Goal: Task Accomplishment & Management: Manage account settings

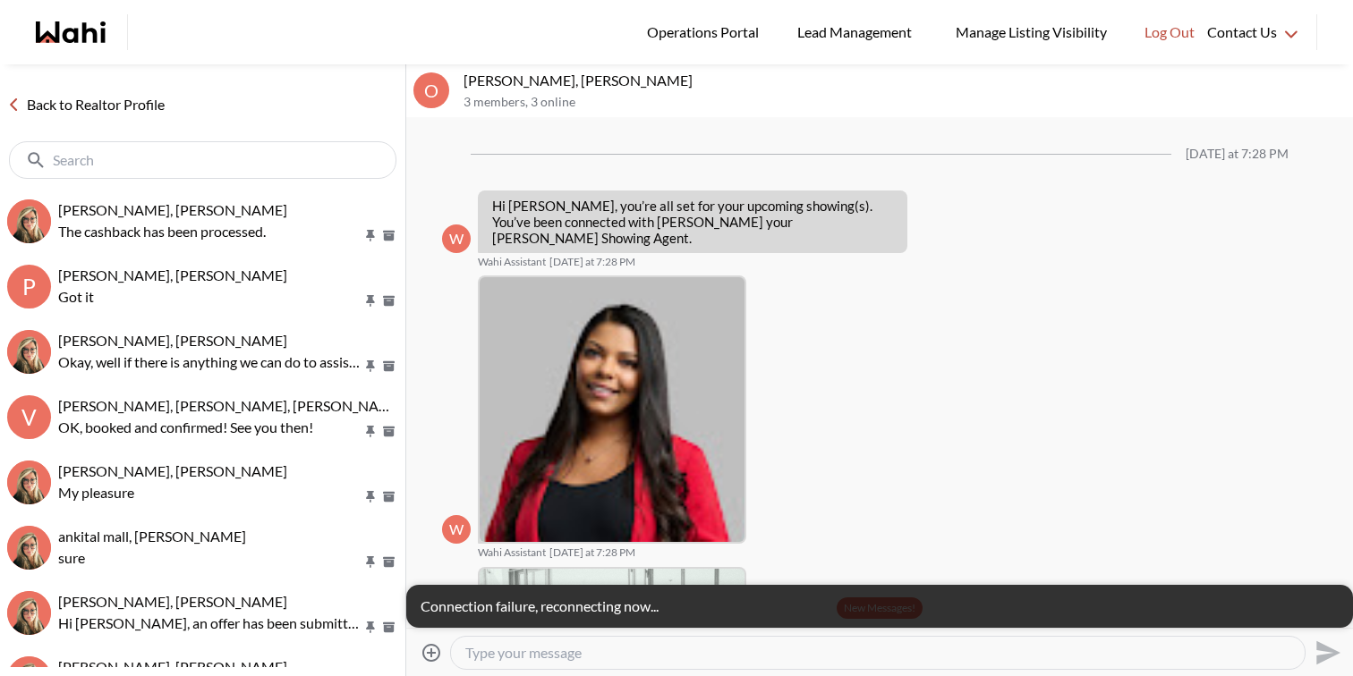
scroll to position [1102, 0]
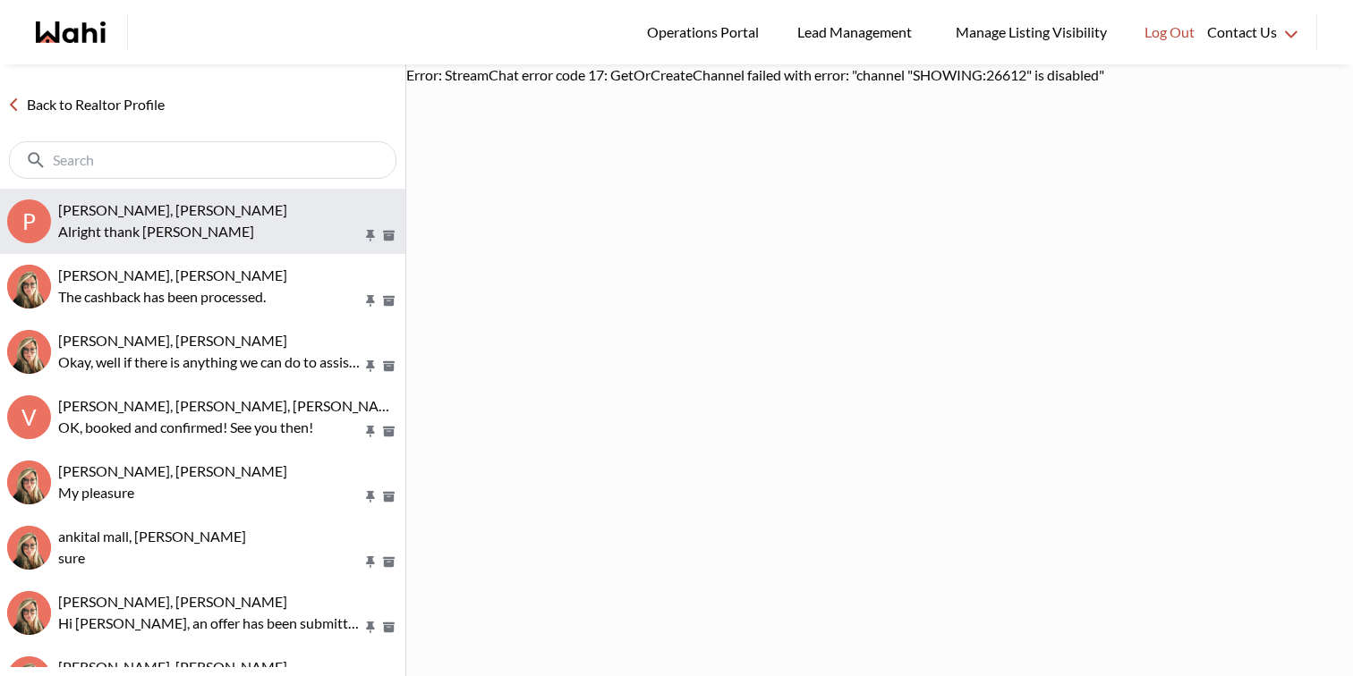
click at [151, 227] on p "Alright thank yiu" at bounding box center [210, 231] width 304 height 21
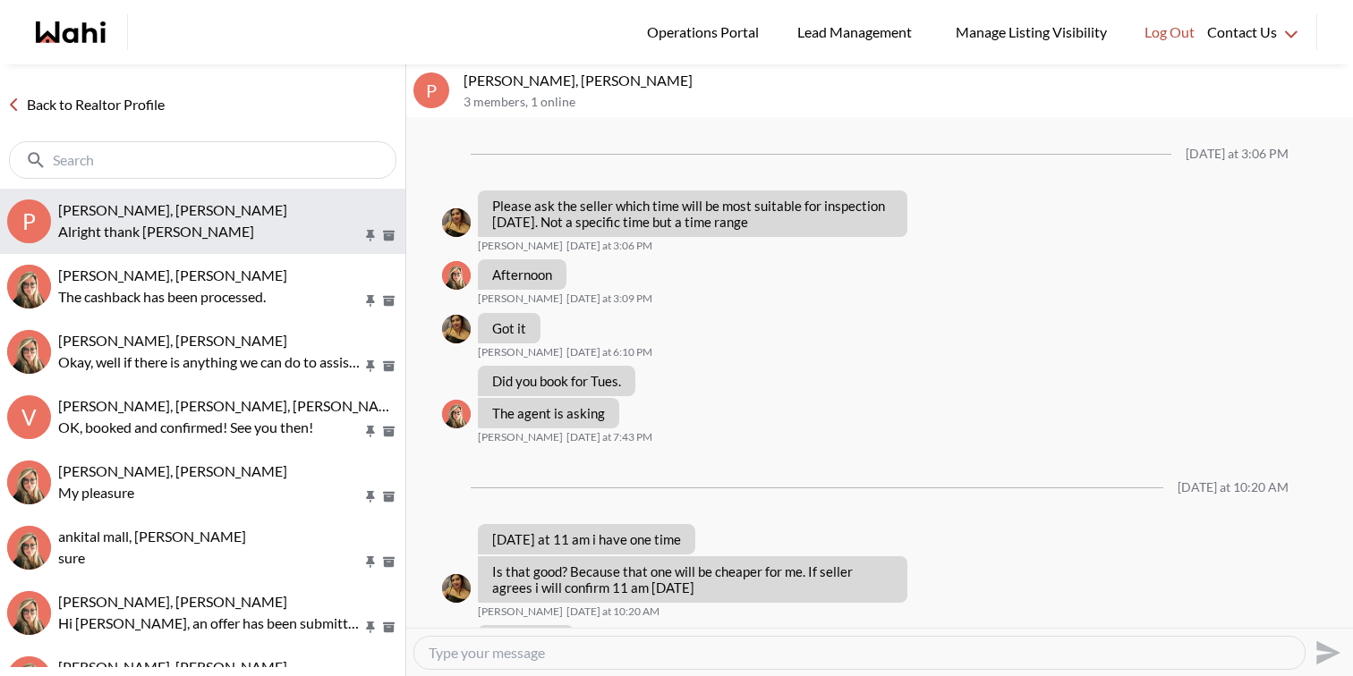
scroll to position [865, 0]
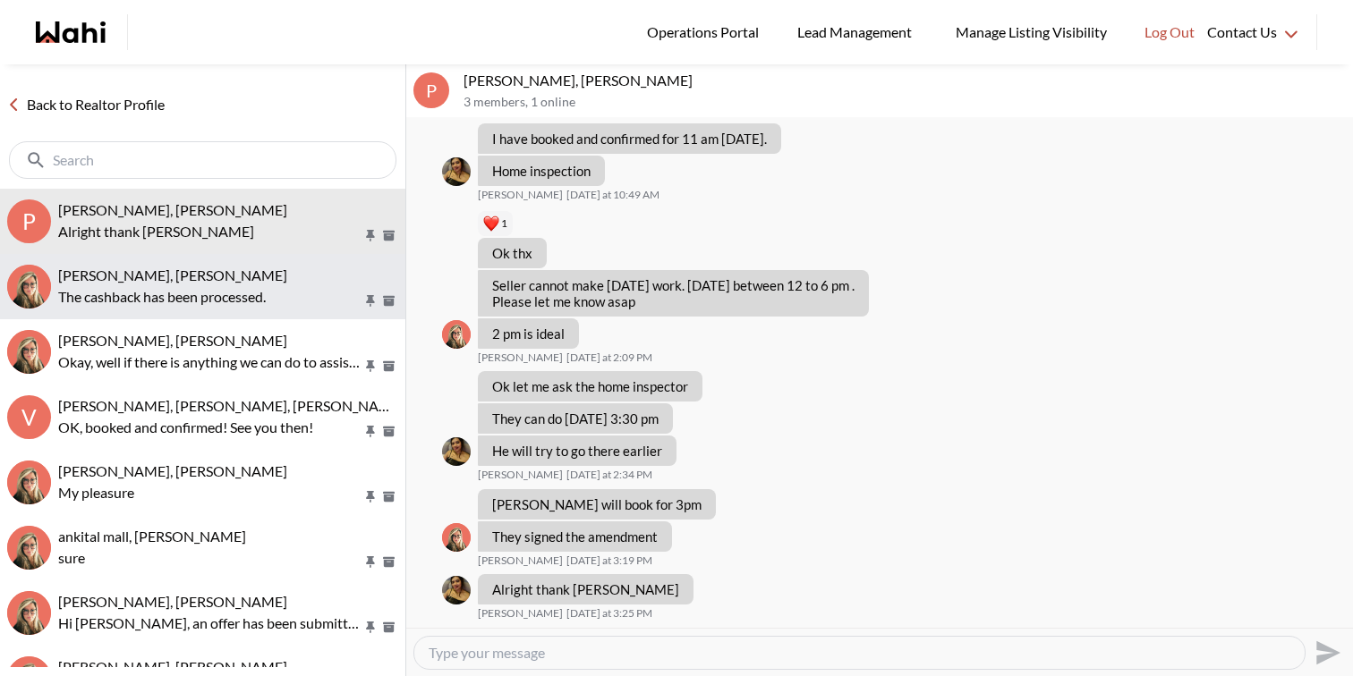
click at [165, 292] on p "The cashback has been processed." at bounding box center [210, 296] width 304 height 21
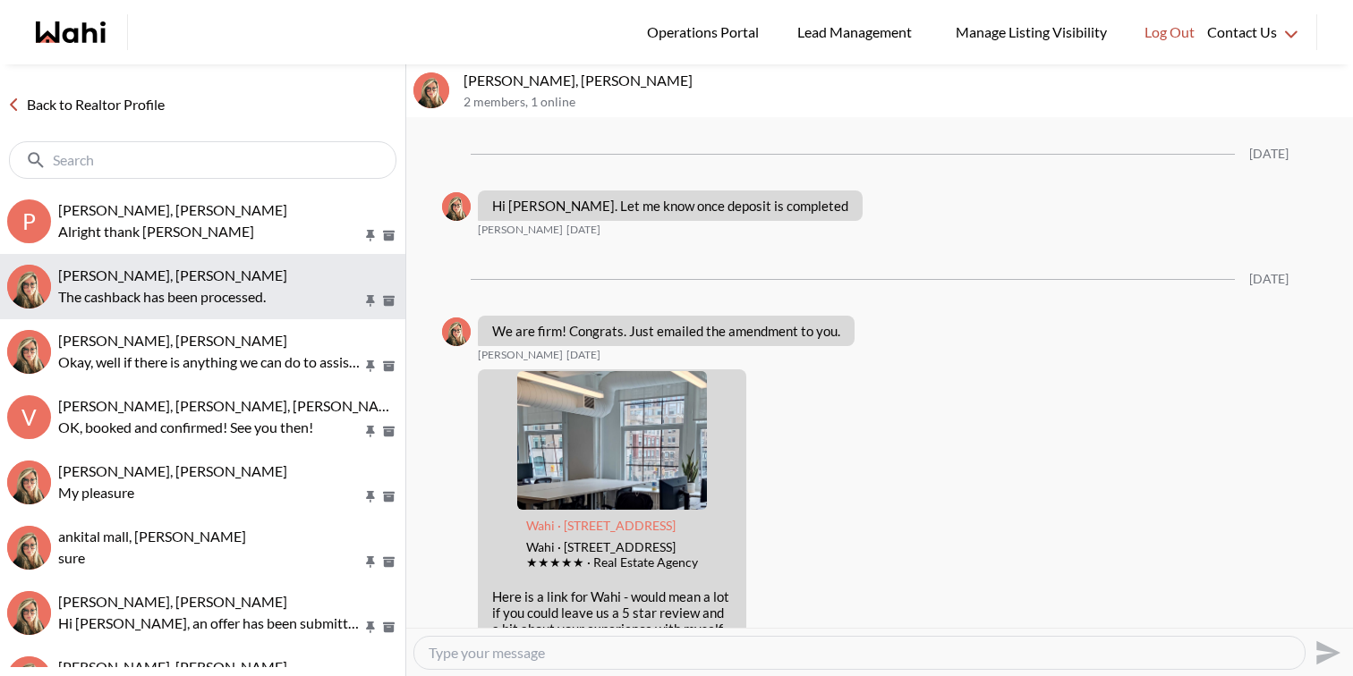
scroll to position [2546, 0]
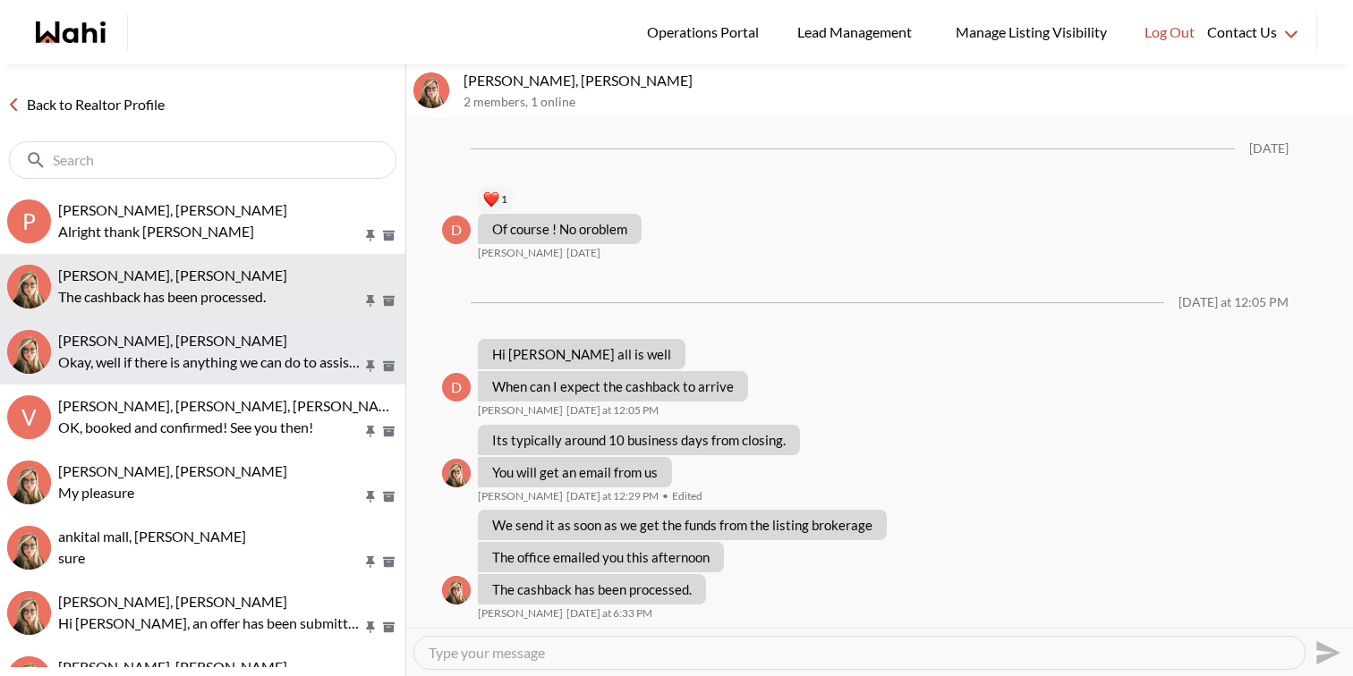
click at [167, 345] on span "tom smith, Barbara" at bounding box center [172, 340] width 229 height 17
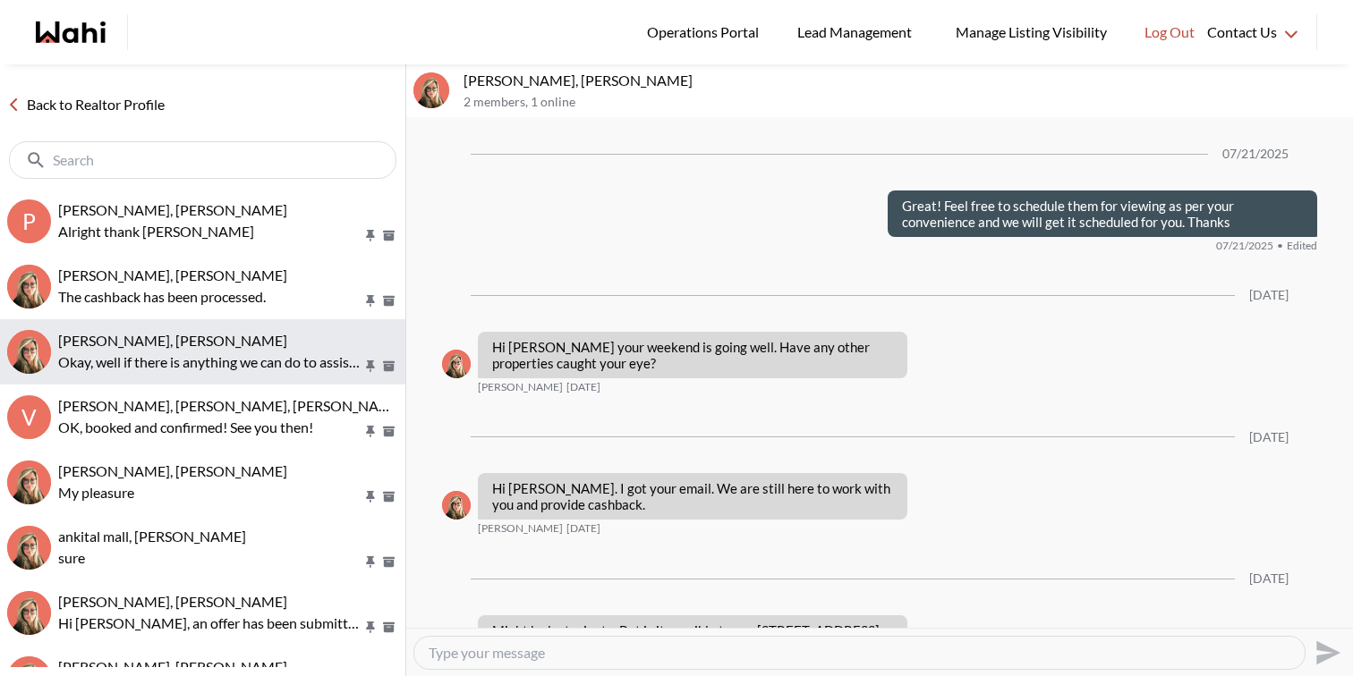
scroll to position [1692, 0]
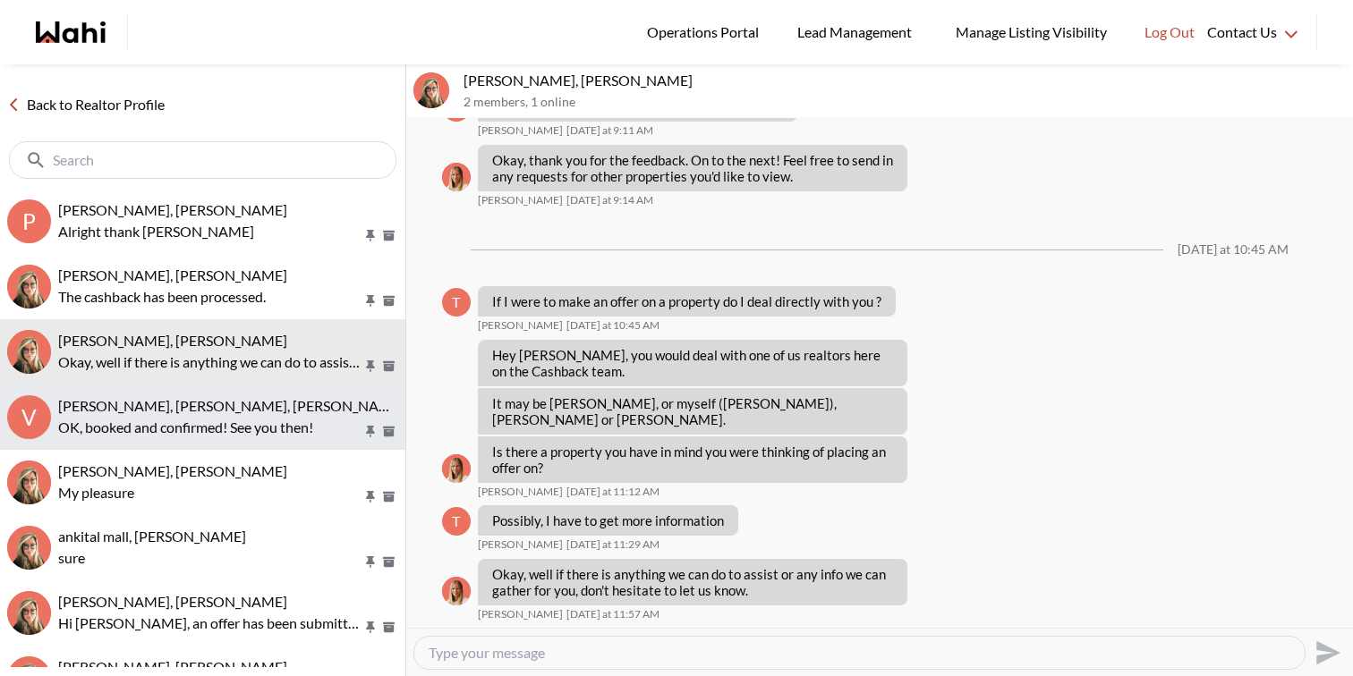
click at [175, 402] on span "Volodymyr Vozniak, Barbara, Khalid, Alicia" at bounding box center [289, 405] width 463 height 17
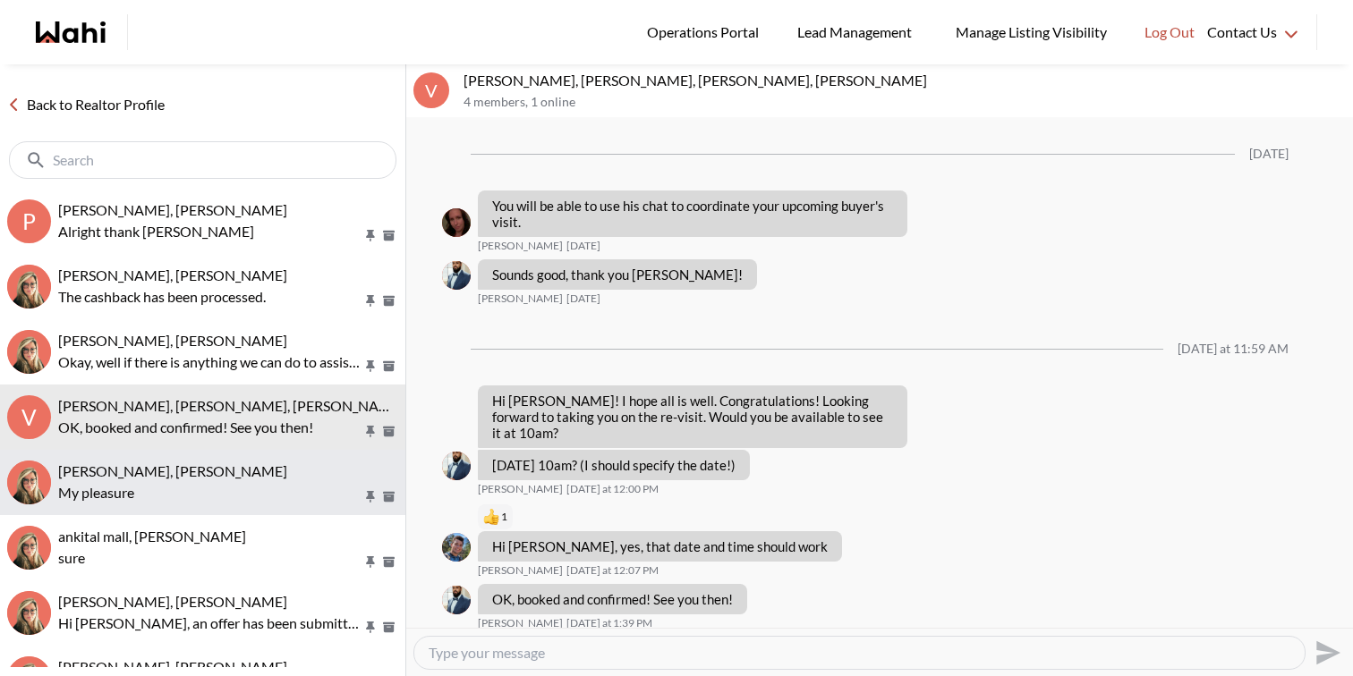
click at [178, 471] on span "Volodymyr Vozniak, Barb" at bounding box center [172, 471] width 229 height 17
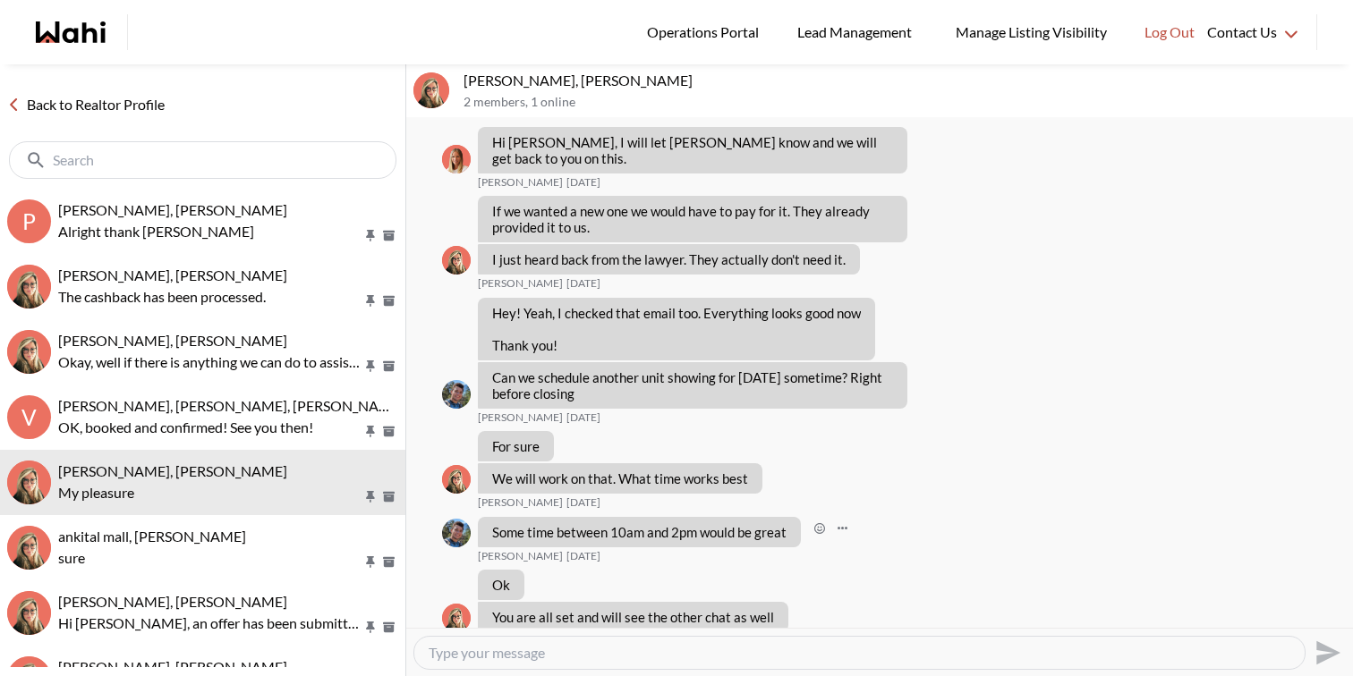
scroll to position [1978, 0]
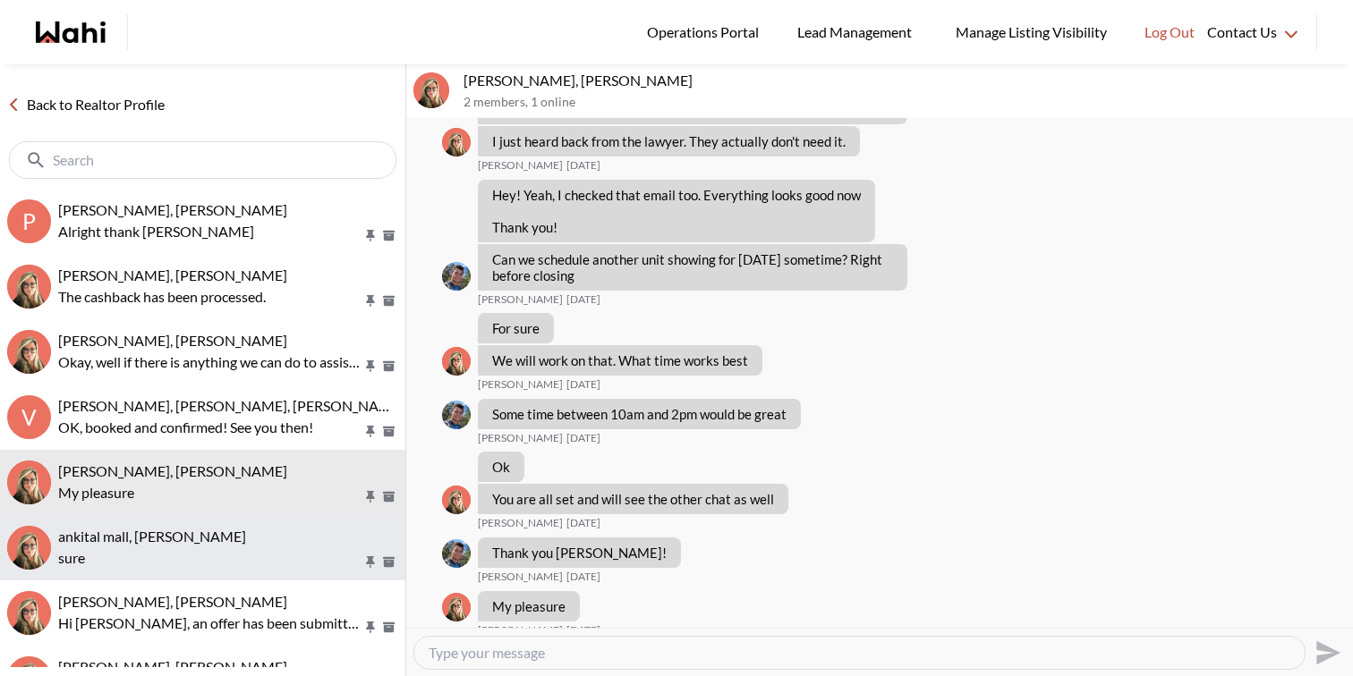
click at [168, 528] on span "ankital mall, [PERSON_NAME]" at bounding box center [152, 536] width 188 height 17
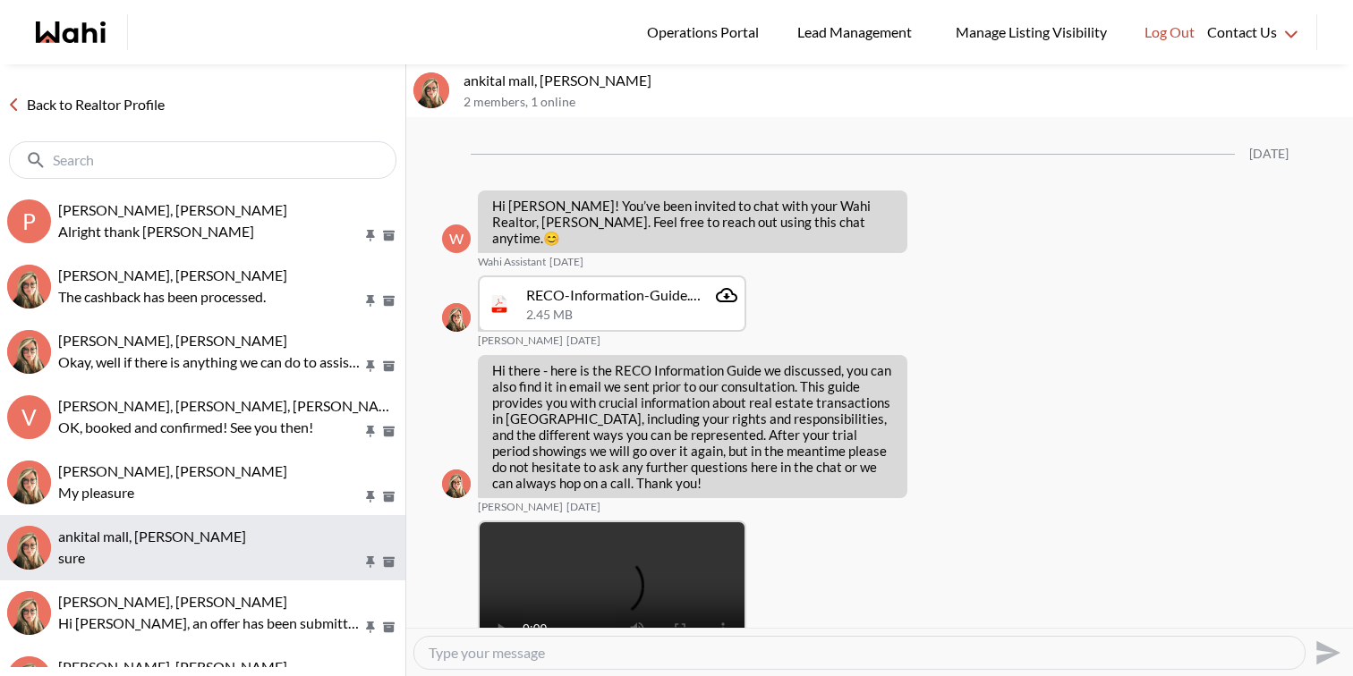
scroll to position [1502, 0]
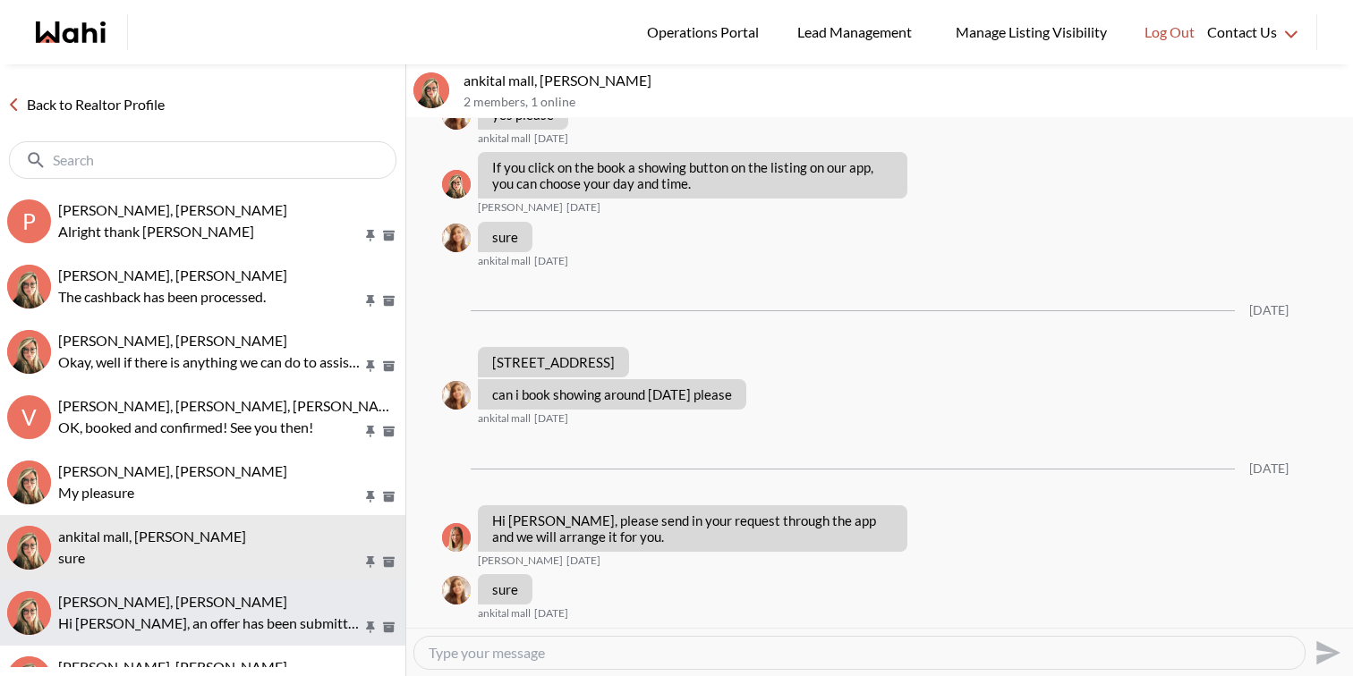
click at [188, 615] on p "Hi [PERSON_NAME], an offer has been submitted for [STREET_ADDRESS]. If you’re s…" at bounding box center [210, 623] width 304 height 21
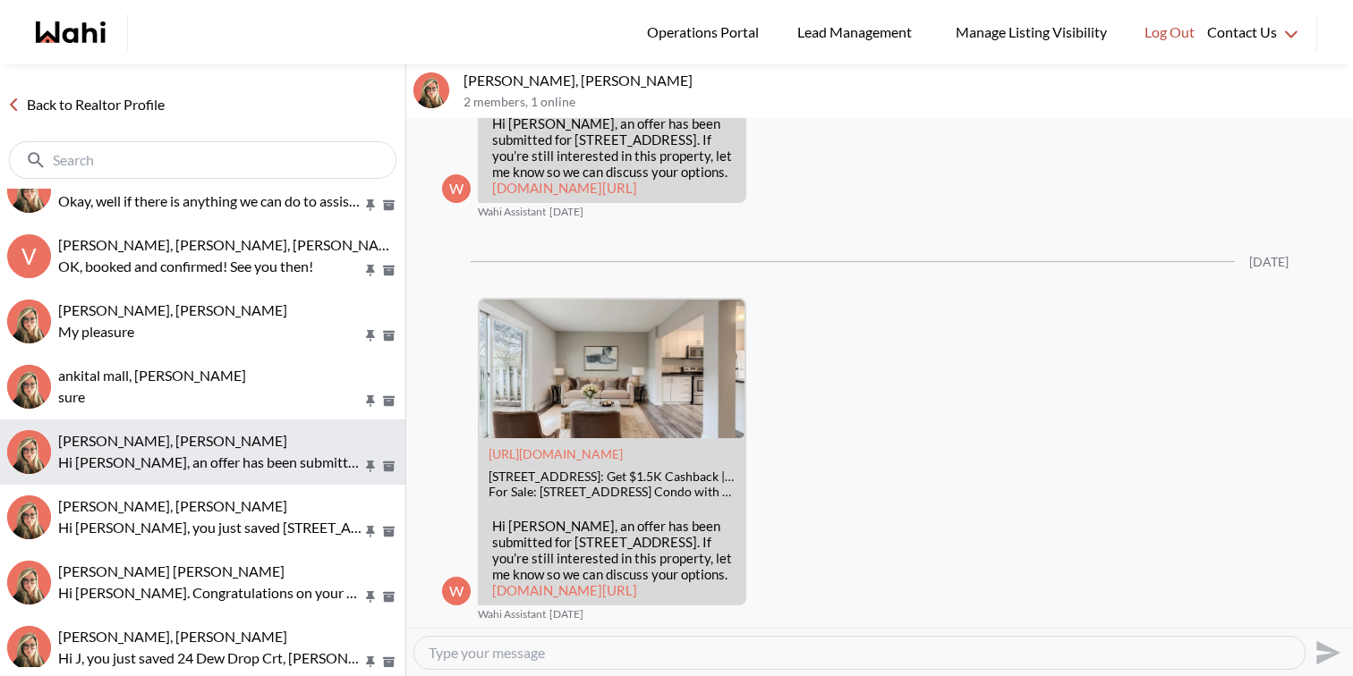
scroll to position [163, 0]
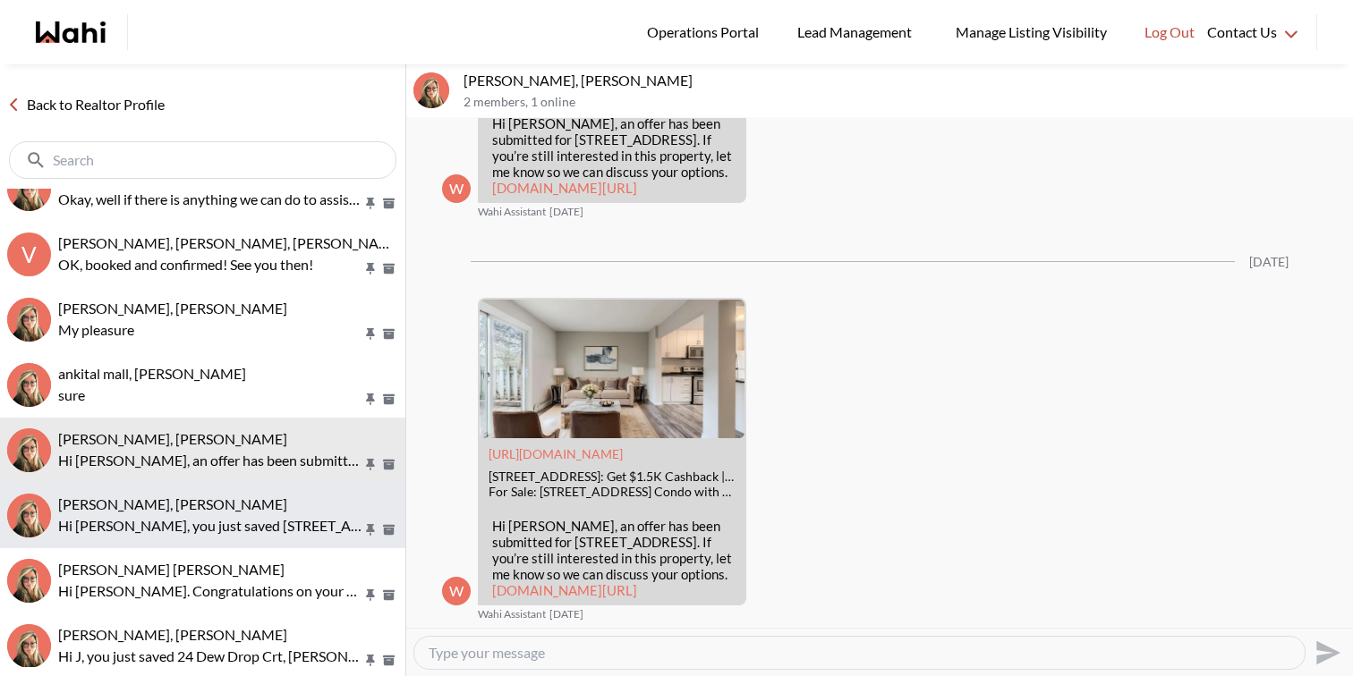
click at [194, 519] on p "Hi Raisa, you just saved 80 Sandcastle Dr #209, Ottawa. Would you like to book …" at bounding box center [210, 525] width 304 height 21
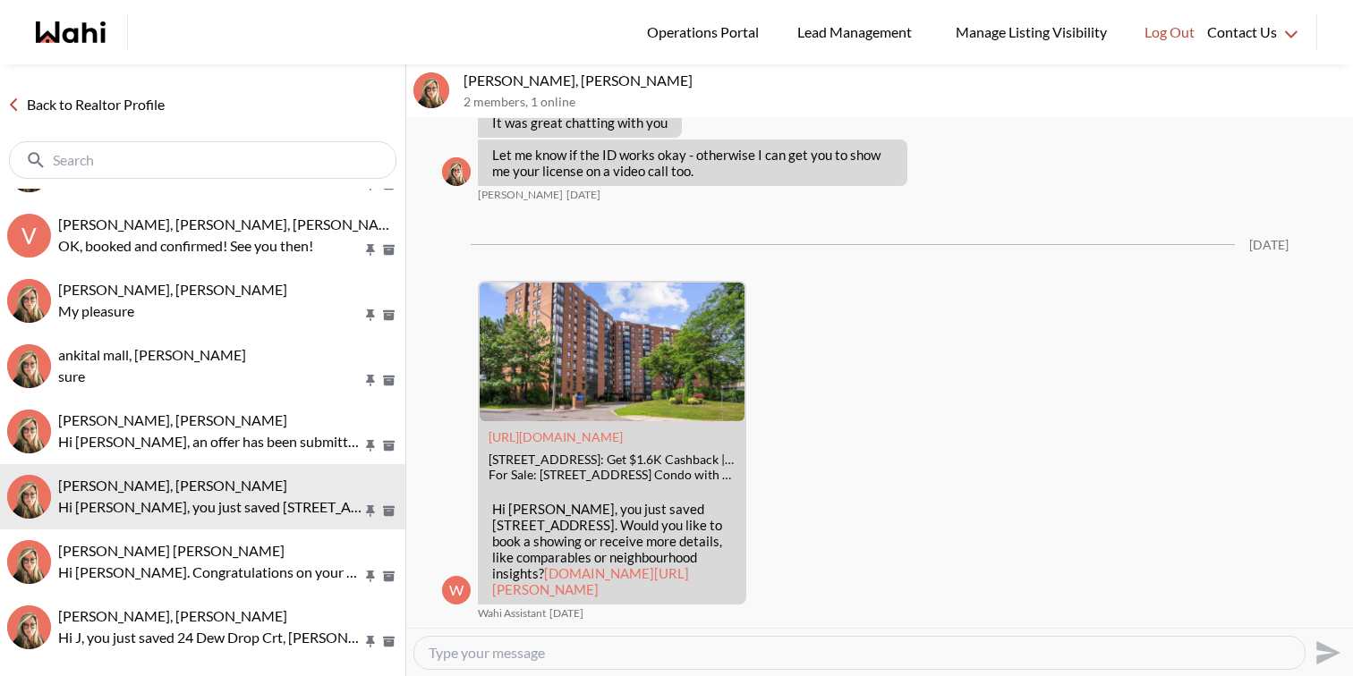
scroll to position [228, 0]
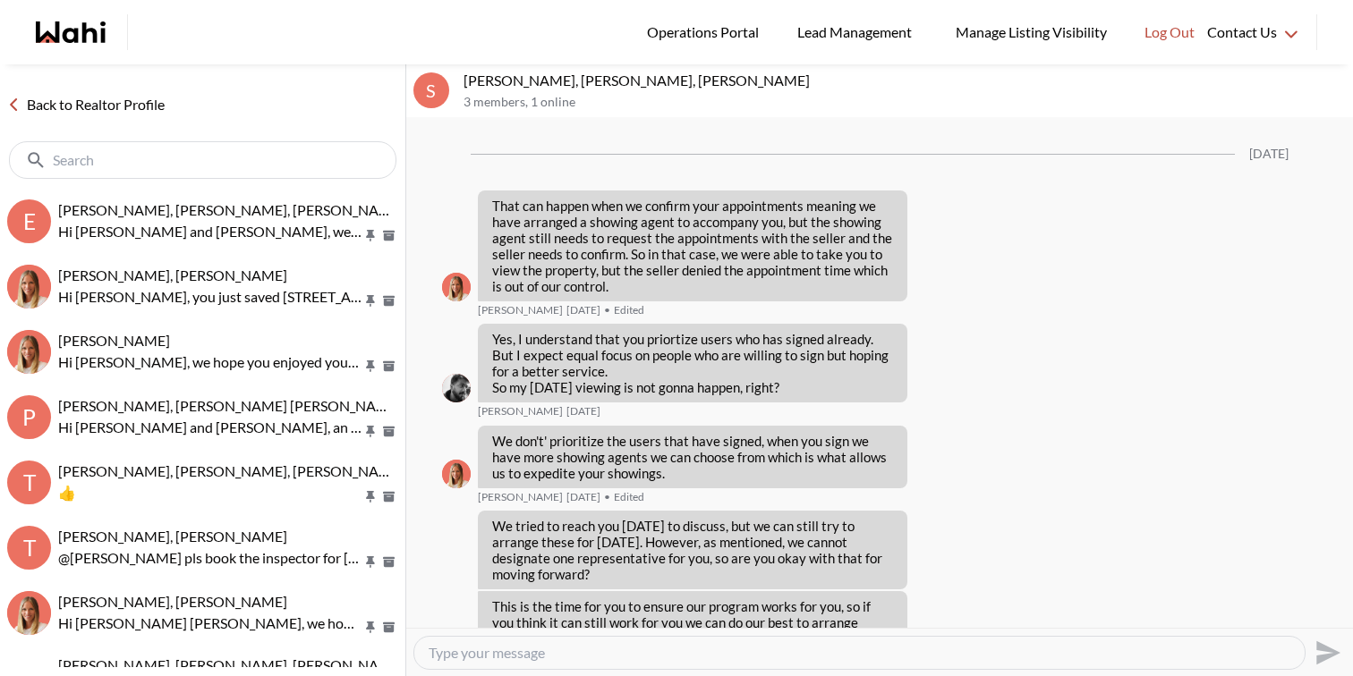
scroll to position [4033, 0]
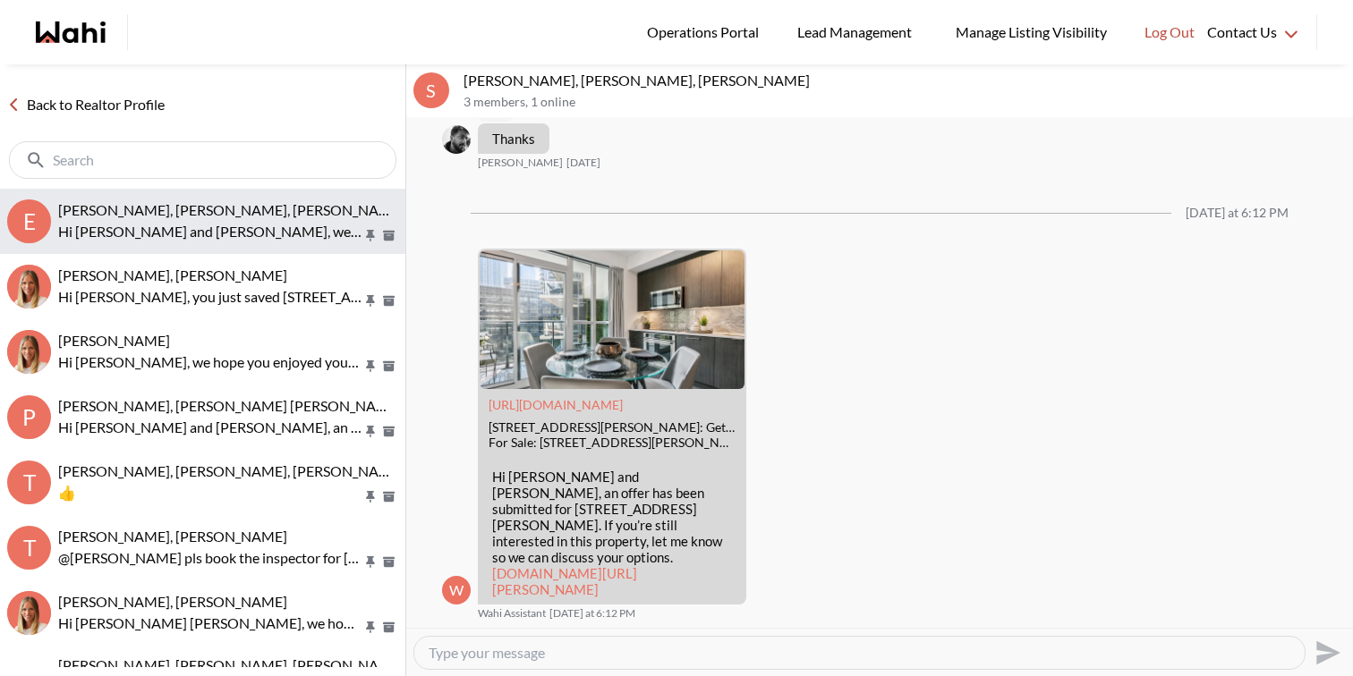
click at [152, 206] on span "Erik Odegaard, Margarita Haimov, Michelle" at bounding box center [231, 209] width 346 height 17
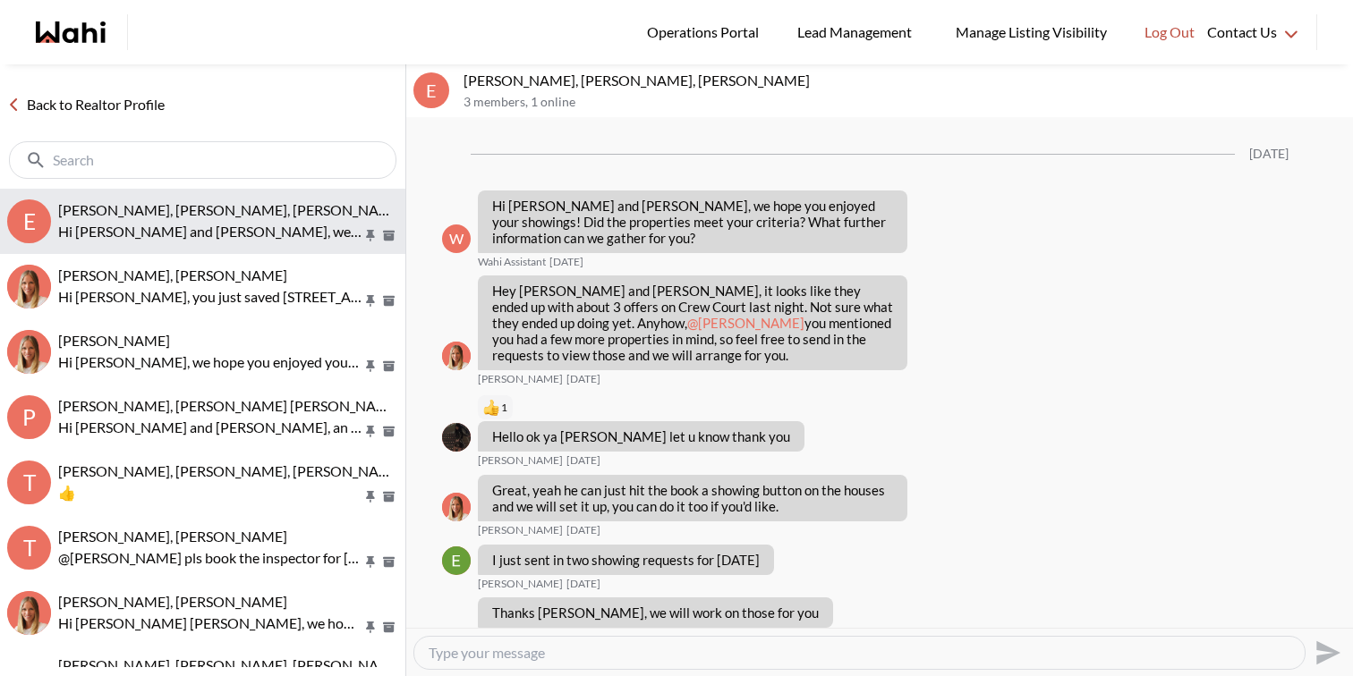
scroll to position [2062, 0]
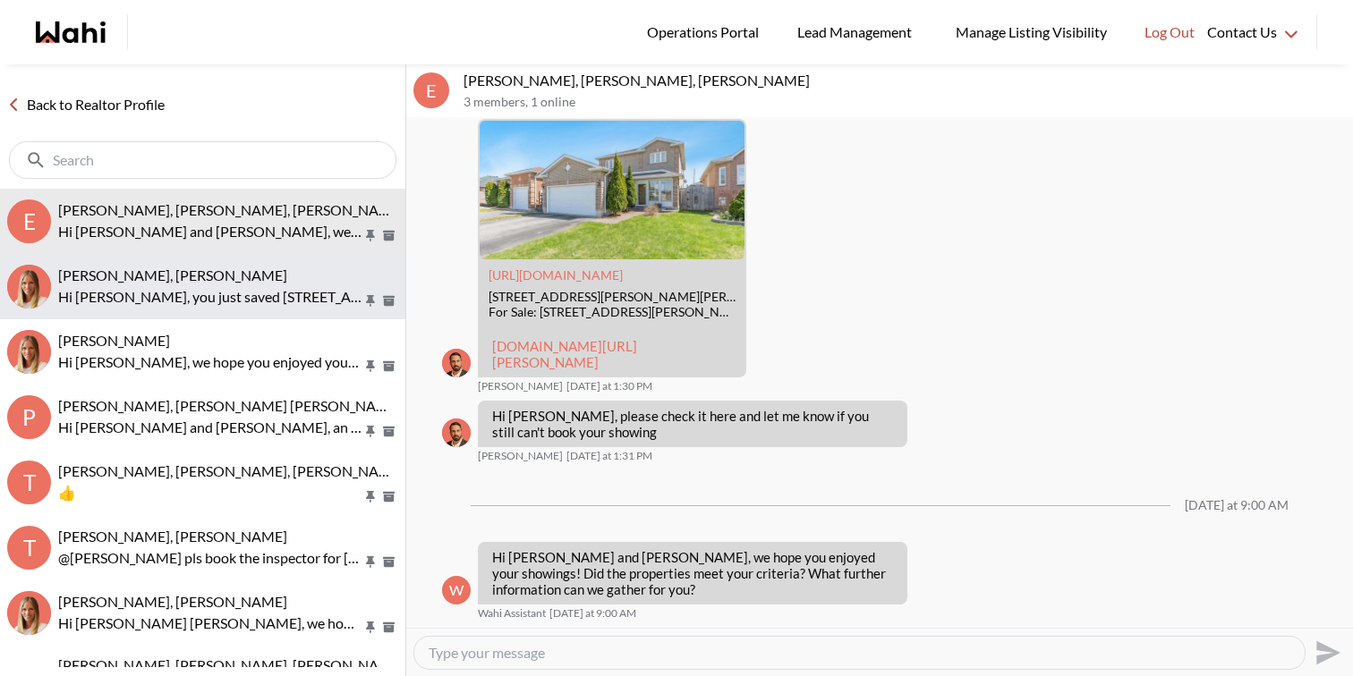
click at [164, 282] on span "kristine rivera, Michelle" at bounding box center [172, 275] width 229 height 17
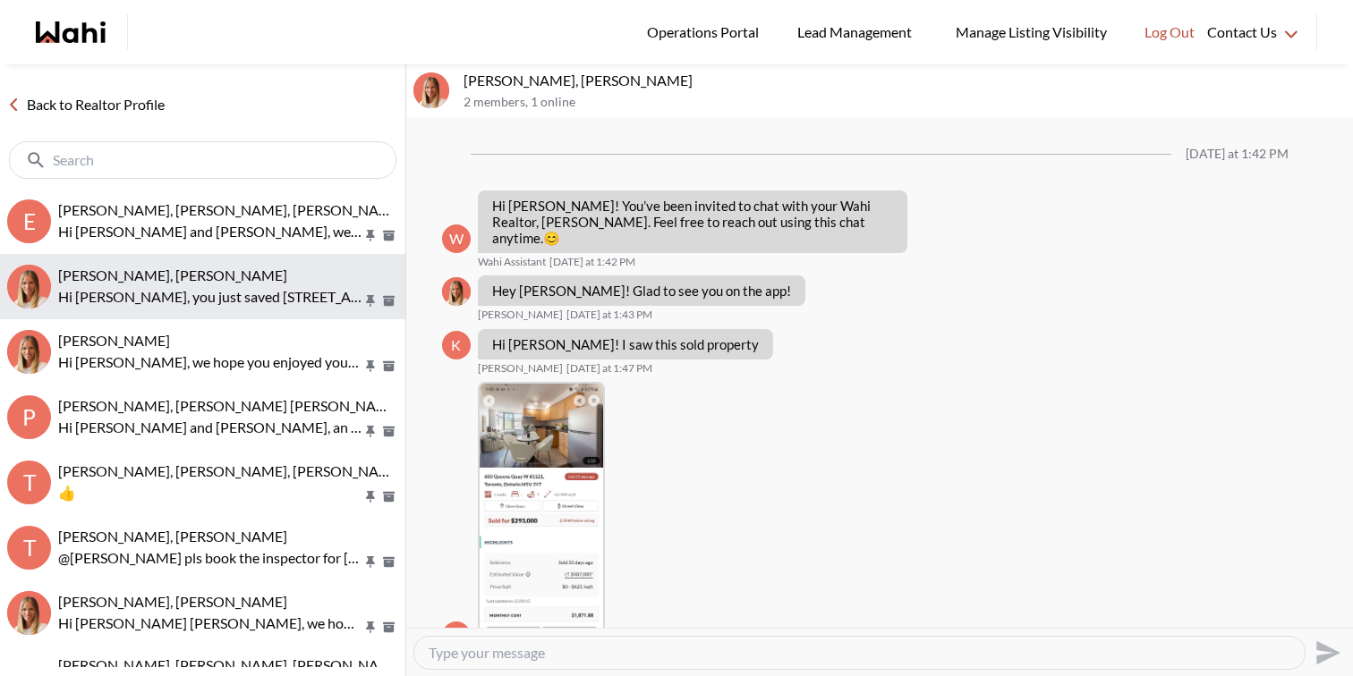
scroll to position [760, 0]
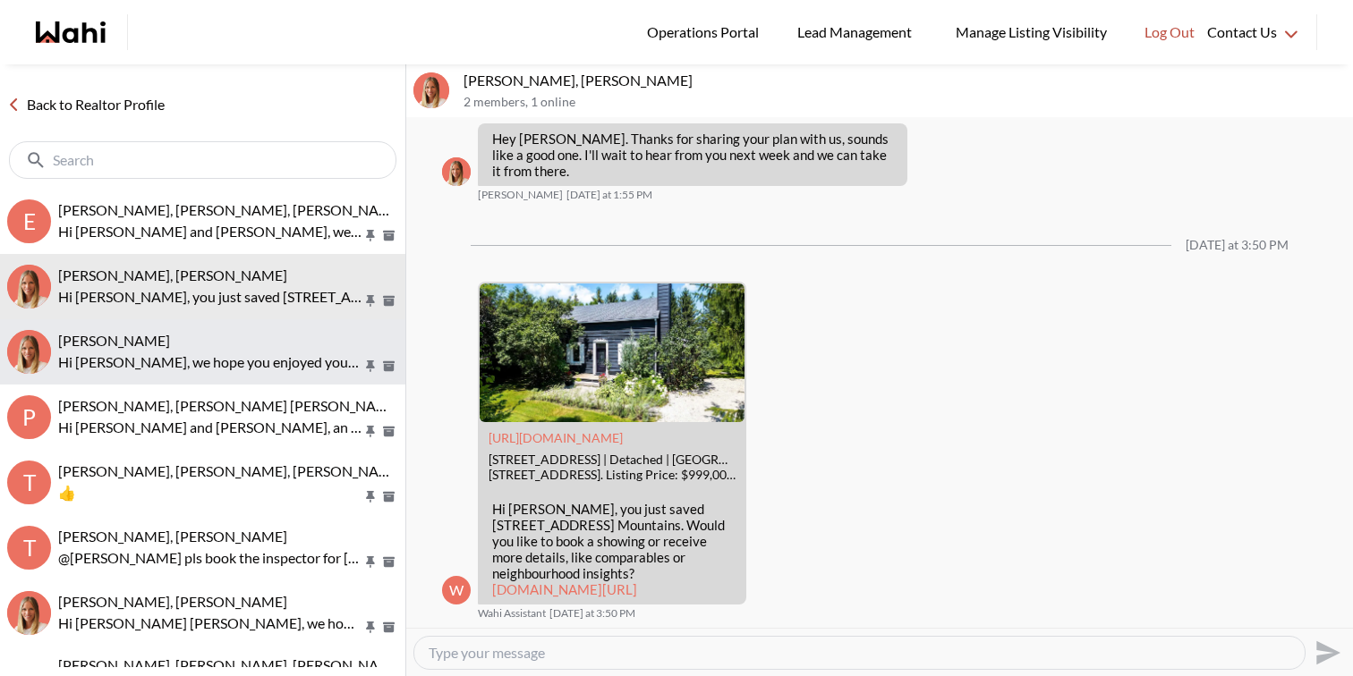
click at [183, 335] on div "Ritu Gill, Michelle" at bounding box center [228, 341] width 340 height 18
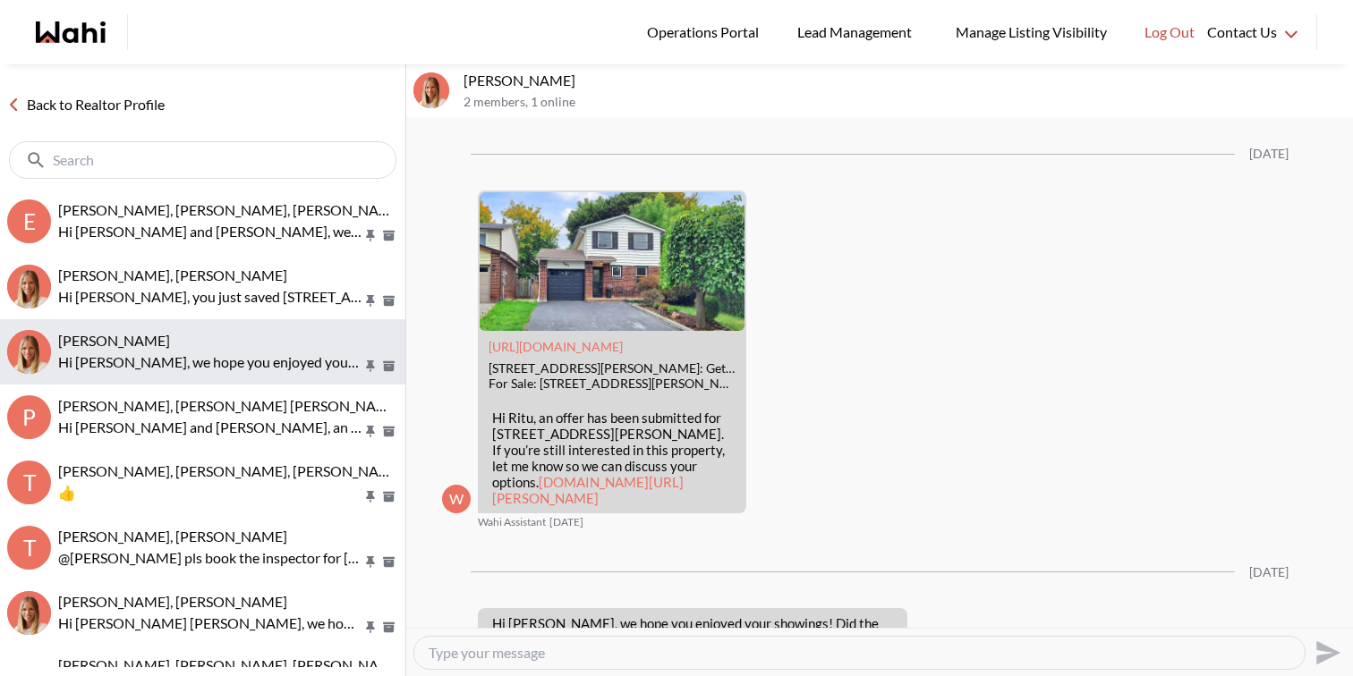
scroll to position [2476, 0]
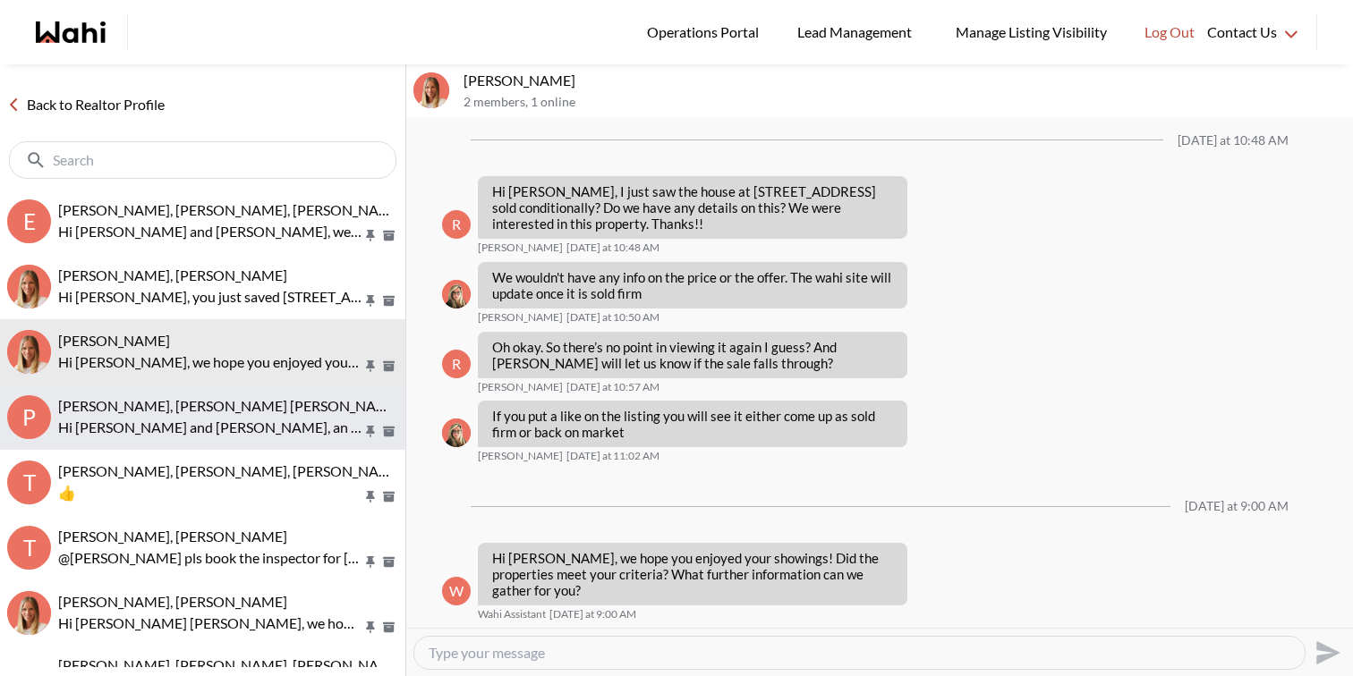
click at [196, 409] on span "Pranav Dhar, Vandana Dhar, Michelle" at bounding box center [230, 405] width 344 height 17
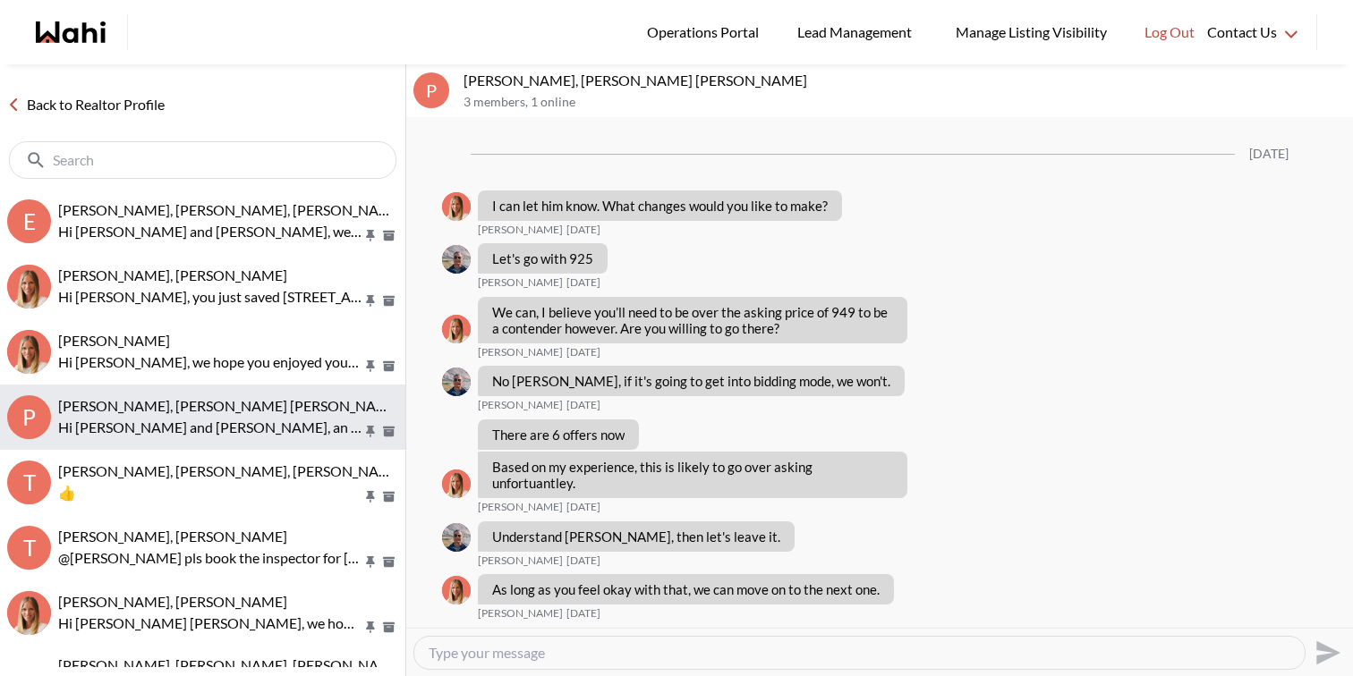
scroll to position [1931, 0]
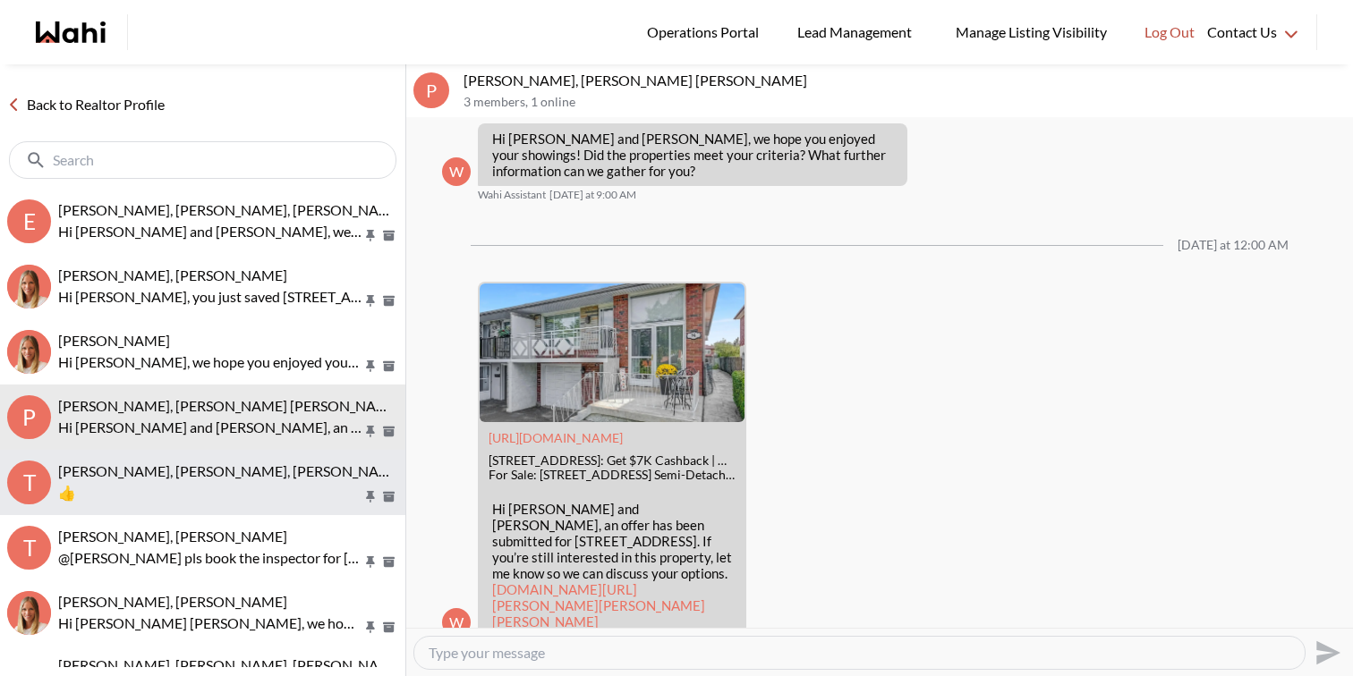
click at [213, 480] on div "Tanya Fita, Teresa, Michelle, Alicia 👍" at bounding box center [228, 483] width 340 height 41
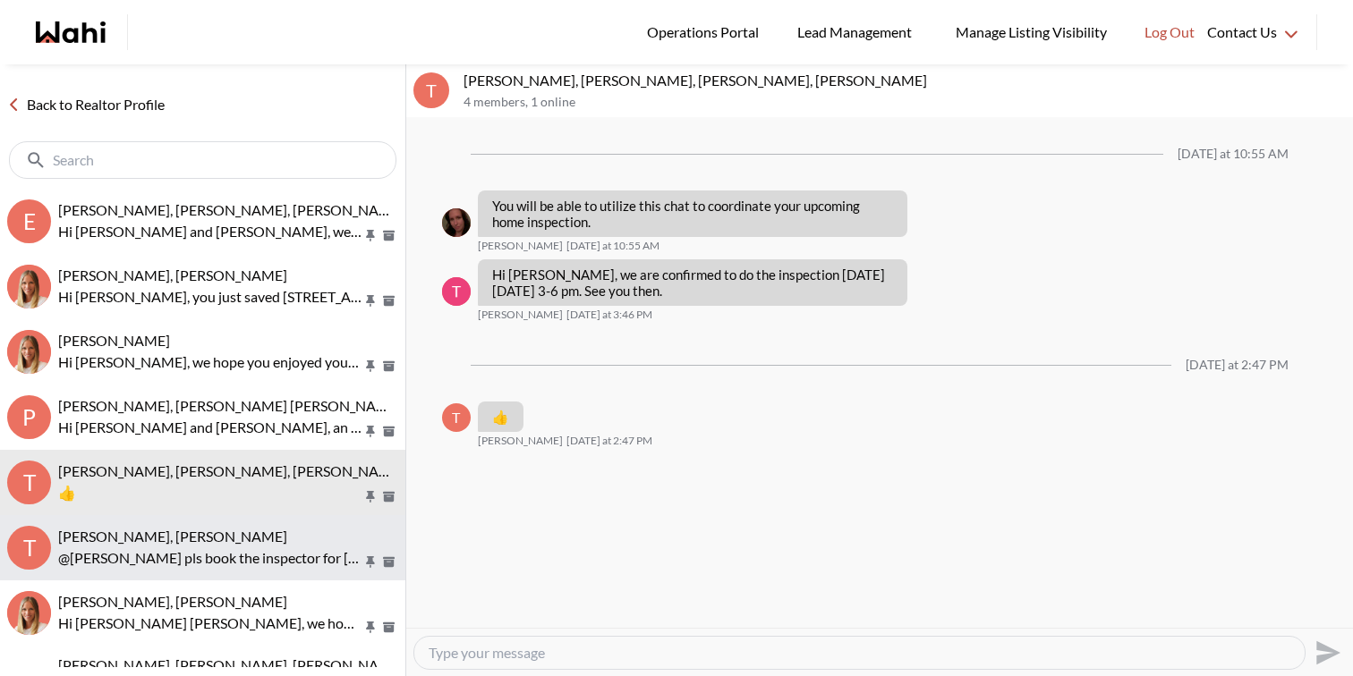
click at [222, 550] on p "@Tanya Fita pls book the inspector for Monday at 3 pm as requested. It’s confir…" at bounding box center [210, 558] width 304 height 21
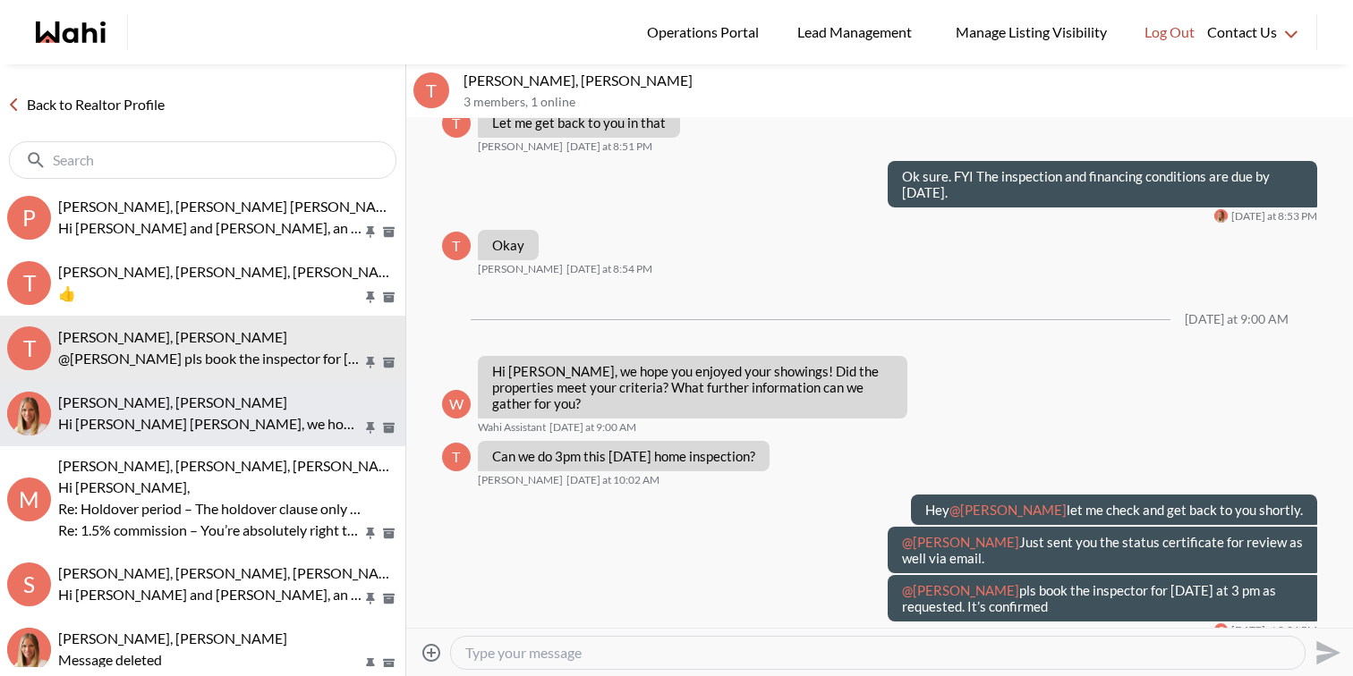
scroll to position [201, 0]
click at [268, 421] on p "Hi Agnes sonia, we hope you enjoyed your showings! Did the properties meet your…" at bounding box center [210, 422] width 304 height 21
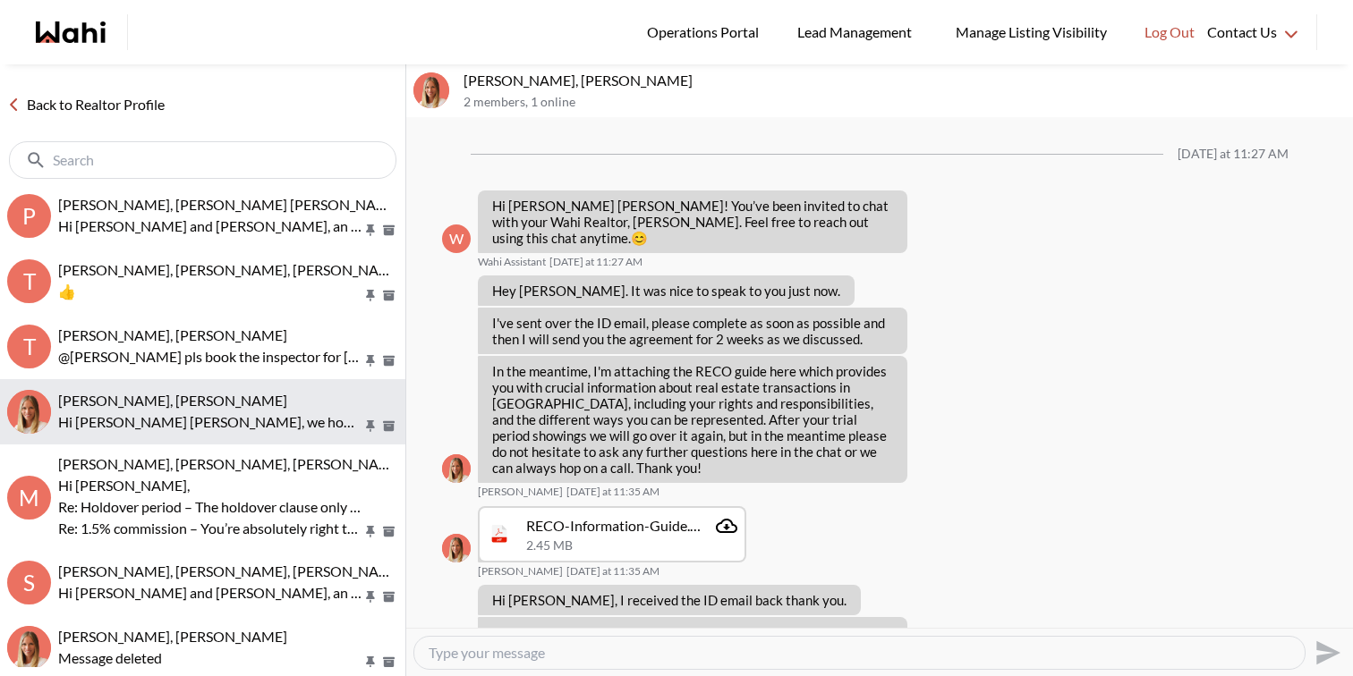
scroll to position [558, 0]
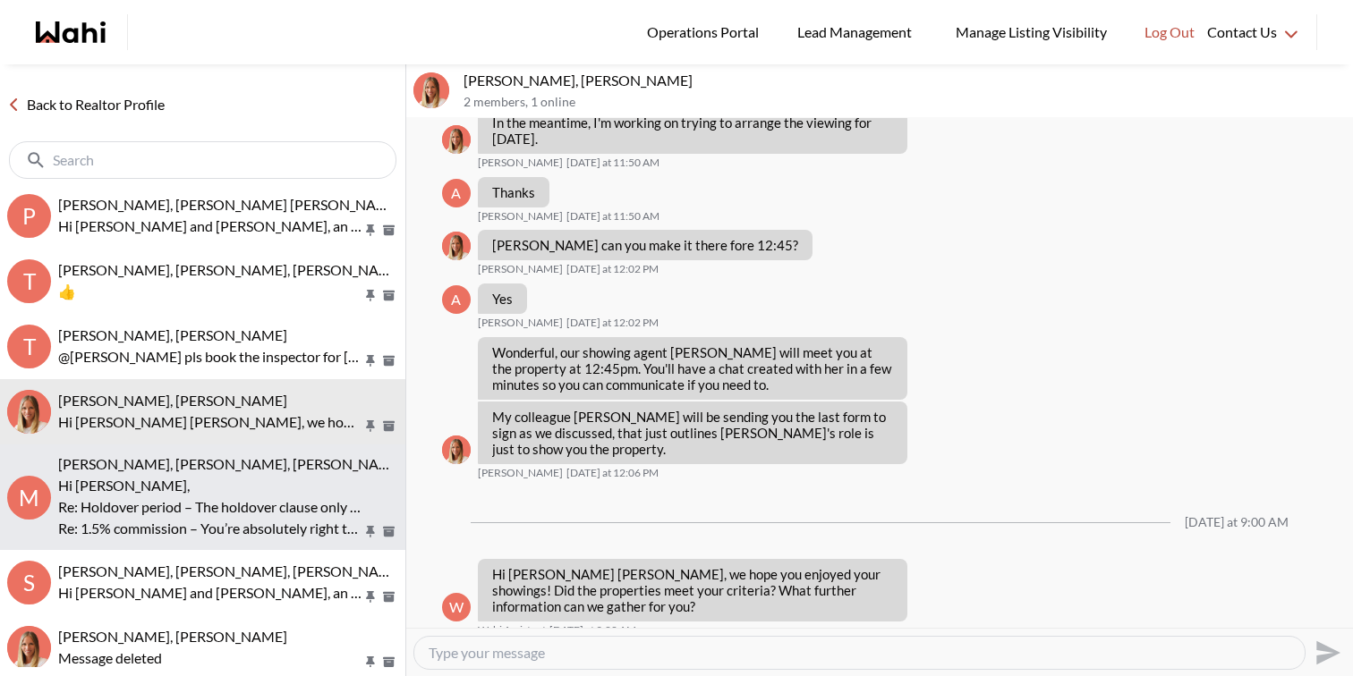
click at [268, 504] on p "Re: Holdover period – The holdover clause only applies to properties that Wahi …" at bounding box center [210, 507] width 304 height 21
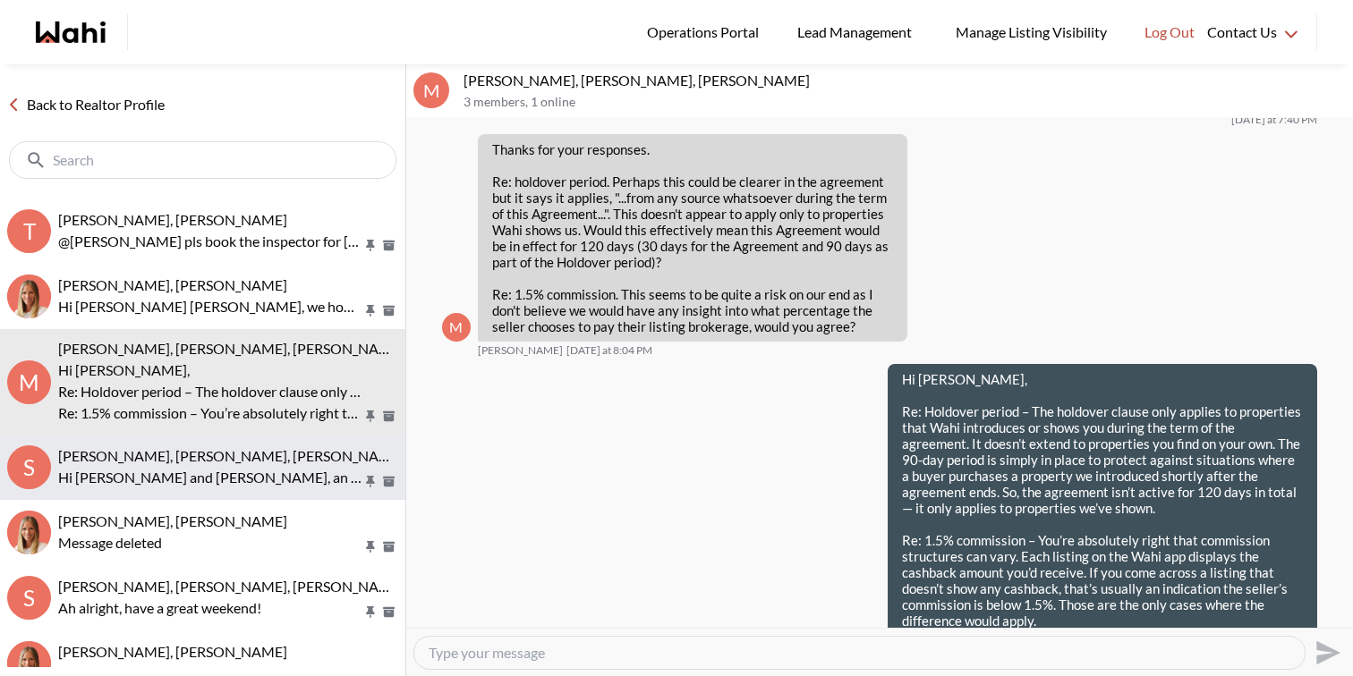
scroll to position [318, 0]
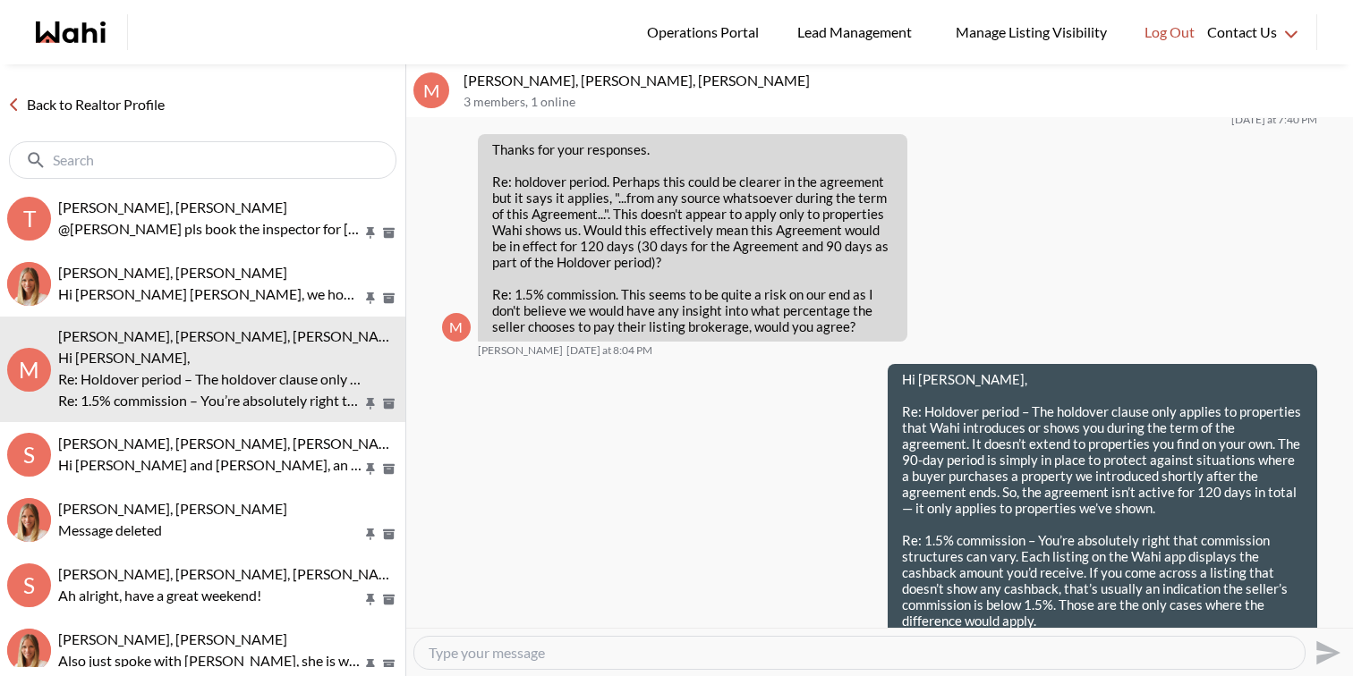
scroll to position [369, 0]
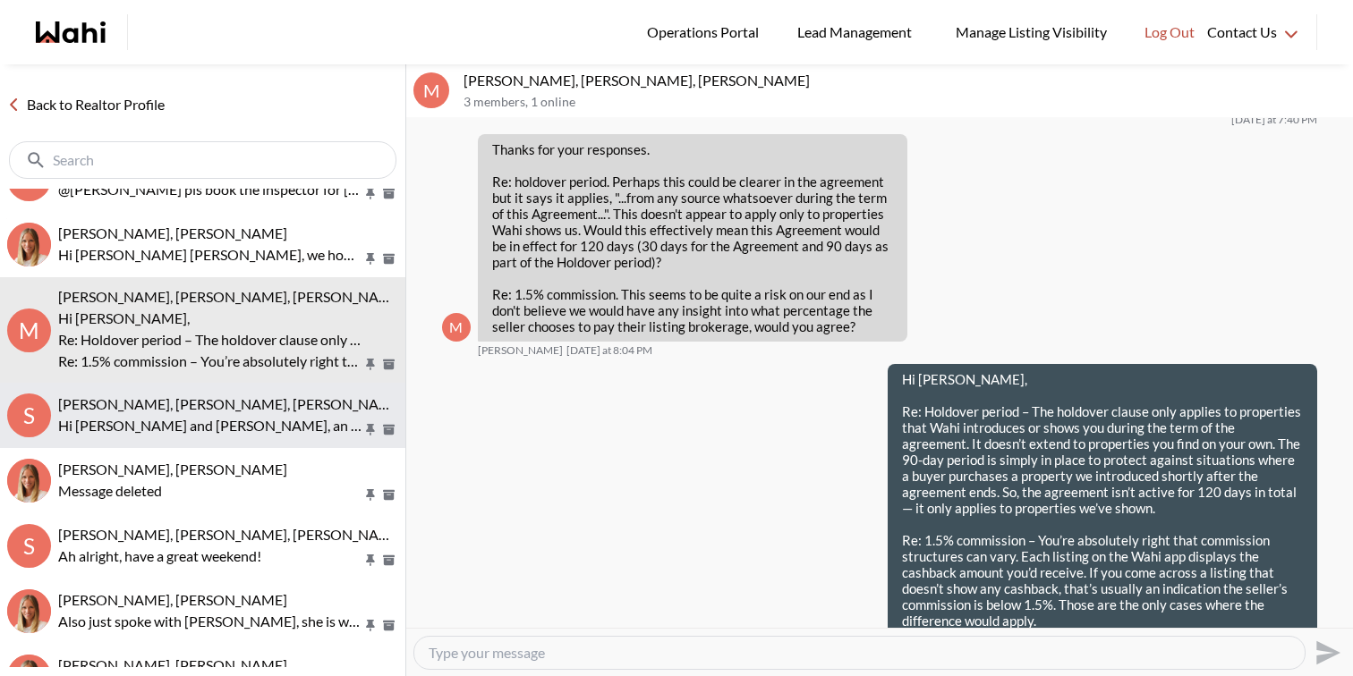
click at [154, 446] on button "S Sourav Singh, Kirti Pal, Michelle Hi Sourav and Kirti, an offer has been subm…" at bounding box center [202, 415] width 405 height 65
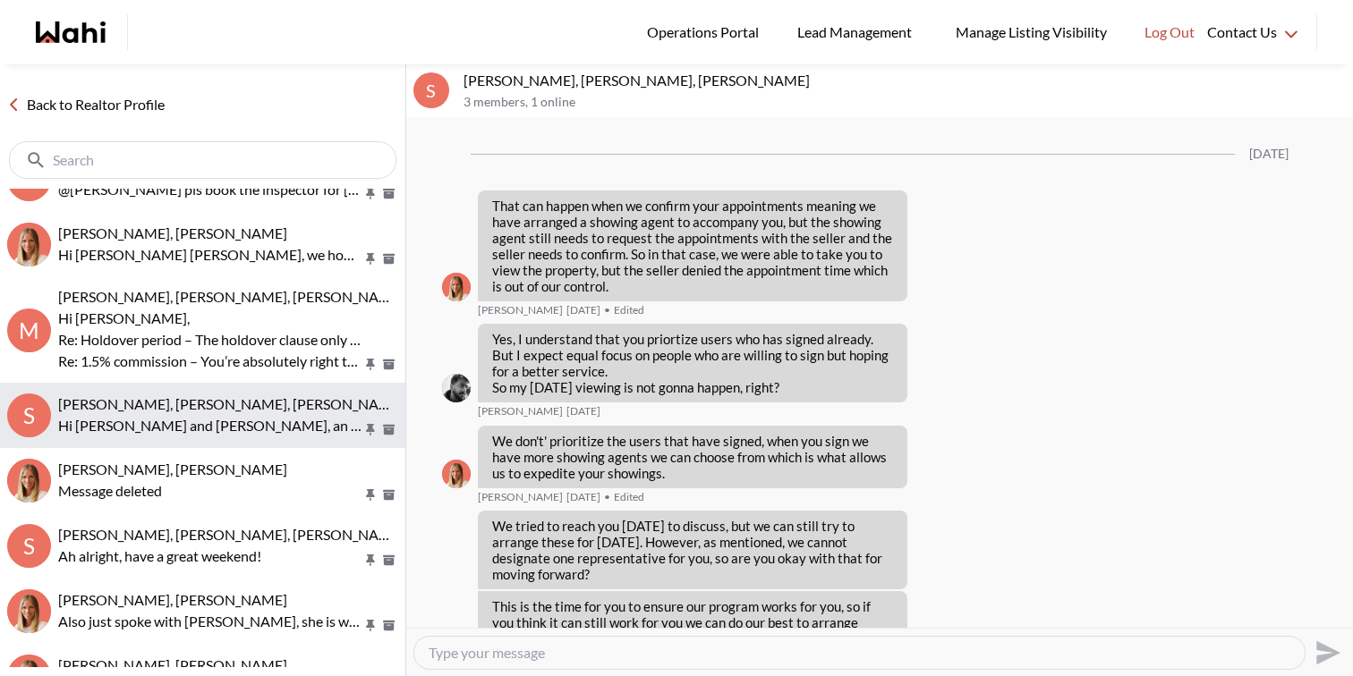
scroll to position [4033, 0]
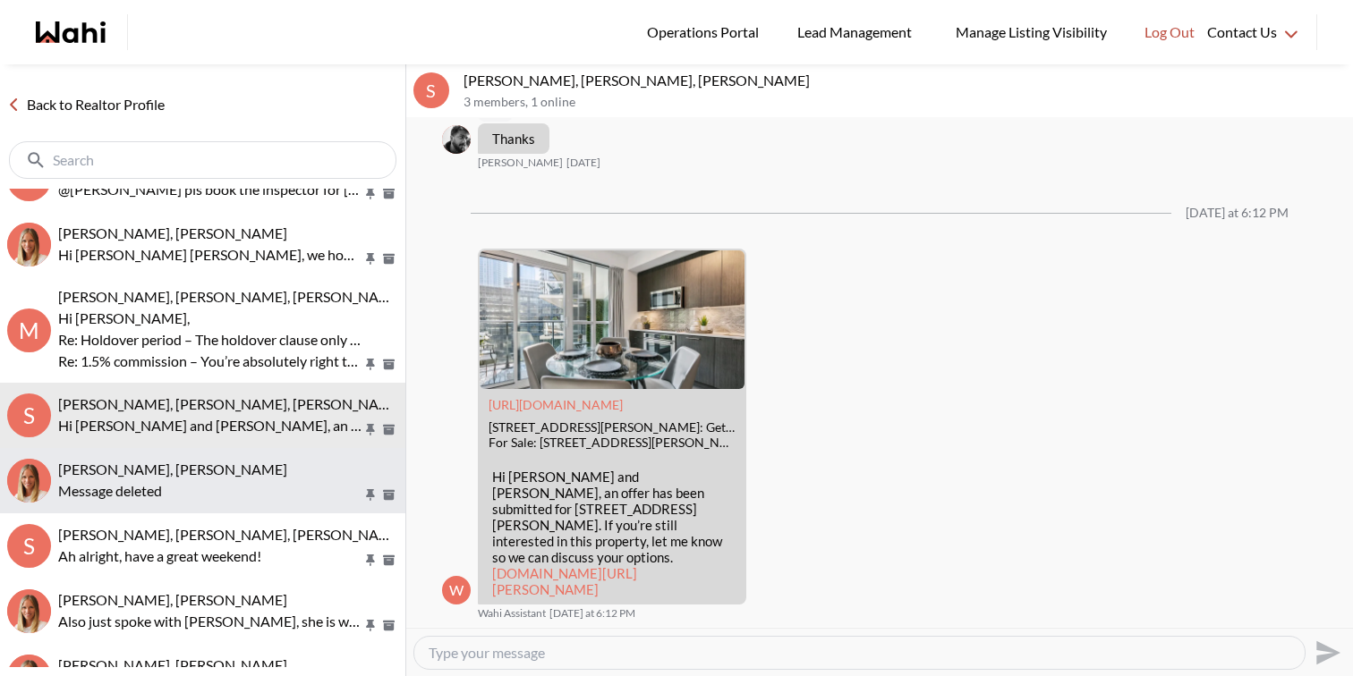
click at [162, 497] on div "Message deleted" at bounding box center [228, 490] width 340 height 21
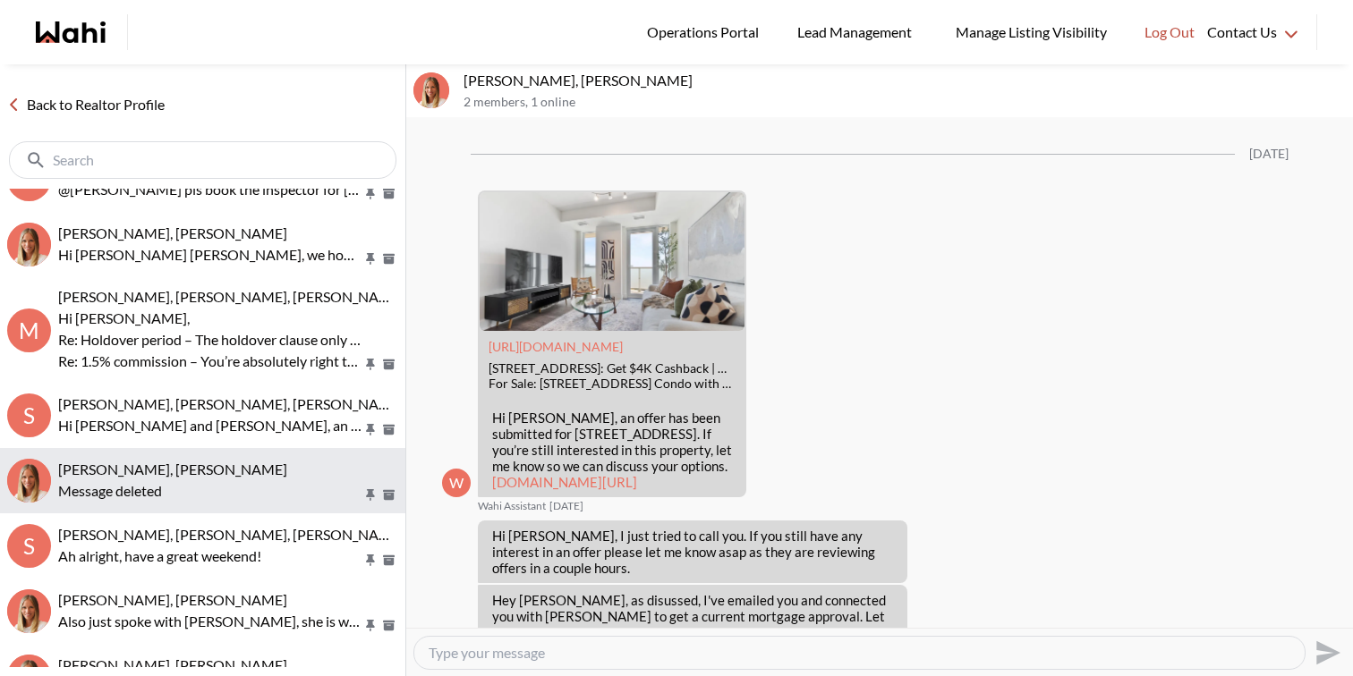
scroll to position [2238, 0]
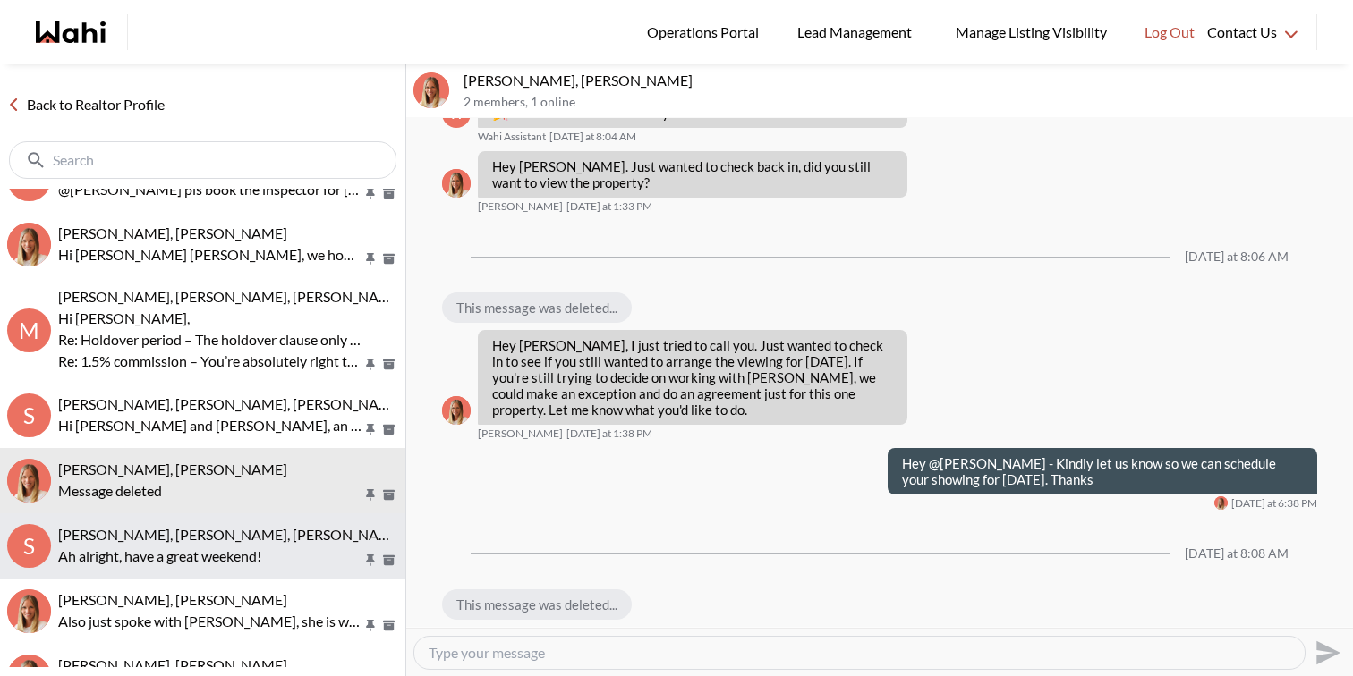
click at [178, 557] on p "Ah alright, have a great weekend!" at bounding box center [210, 556] width 304 height 21
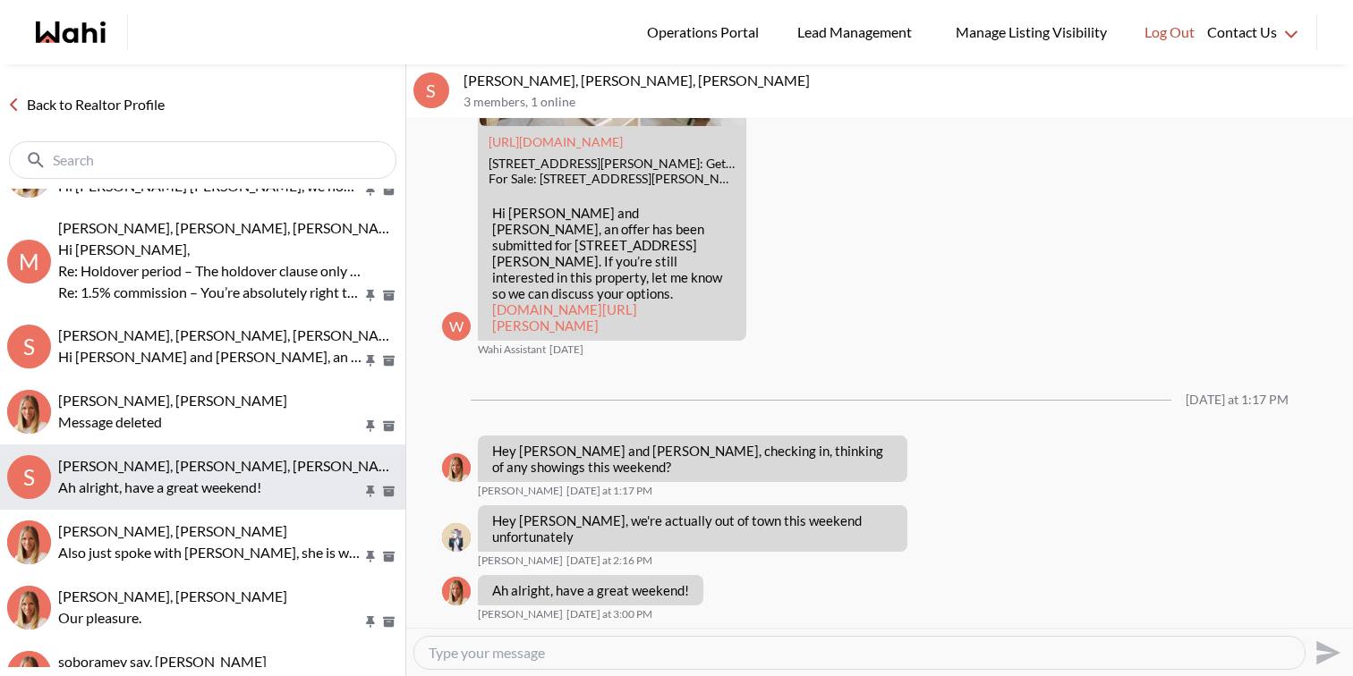
scroll to position [460, 0]
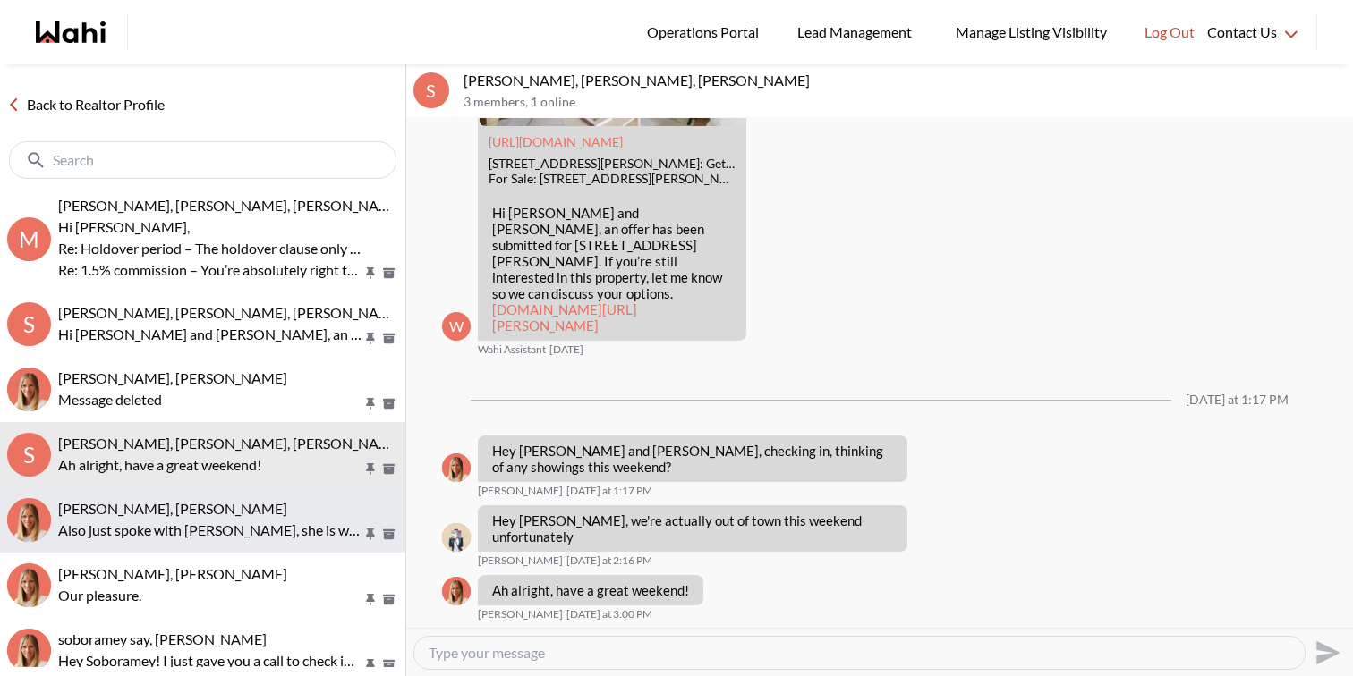
click at [192, 514] on span "Arsene Dilenga, Michelle" at bounding box center [172, 508] width 229 height 17
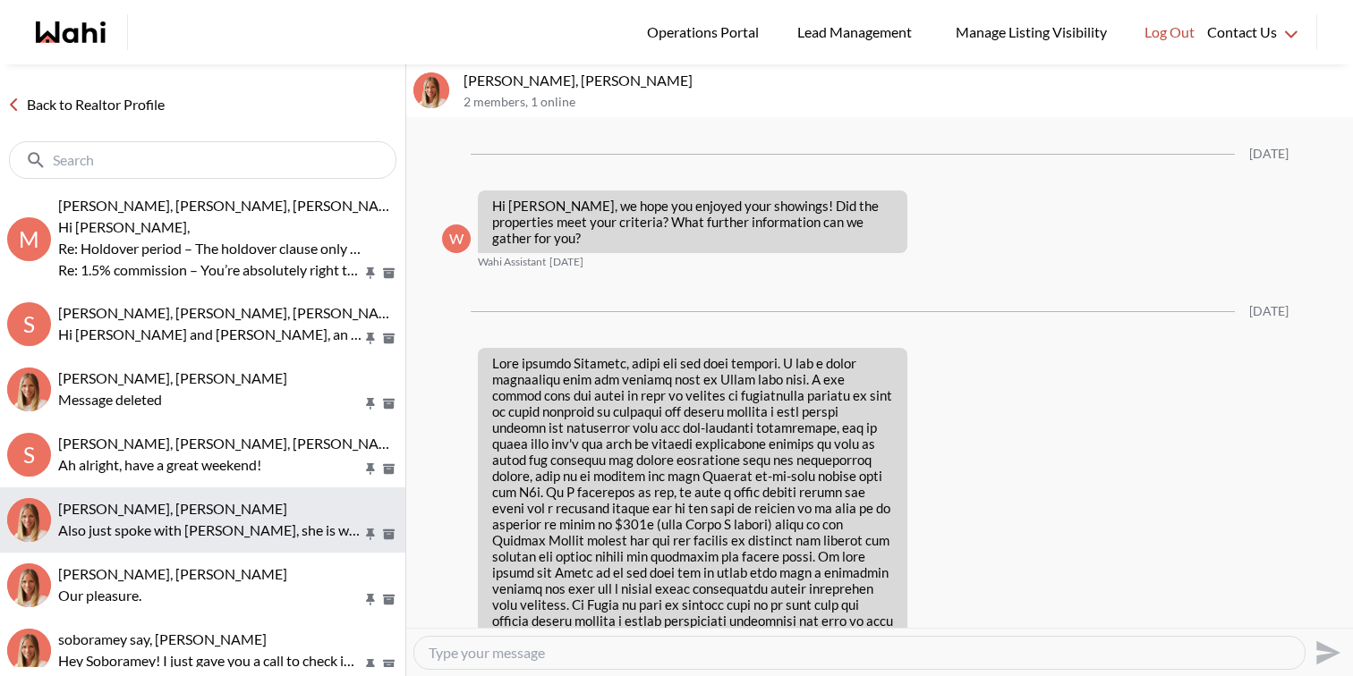
scroll to position [2348, 0]
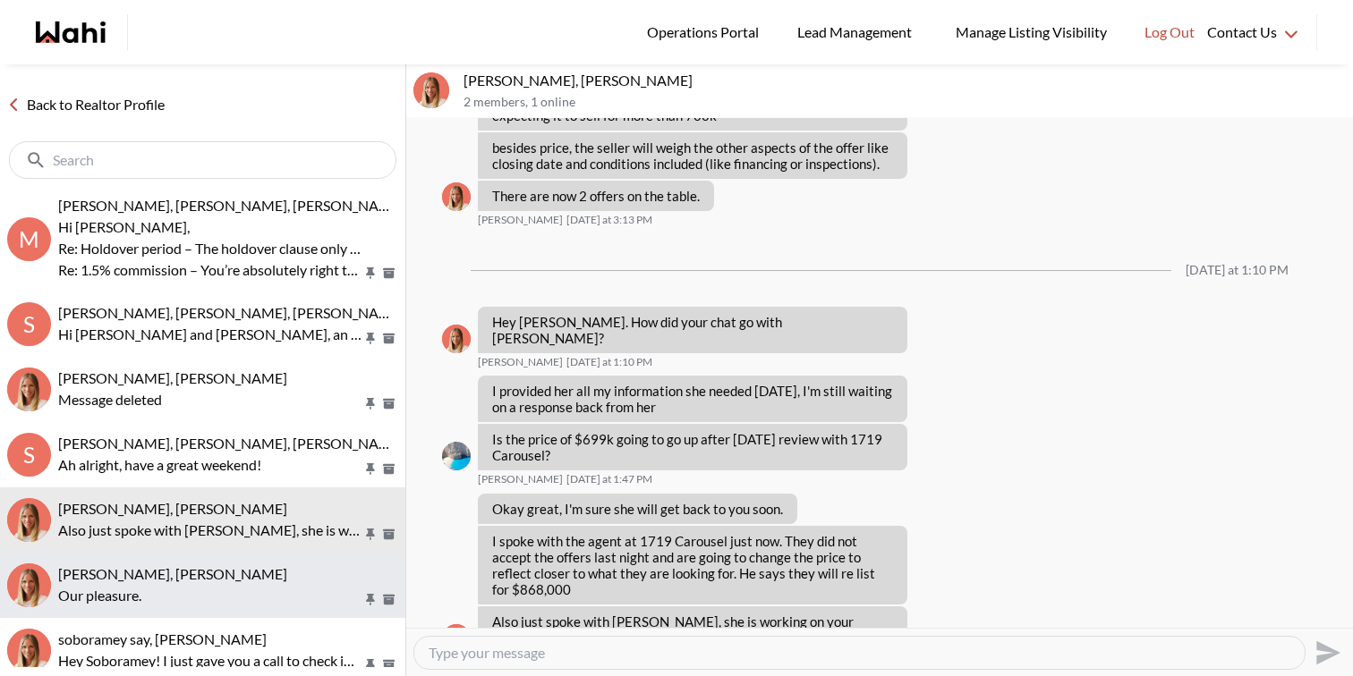
click at [202, 591] on p "Our pleasure." at bounding box center [210, 595] width 304 height 21
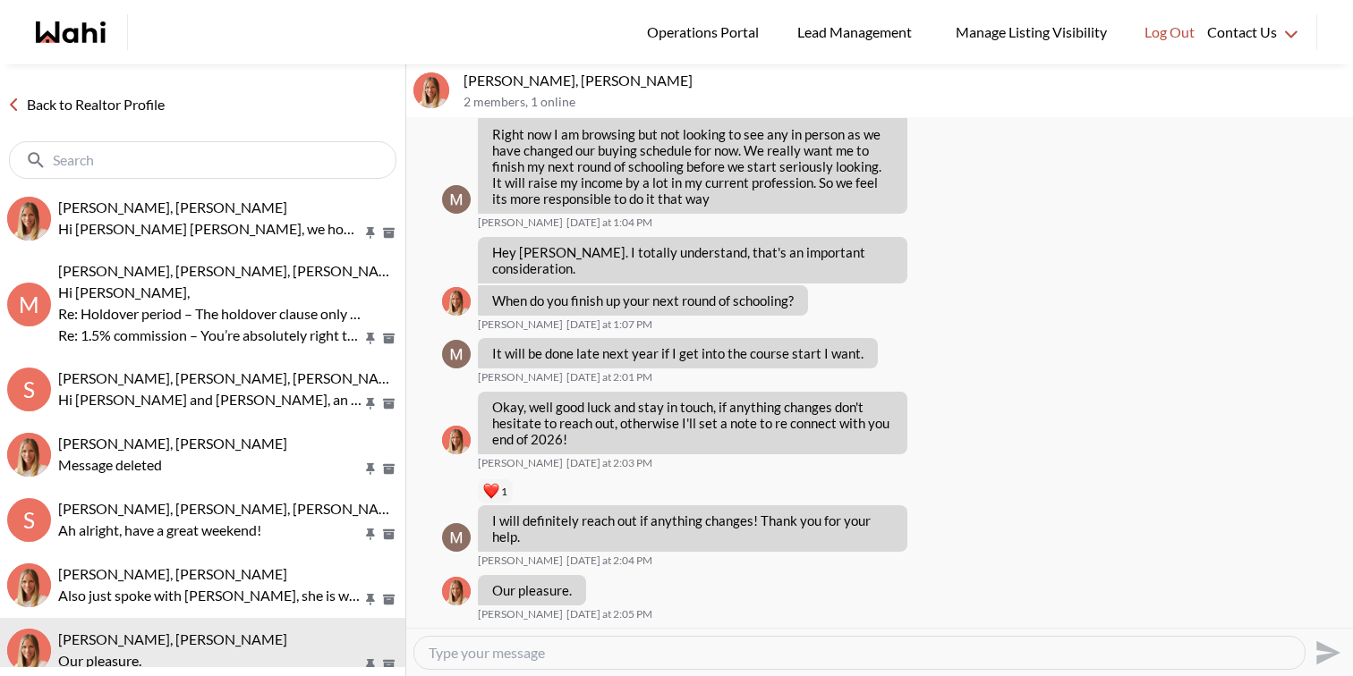
scroll to position [525, 0]
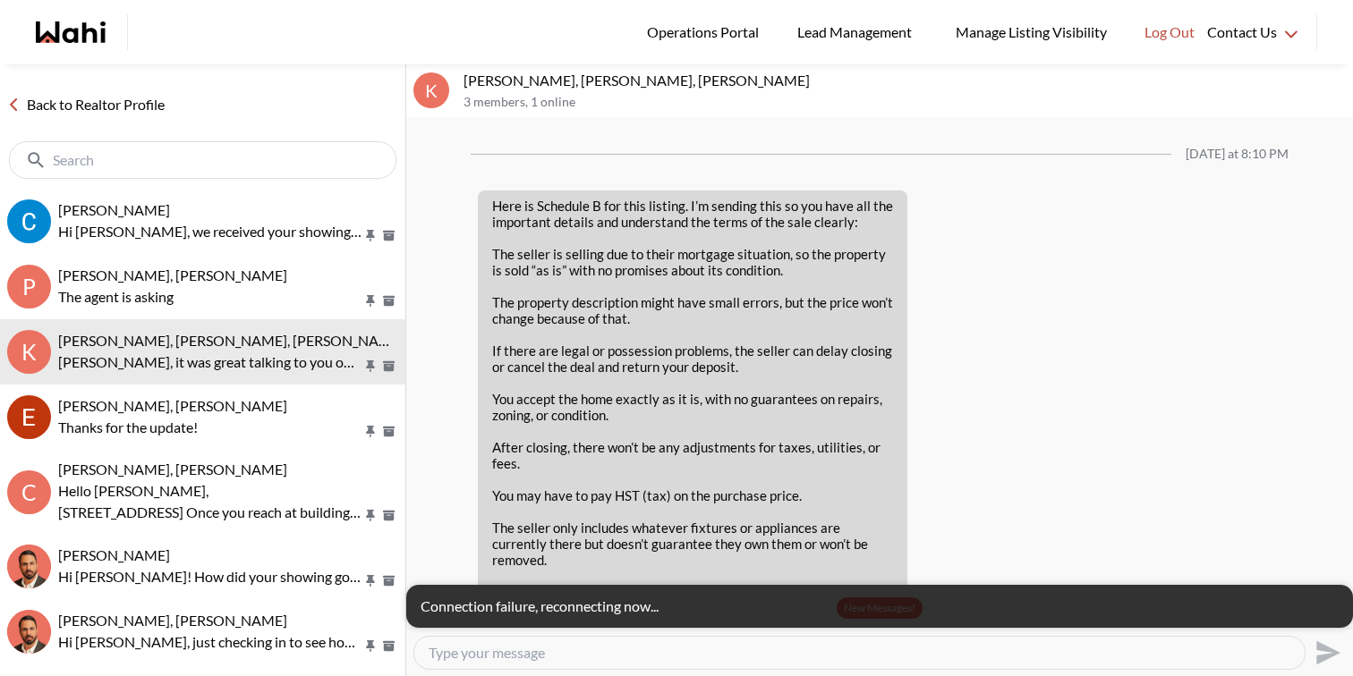
scroll to position [3168, 0]
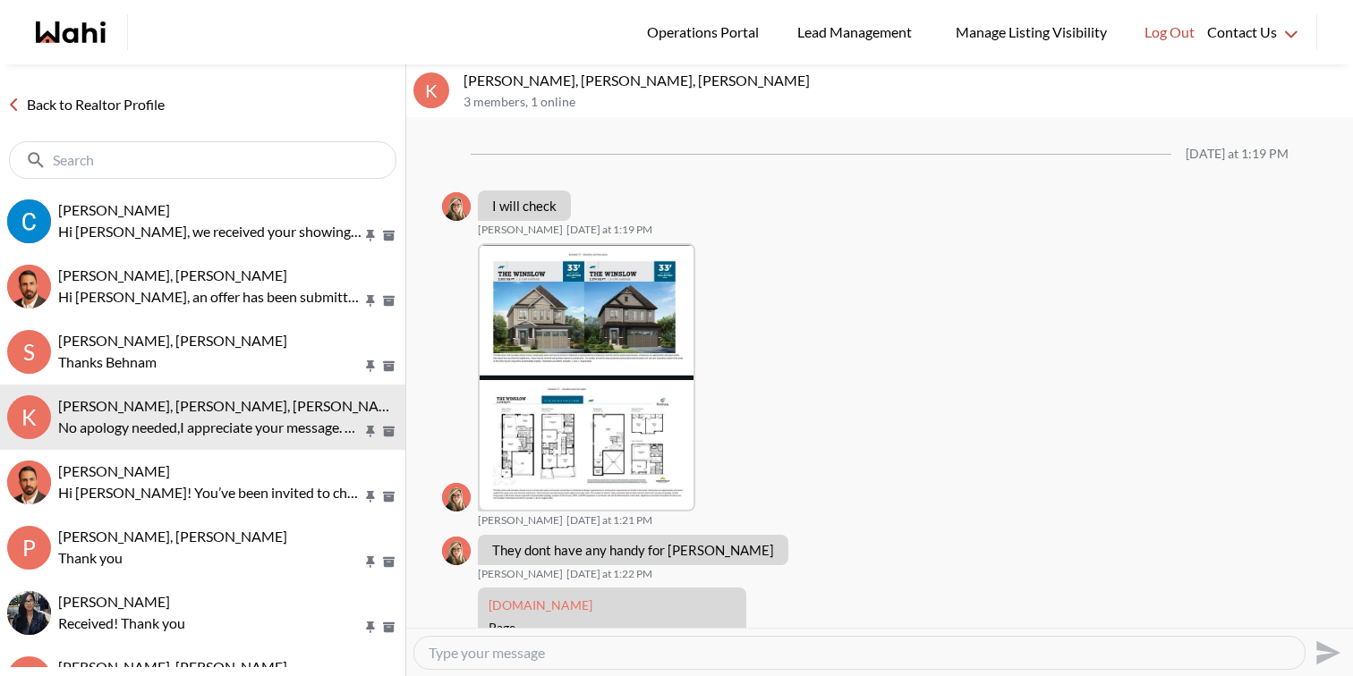
scroll to position [2880, 0]
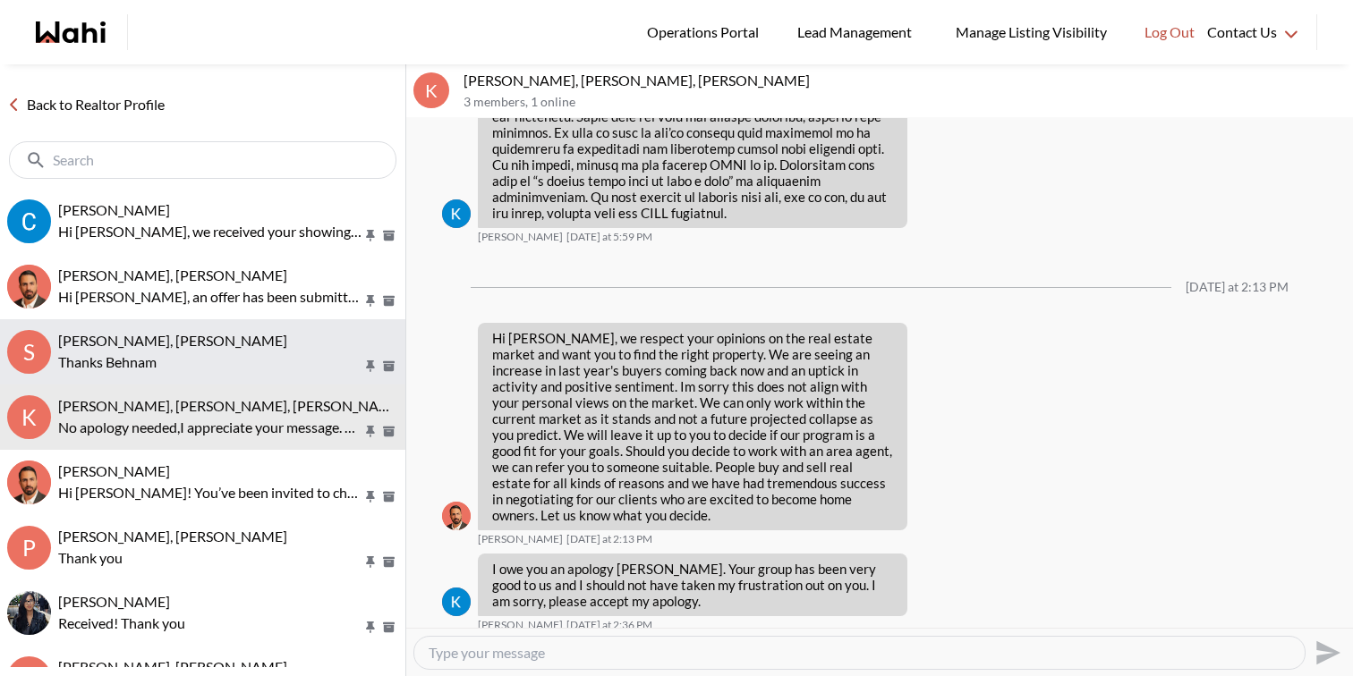
click at [235, 366] on p "Thanks Behnam" at bounding box center [210, 362] width 304 height 21
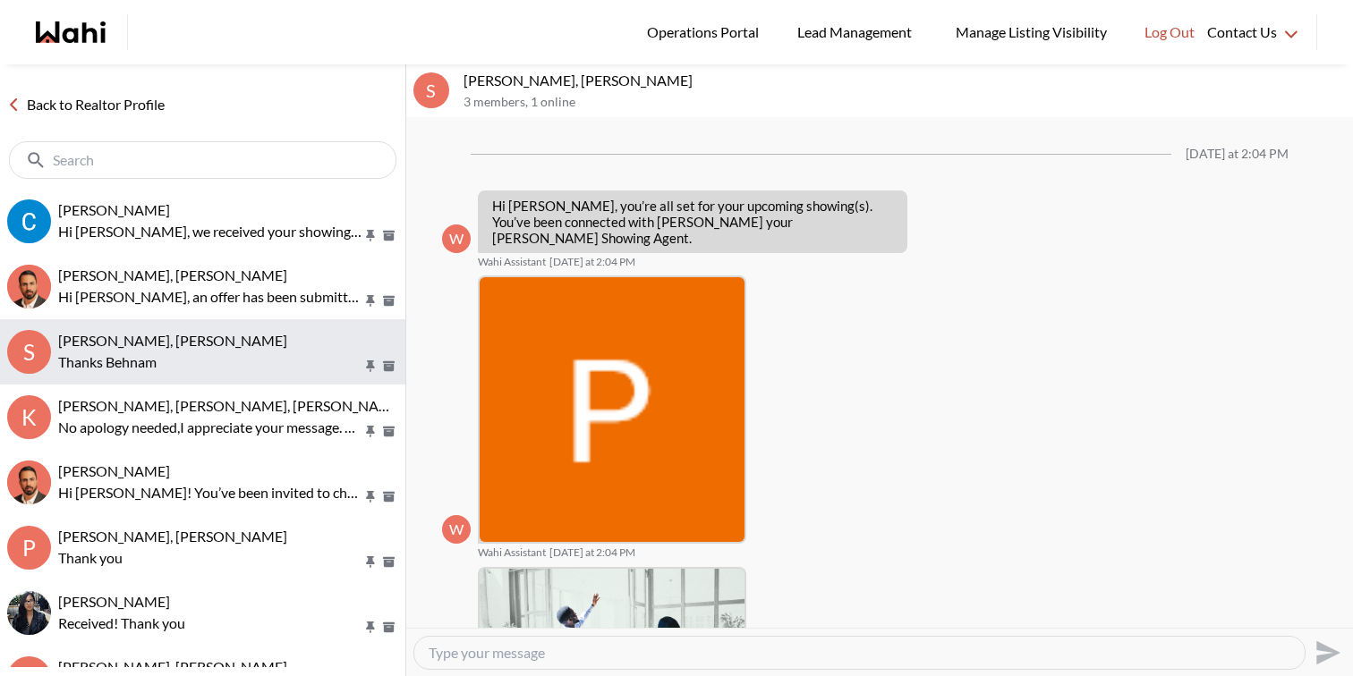
scroll to position [911, 0]
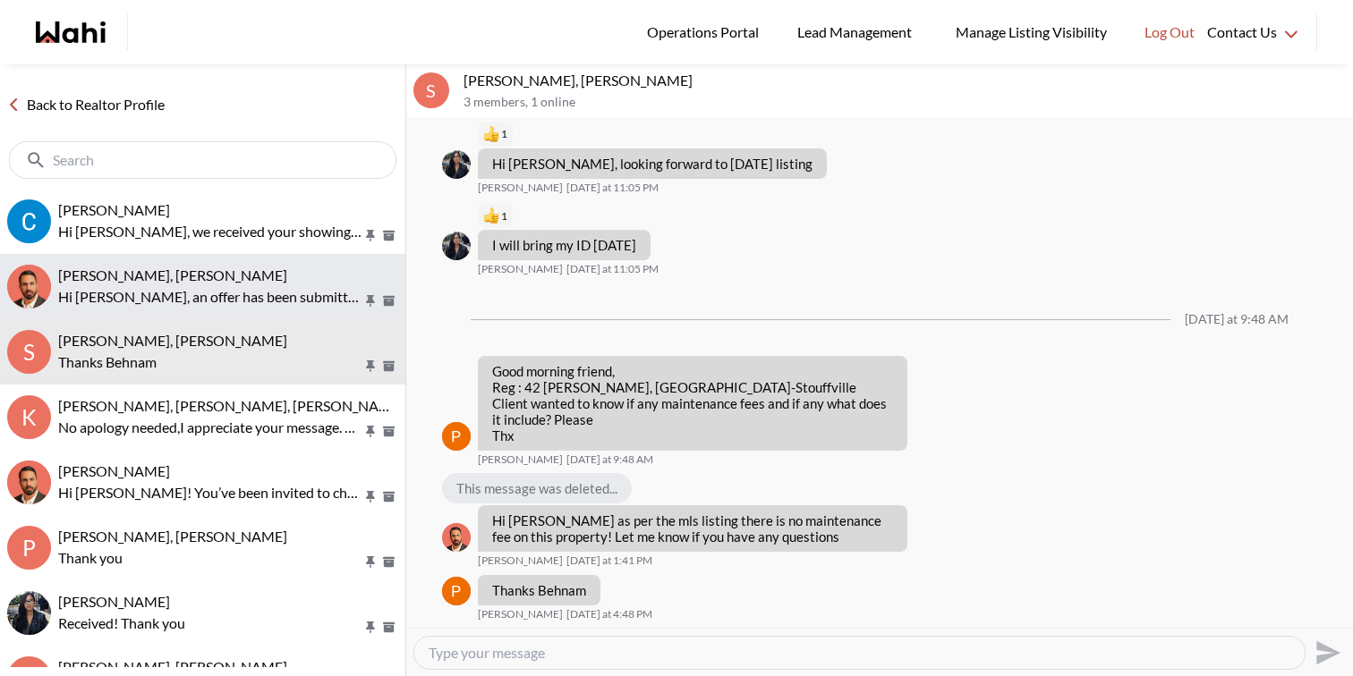
click at [236, 269] on div "[PERSON_NAME], [PERSON_NAME]" at bounding box center [228, 276] width 340 height 18
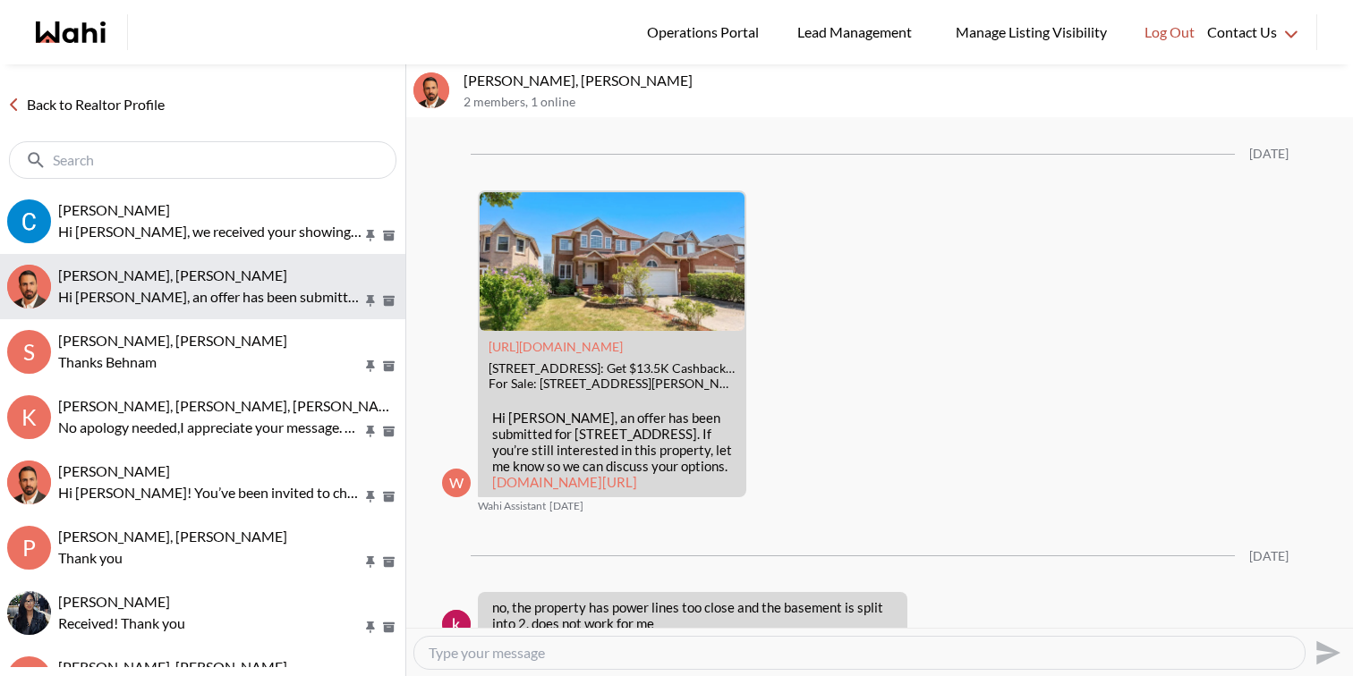
scroll to position [5382, 0]
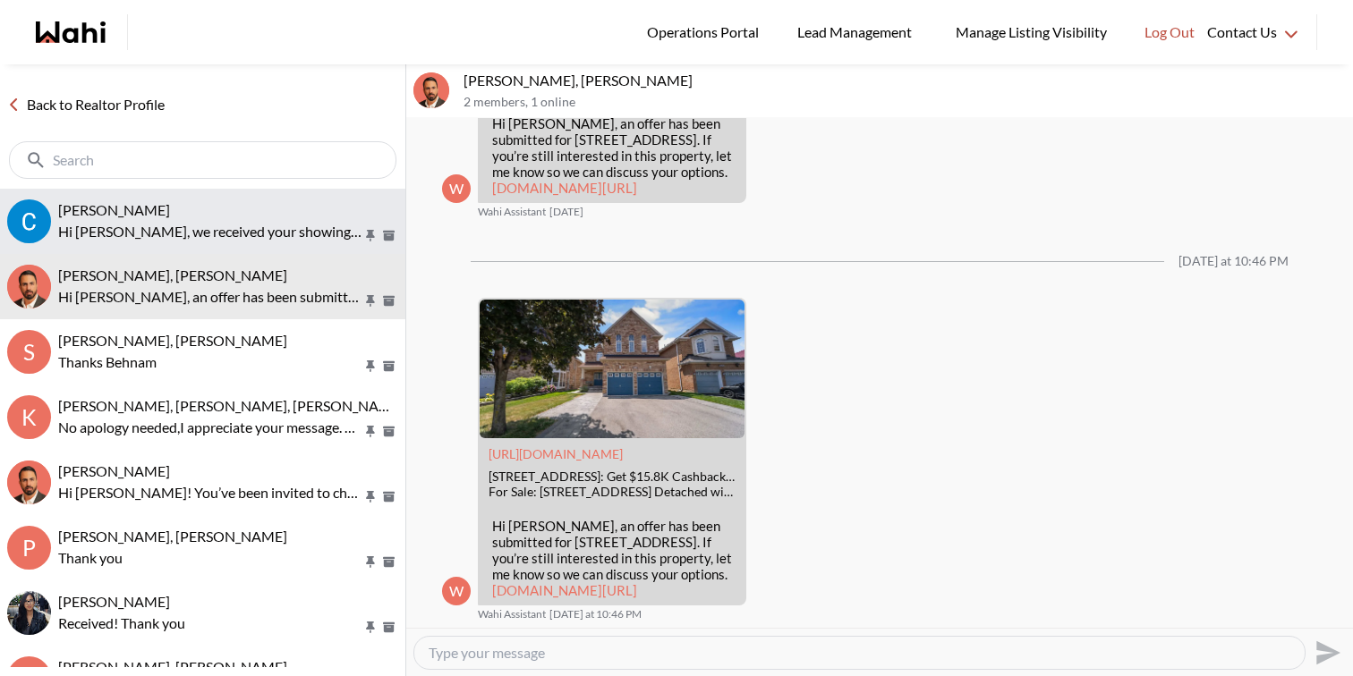
click at [242, 210] on div "[PERSON_NAME]" at bounding box center [228, 210] width 340 height 18
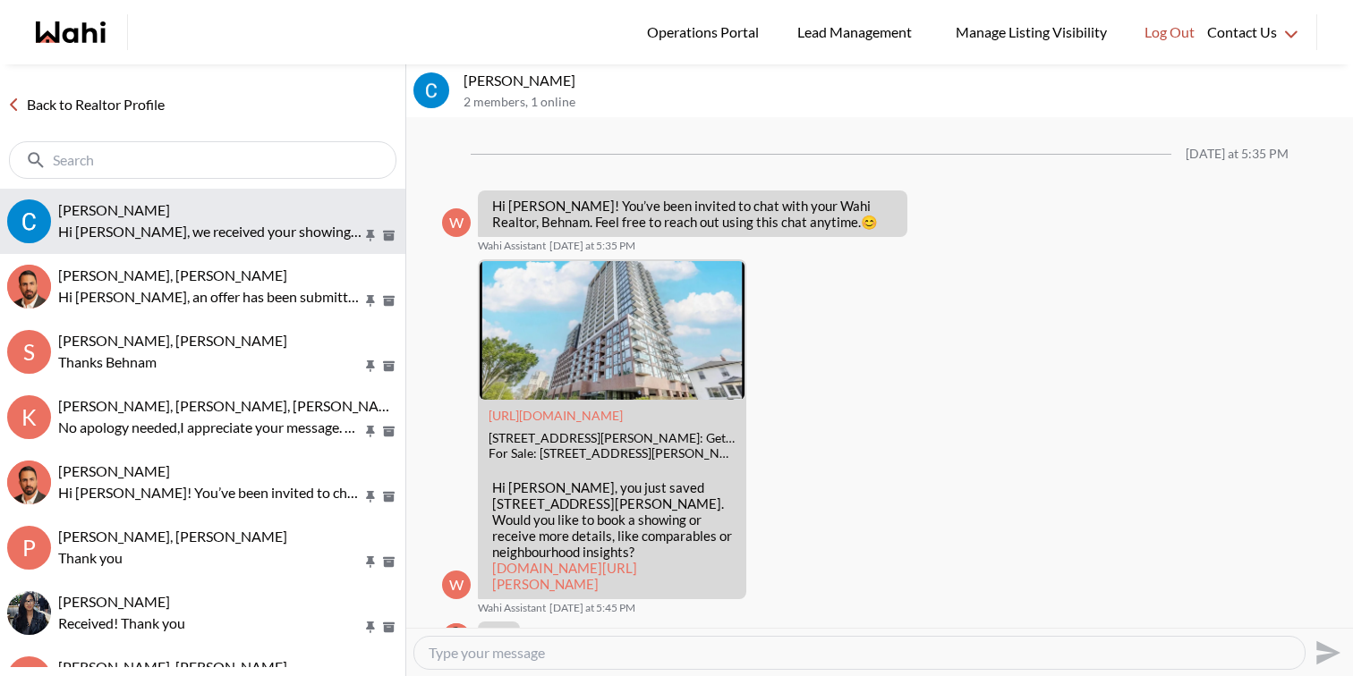
scroll to position [4016, 0]
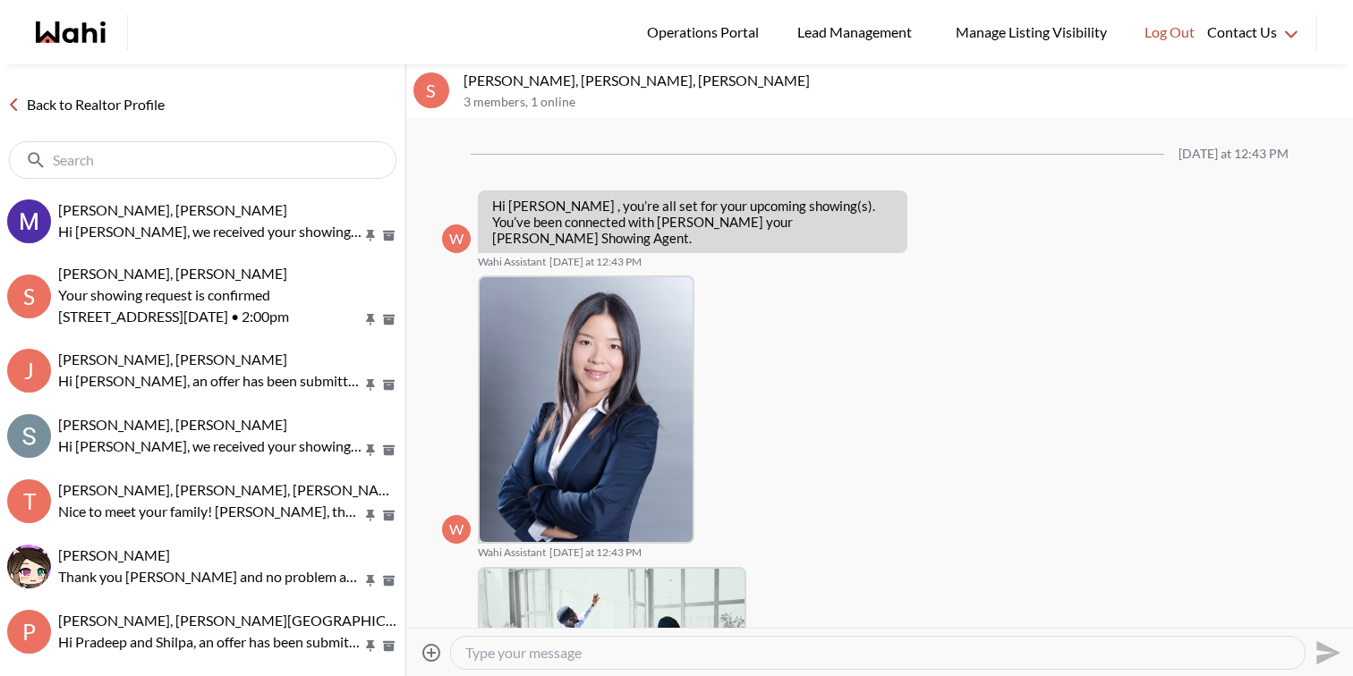
scroll to position [544, 0]
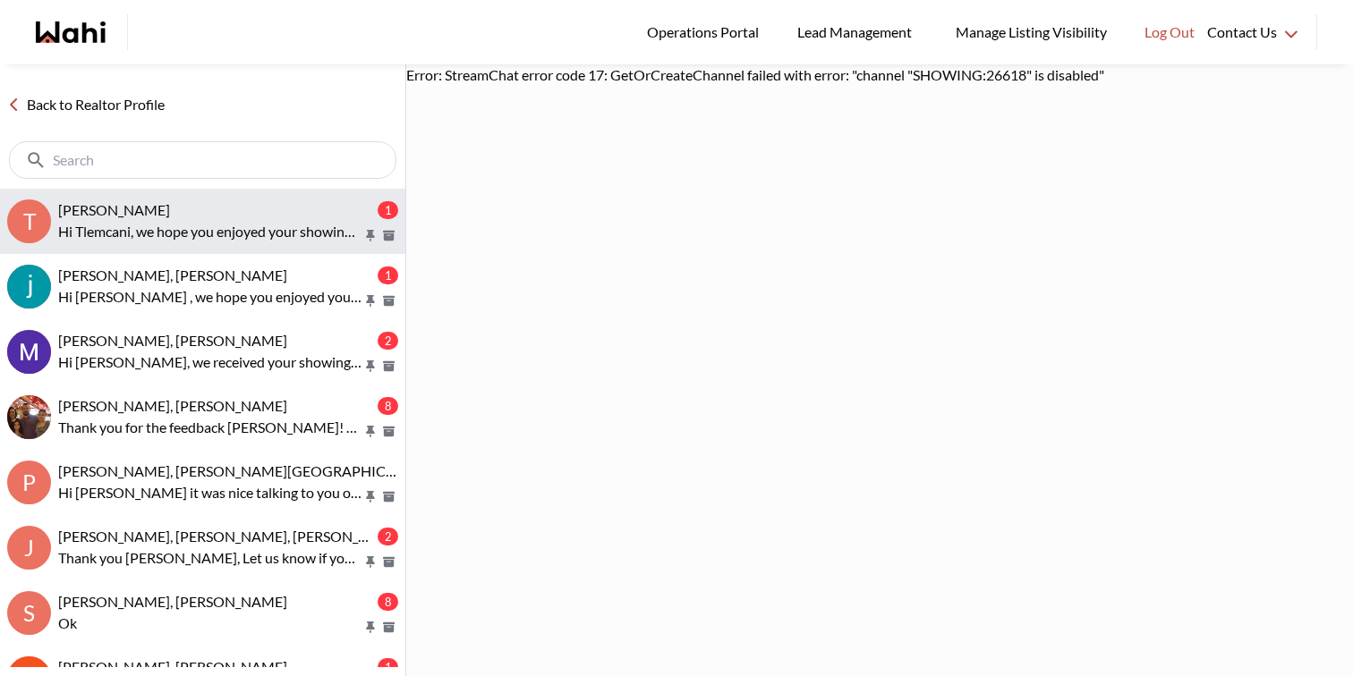
click at [257, 232] on p "Hi Tlemcani, we hope you enjoyed your showings! Did the properties meet your cr…" at bounding box center [210, 231] width 304 height 21
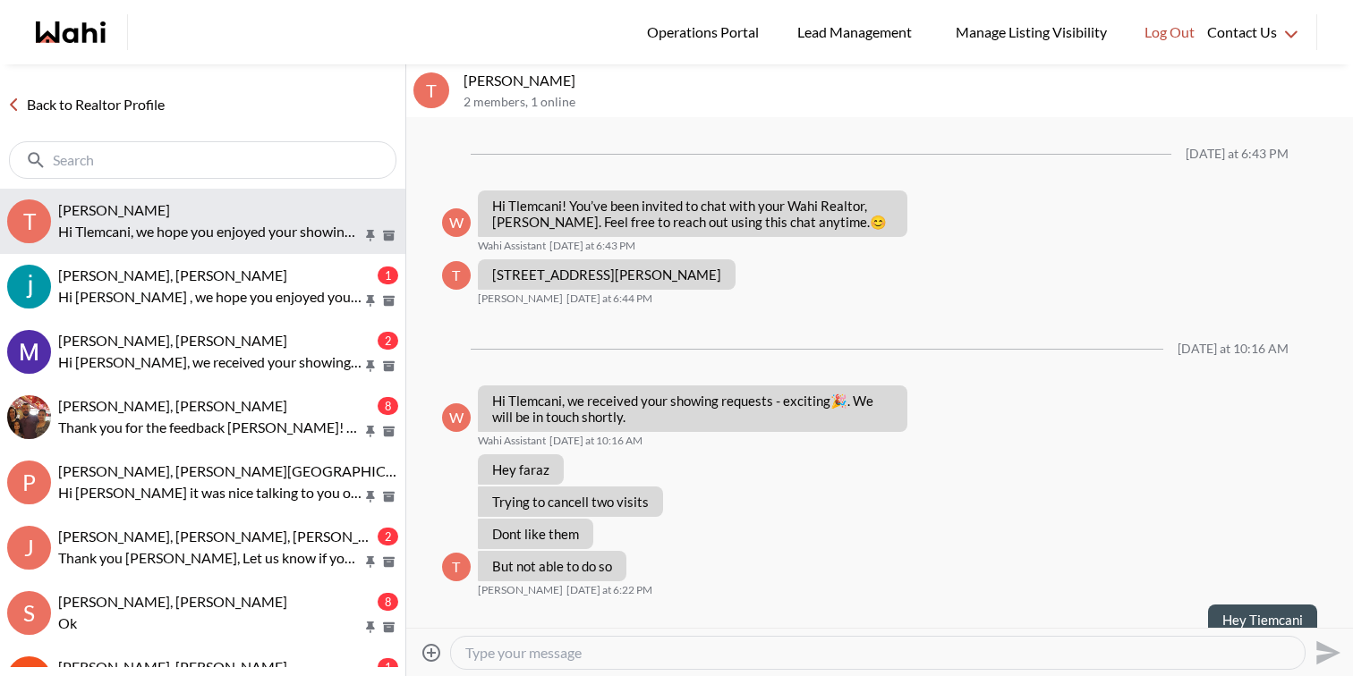
scroll to position [1114, 0]
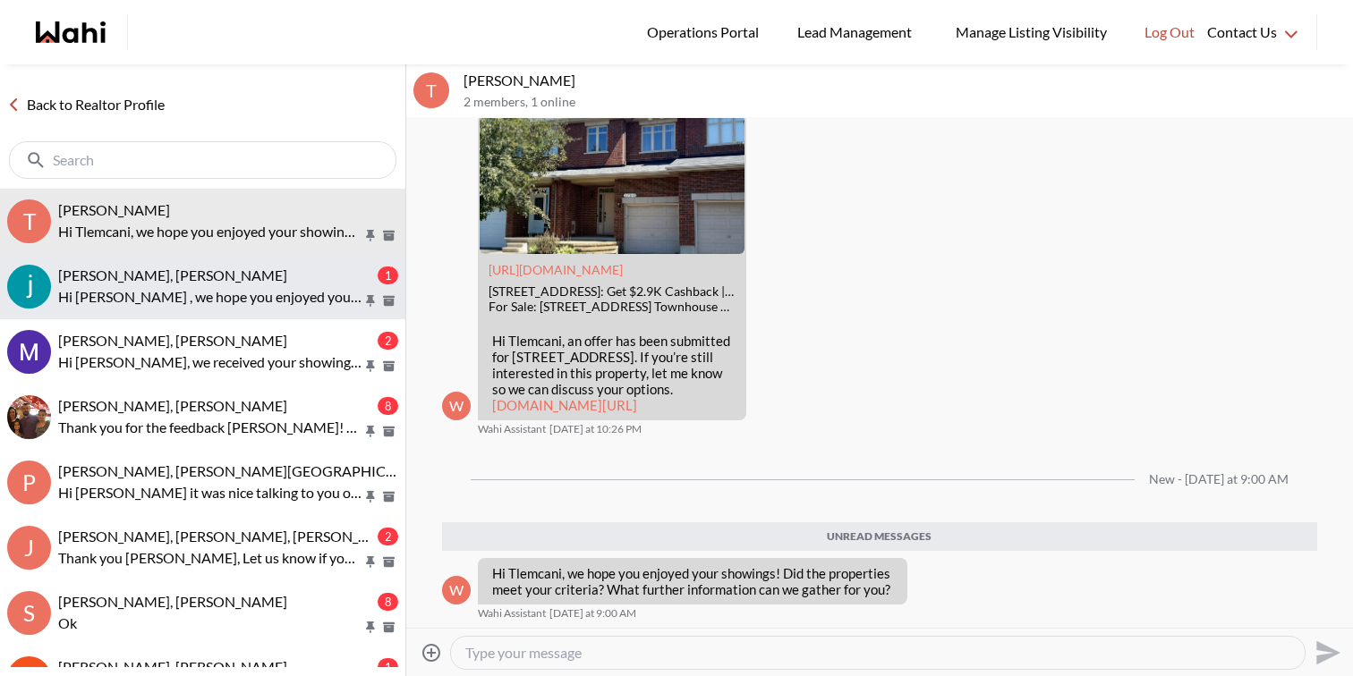
click at [252, 284] on div "Souhel Bally, Faraz 1 Hi Souhel , we hope you enjoyed your showings! Did the pr…" at bounding box center [228, 287] width 340 height 41
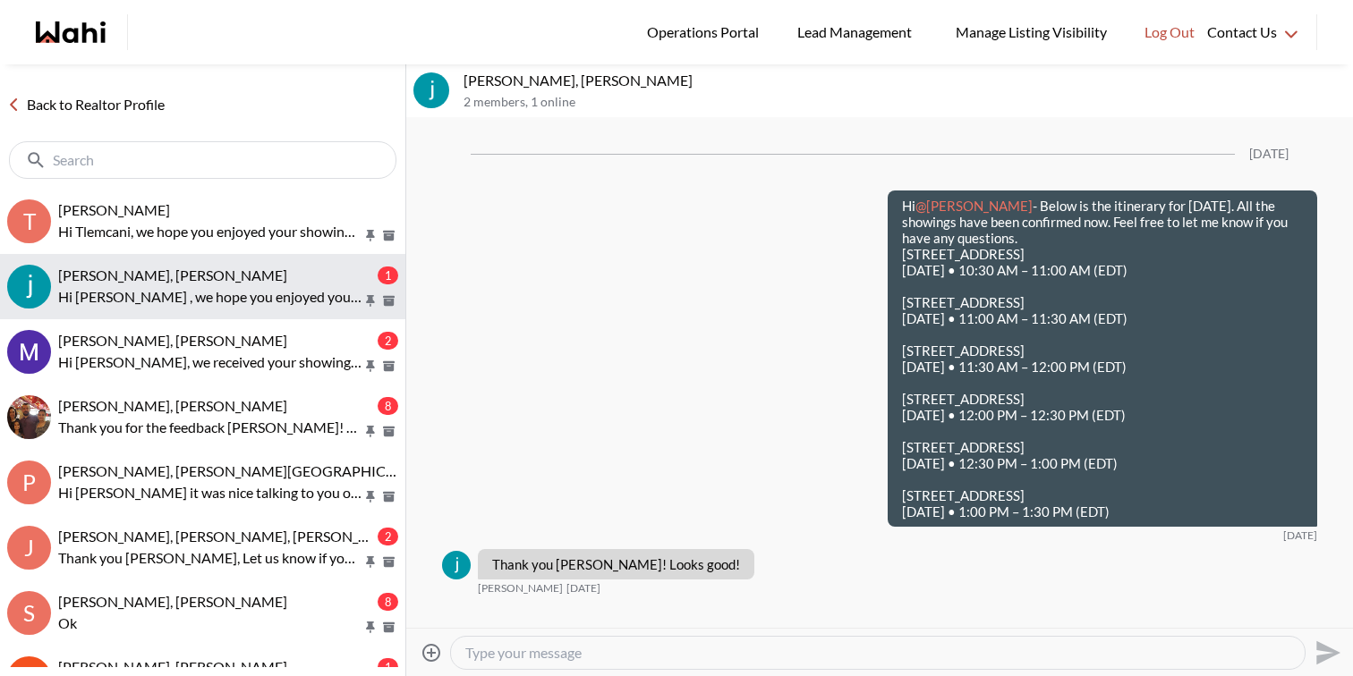
scroll to position [3234, 0]
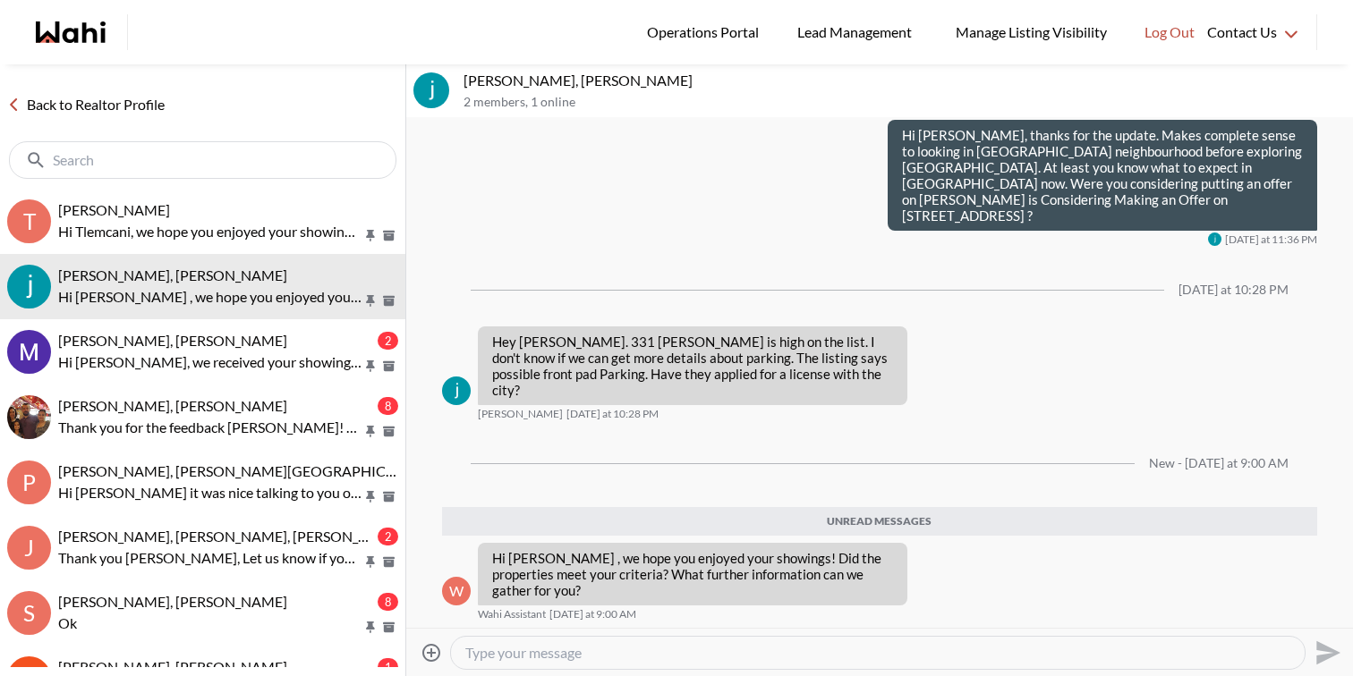
click at [505, 659] on textarea "Type your message" at bounding box center [877, 653] width 825 height 18
click at [712, 657] on textarea "Good Morning Souhel, the front pad doen't have a license" at bounding box center [877, 653] width 825 height 18
click at [863, 651] on textarea "Good Morning Souhel, the front pad doesn't have a license" at bounding box center [877, 653] width 825 height 18
click at [1183, 652] on textarea "Good Morning Souhel, the front pad doesn't have a license. I have asked the lis…" at bounding box center [877, 653] width 825 height 18
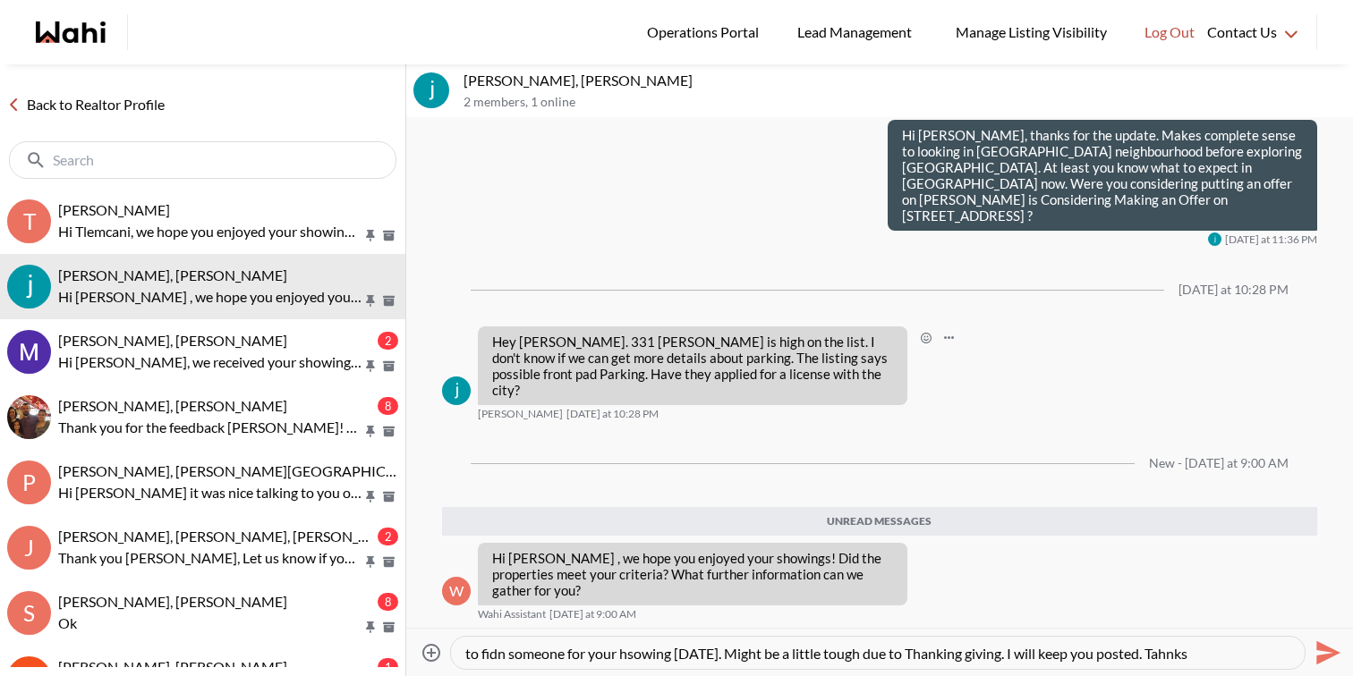
paste textarea "morning Souhel, The front pad doesn’t have a license — I’ve reached out to the …"
type textarea "Good morning Souhel, The front pad doesn’t have a license — I’ve reached out to…"
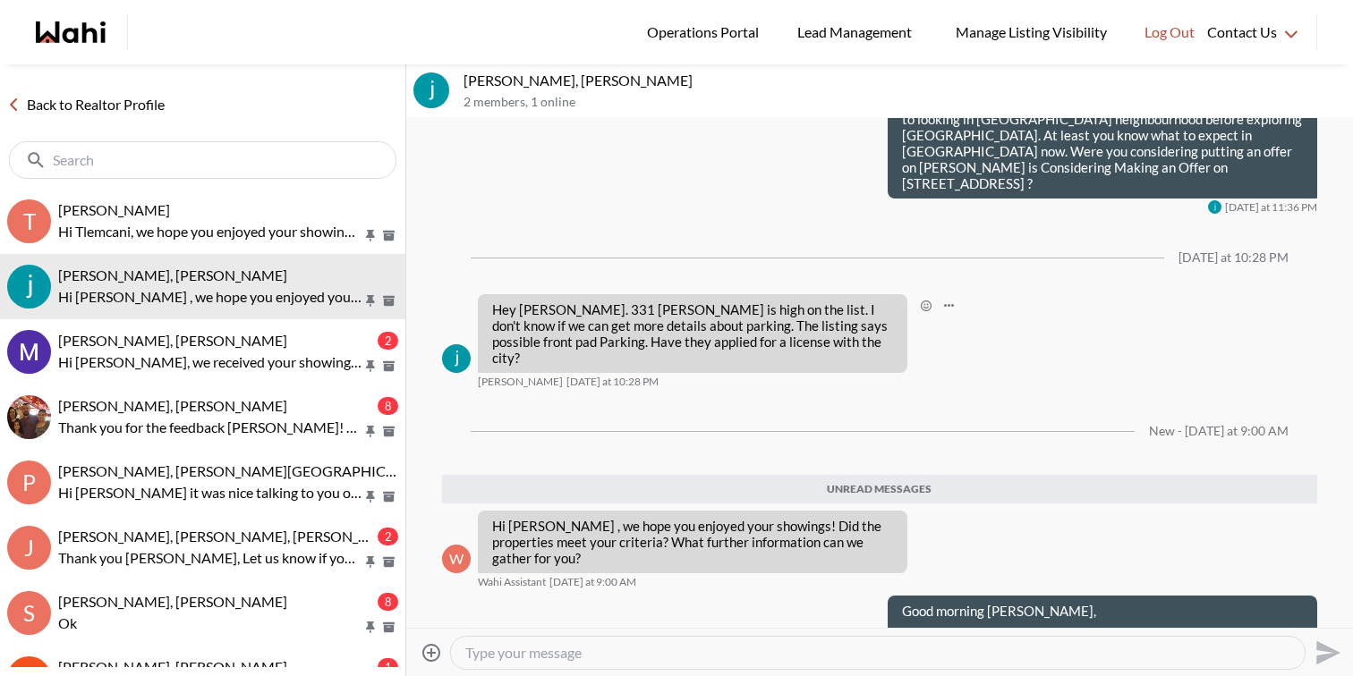
scroll to position [0, 0]
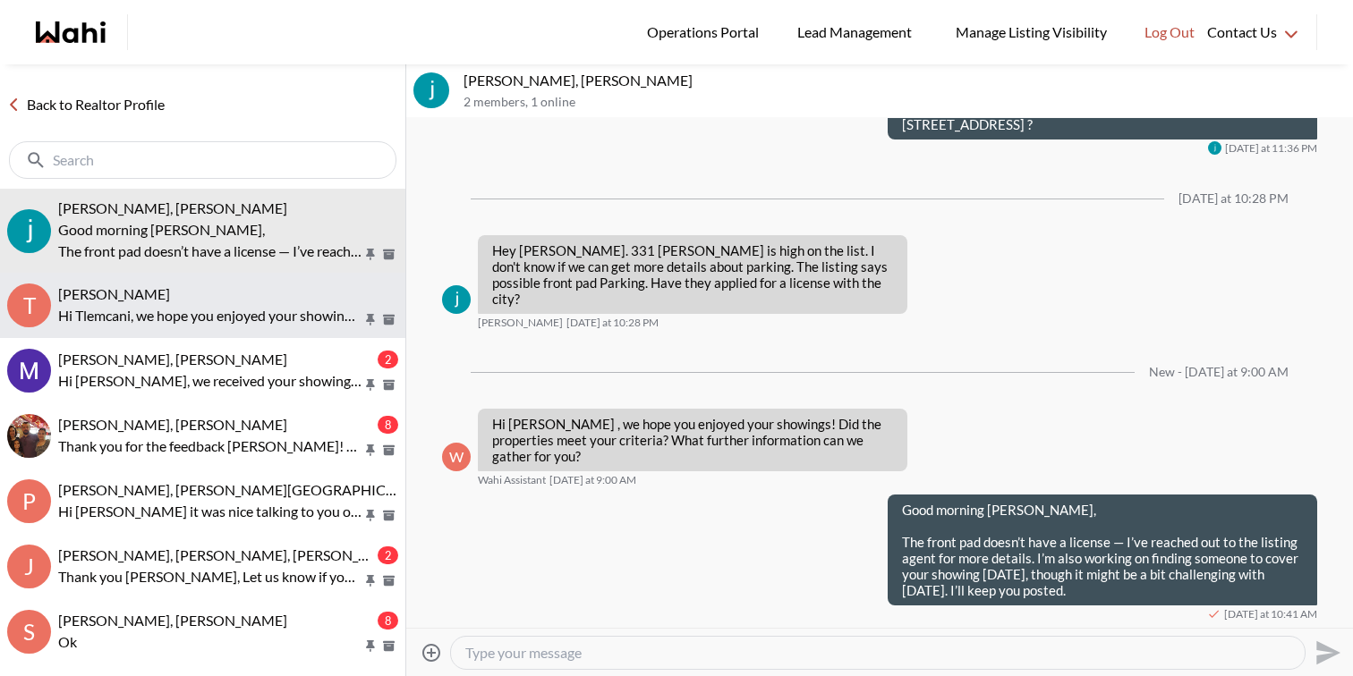
click at [231, 322] on p "Hi Tlemcani, we hope you enjoyed your showings! Did the properties meet your cr…" at bounding box center [210, 315] width 304 height 21
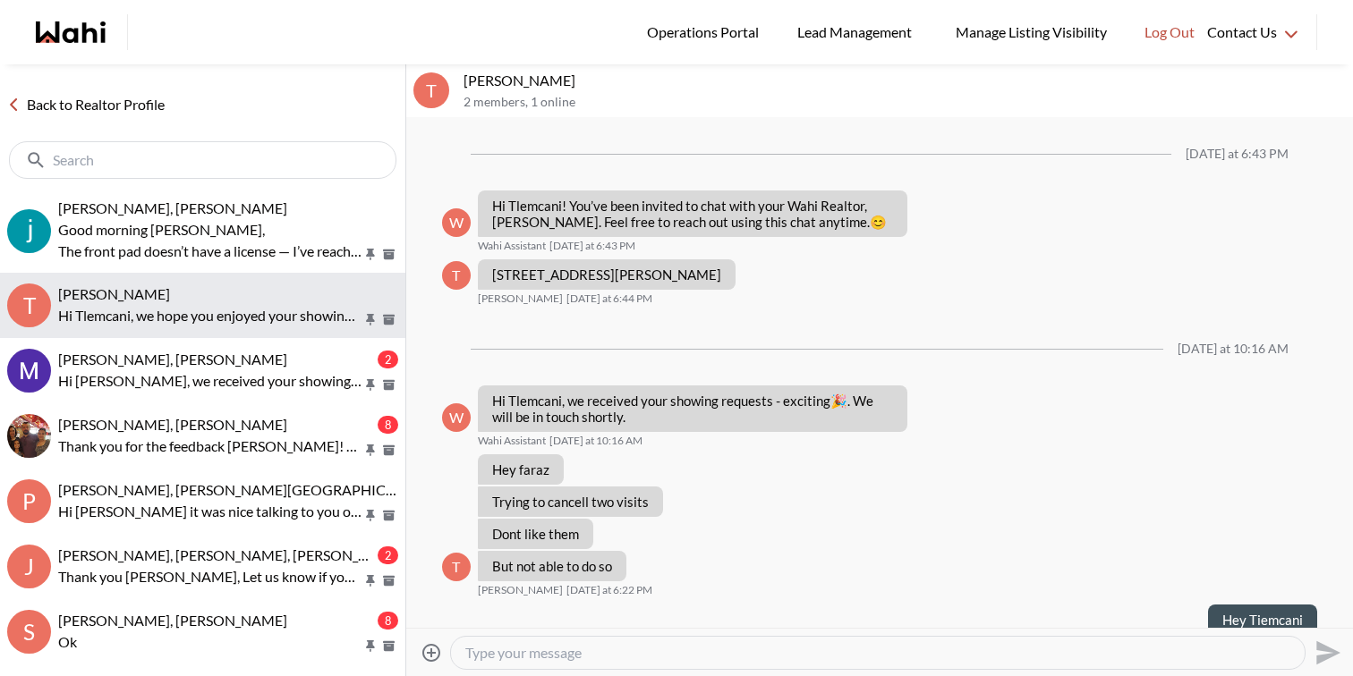
scroll to position [1071, 0]
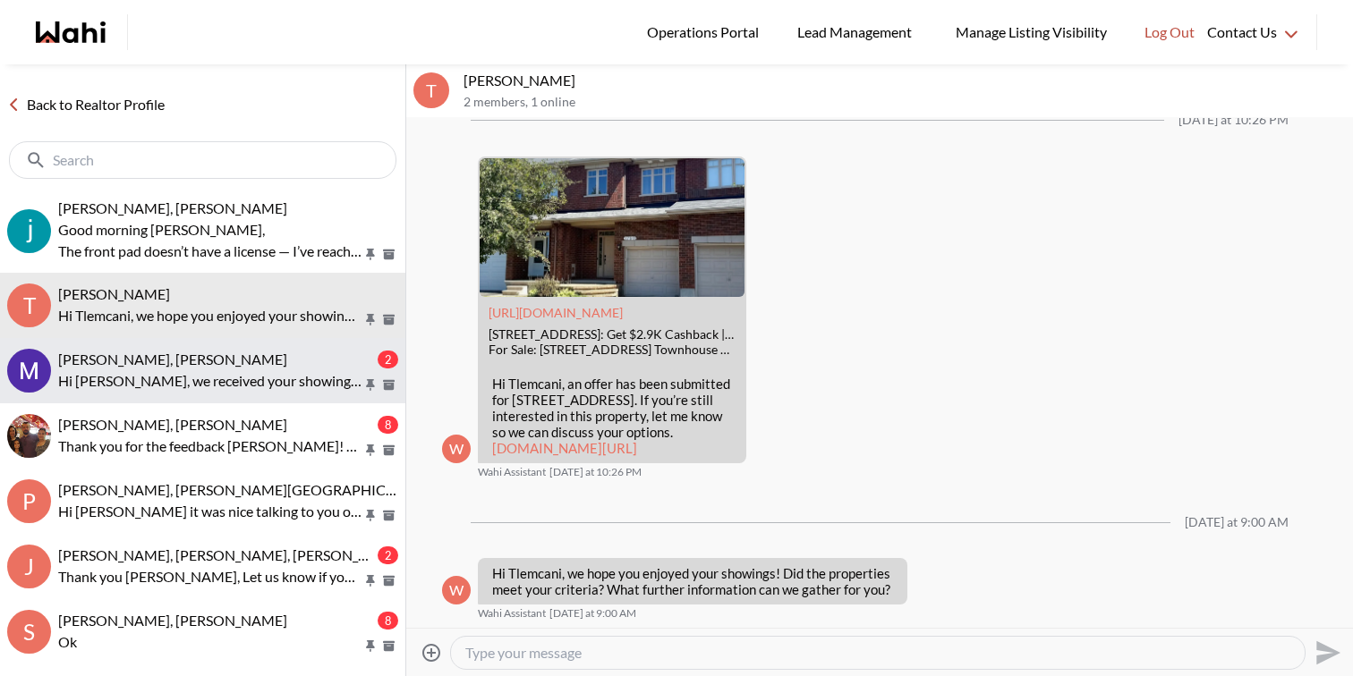
click at [236, 370] on p "Hi Mayada, we received your showing requests - exciting 🎉 . We will be in touch…" at bounding box center [210, 380] width 304 height 21
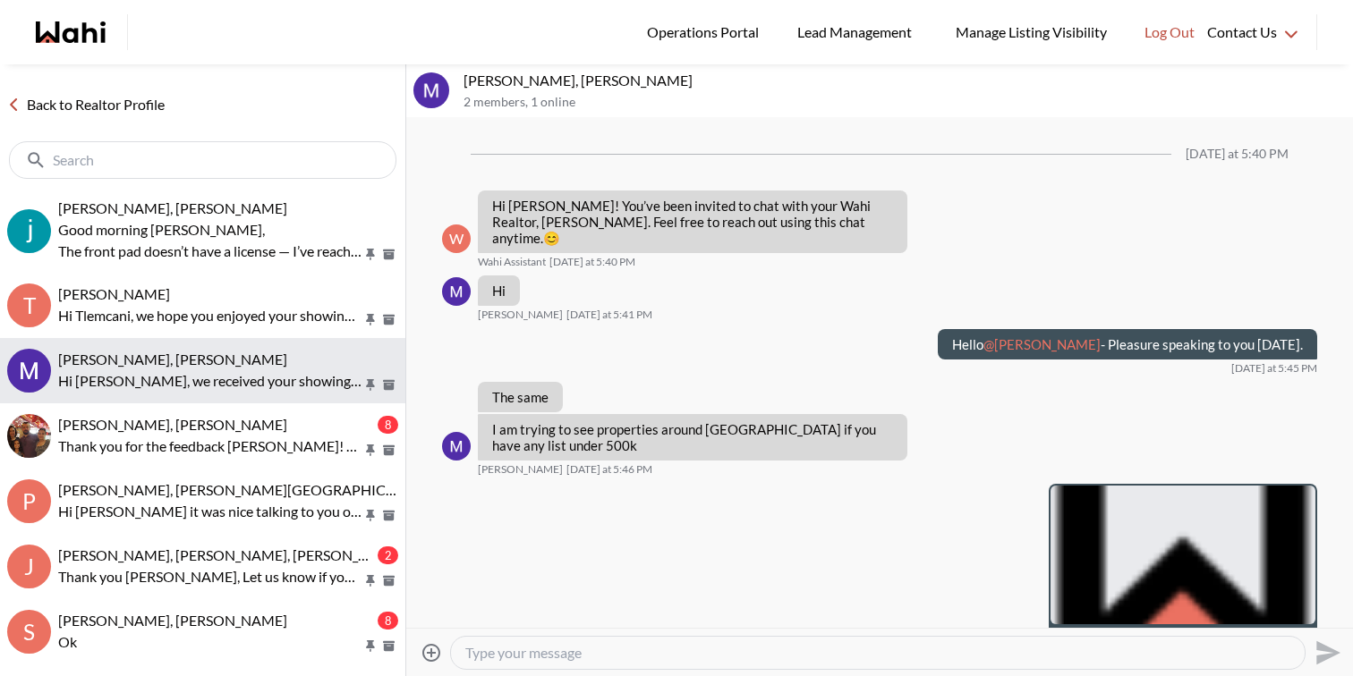
scroll to position [1859, 0]
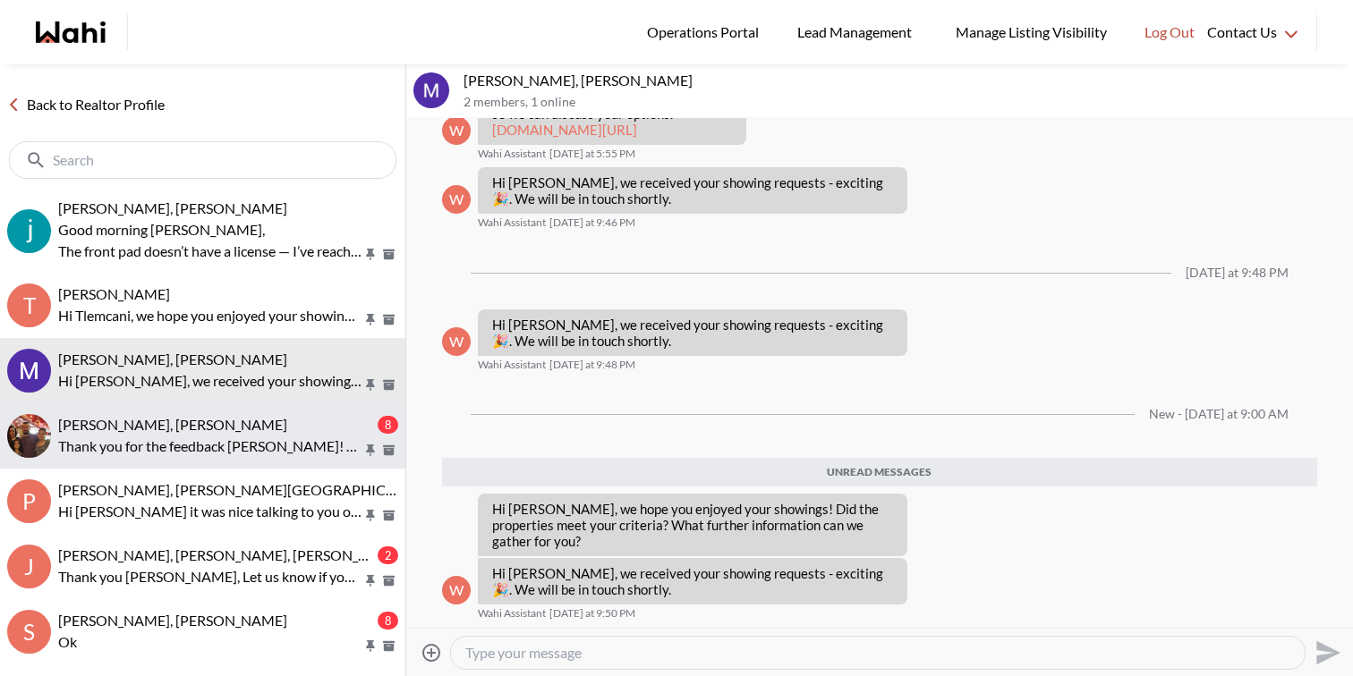
click at [239, 433] on div "Ourayna Zammali, Faraz 8 Thank you for the feedback Ourayna! Please let us know…" at bounding box center [228, 436] width 340 height 41
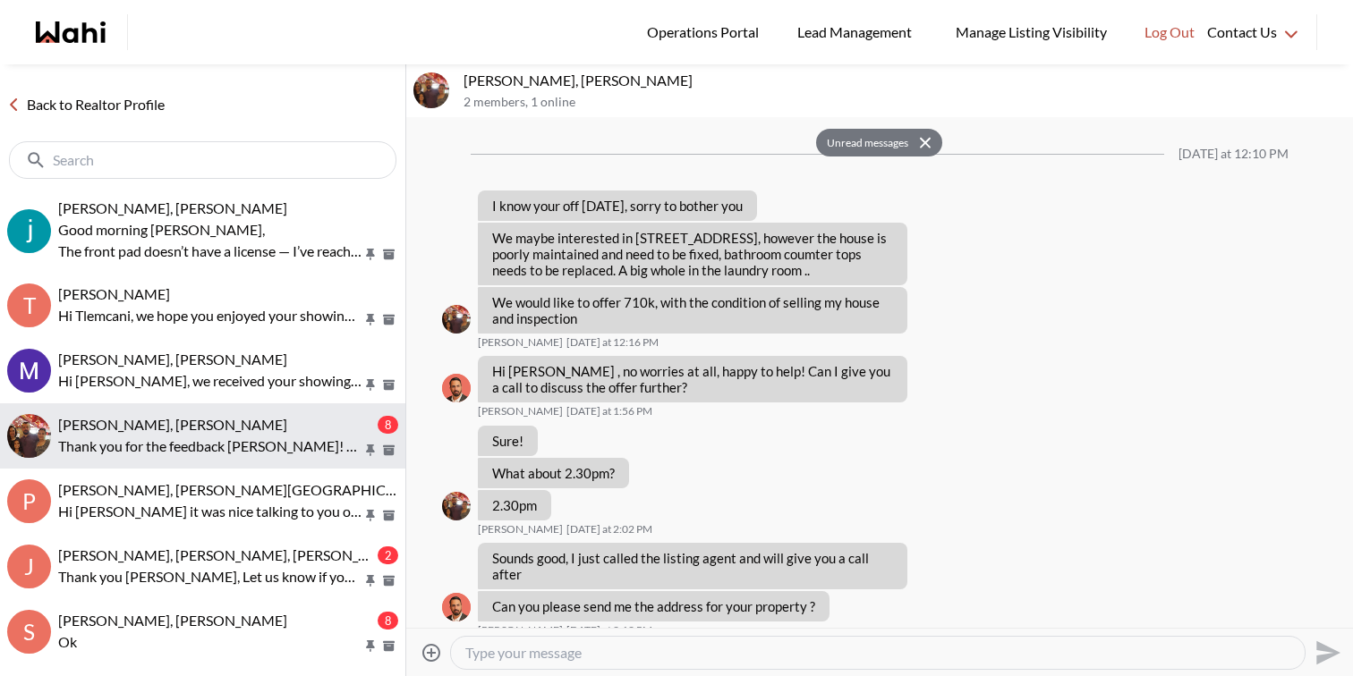
scroll to position [1475, 0]
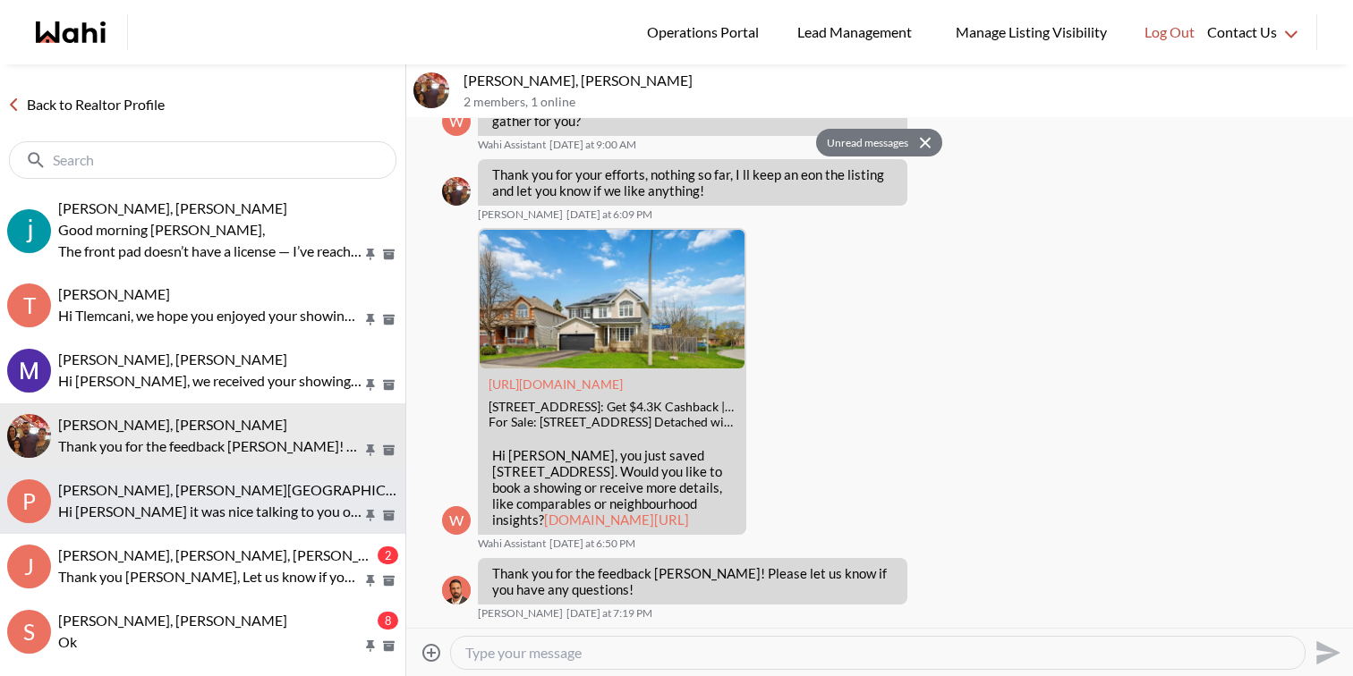
click at [252, 493] on span "Pradeep Pradhan, Shilpa Pradhan, Faraz" at bounding box center [245, 489] width 374 height 17
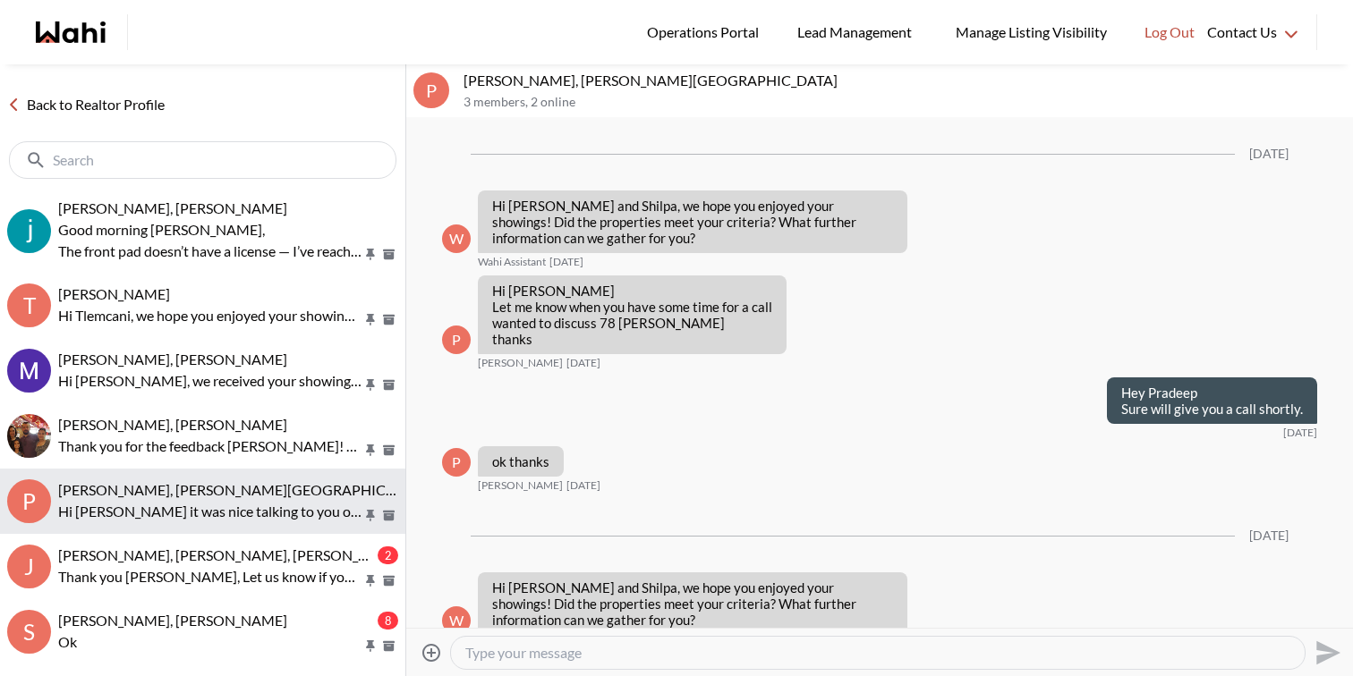
scroll to position [3677, 0]
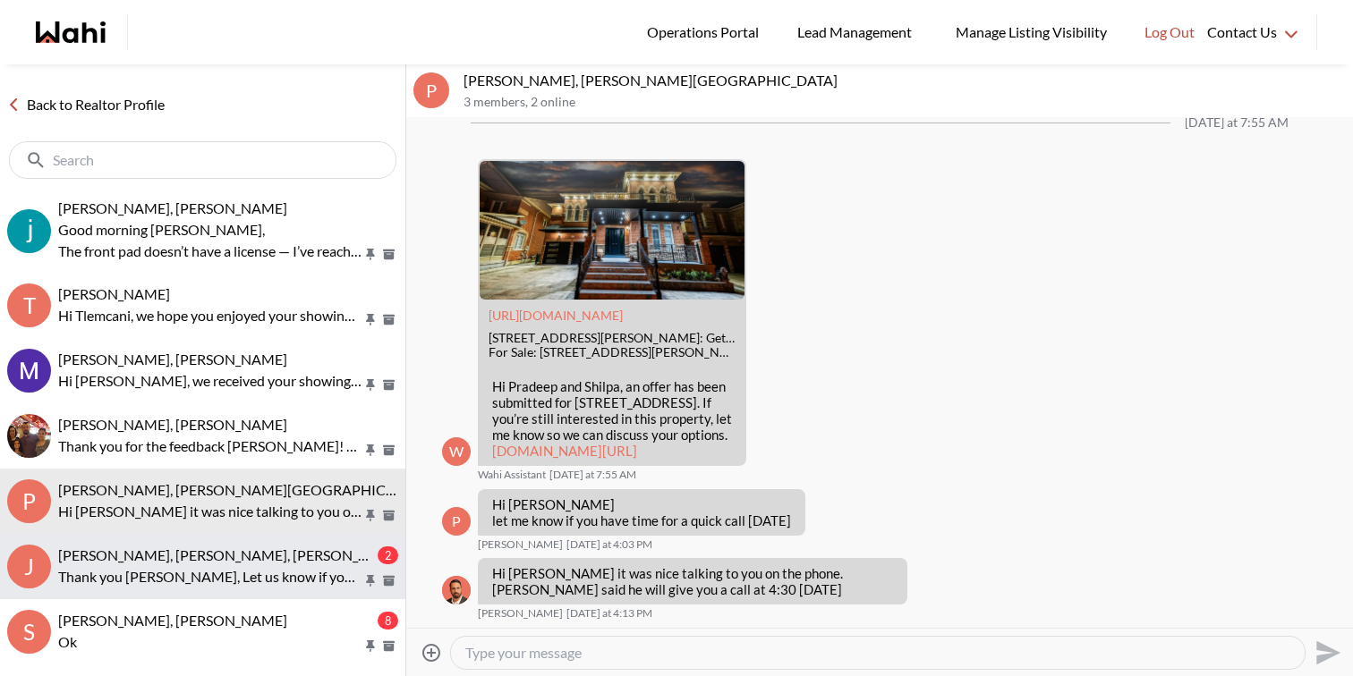
click at [253, 569] on p "Thank you [PERSON_NAME], Let us know if you have any questions!" at bounding box center [210, 576] width 304 height 21
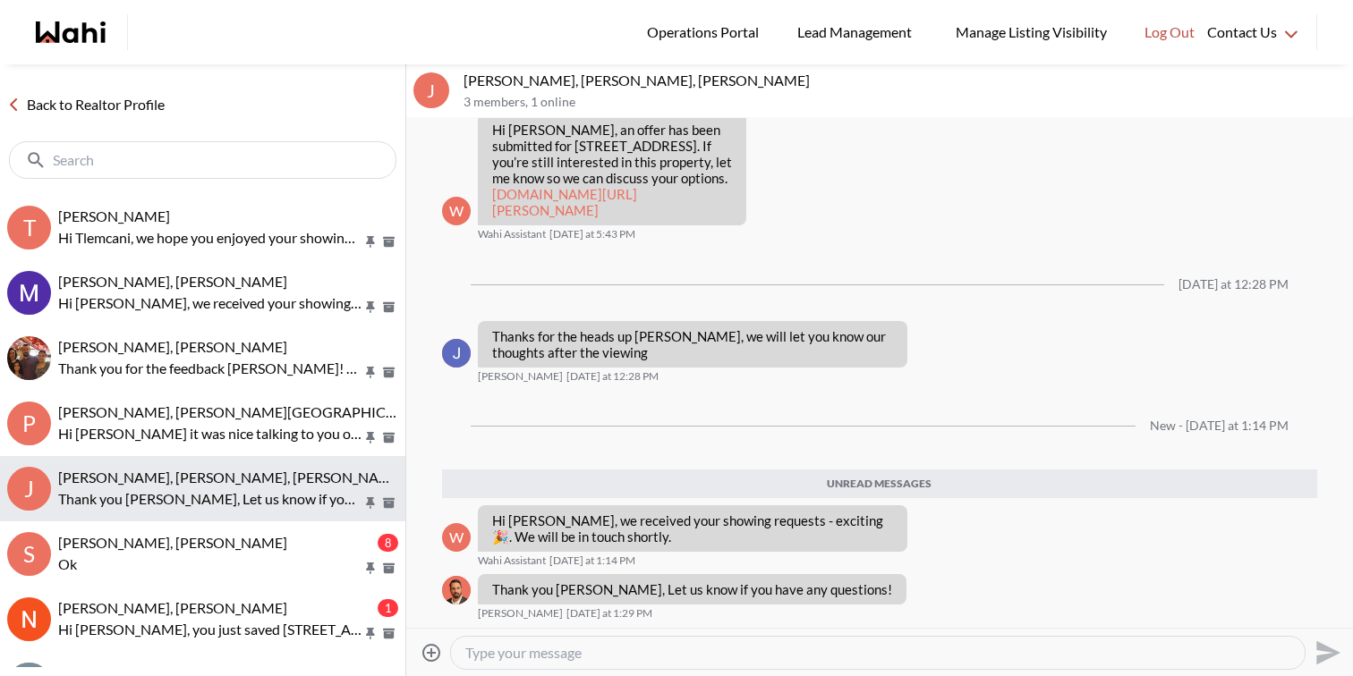
scroll to position [89, 0]
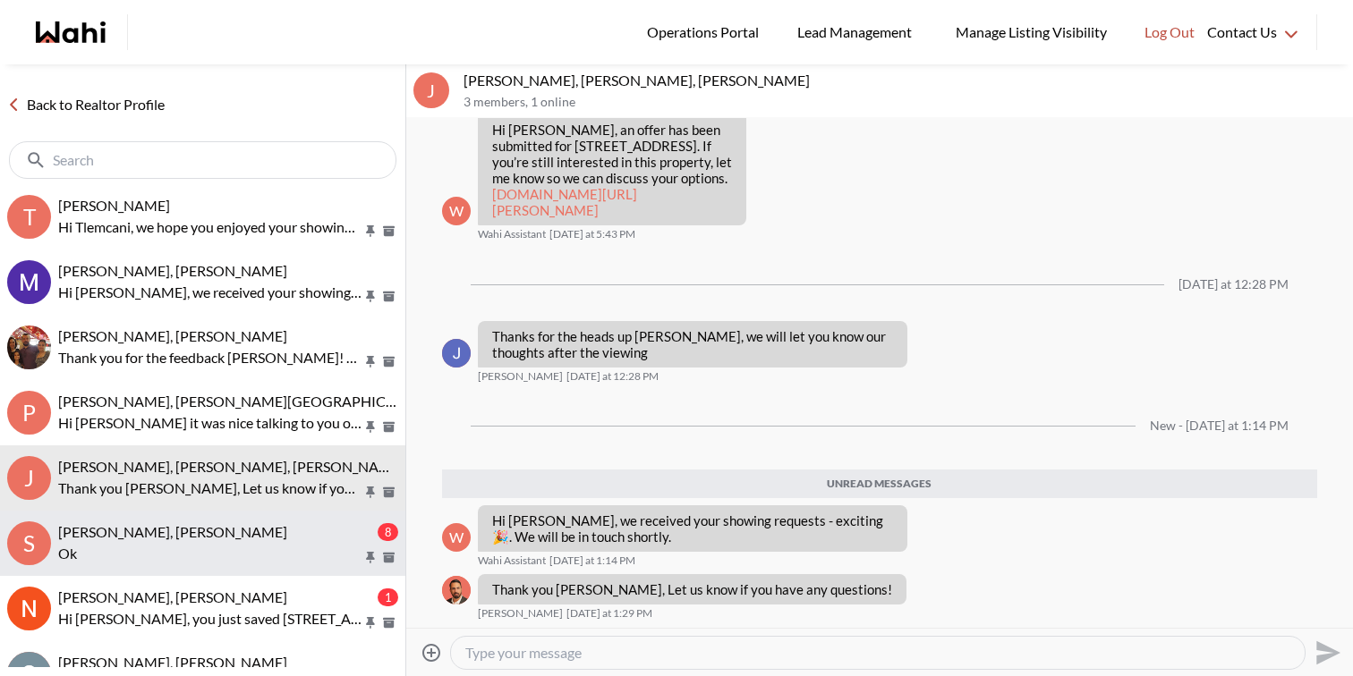
click at [258, 549] on p "Ok" at bounding box center [210, 553] width 304 height 21
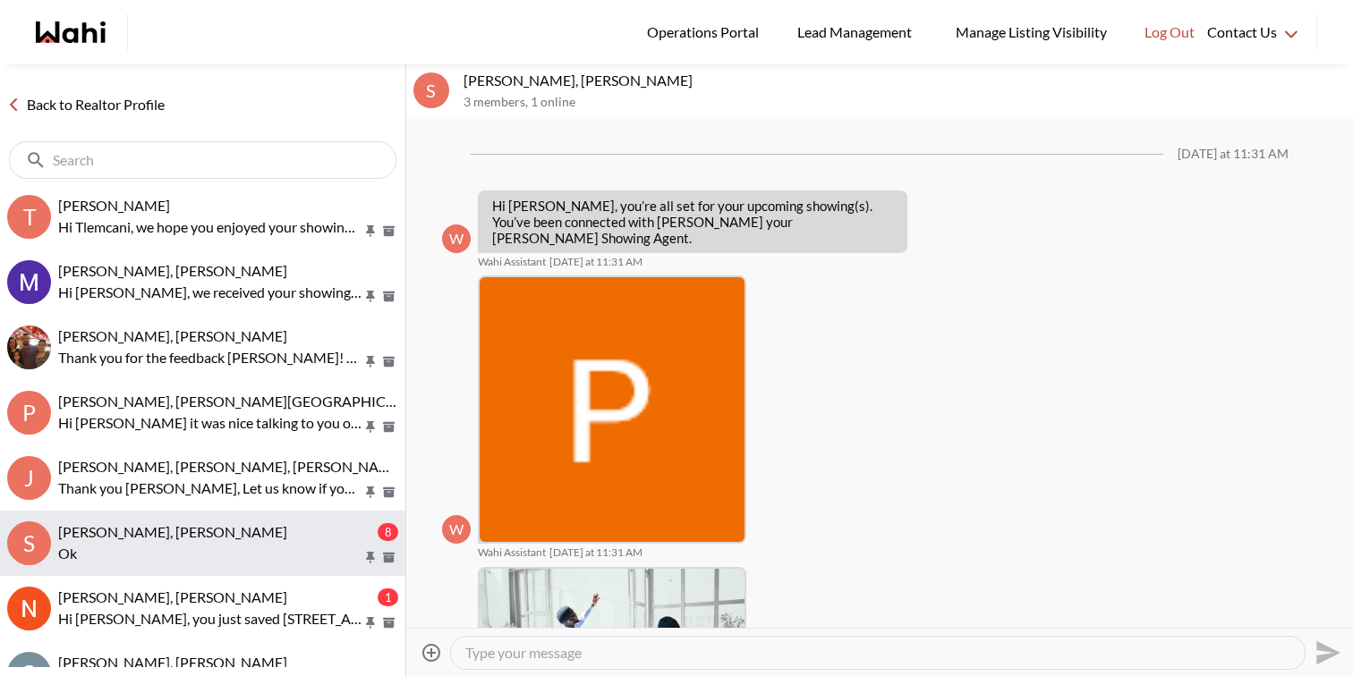
scroll to position [1545, 0]
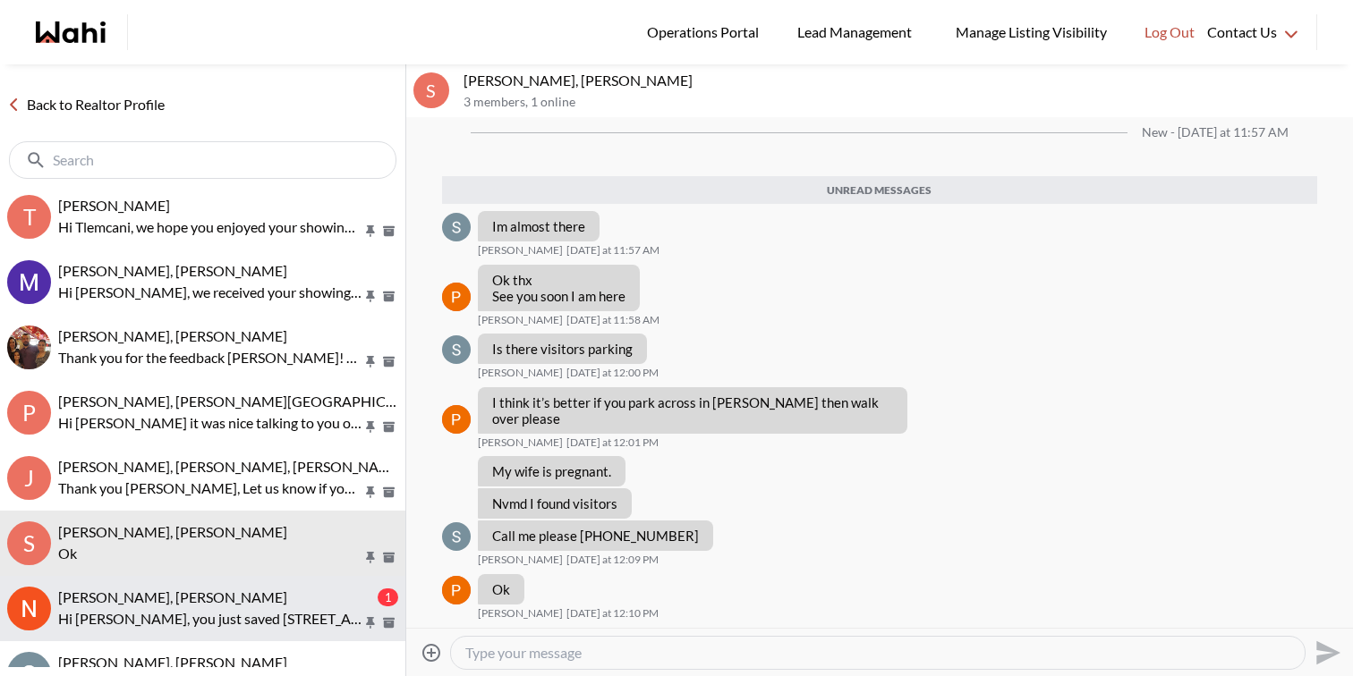
click at [267, 591] on div "[PERSON_NAME], [PERSON_NAME]" at bounding box center [216, 598] width 316 height 18
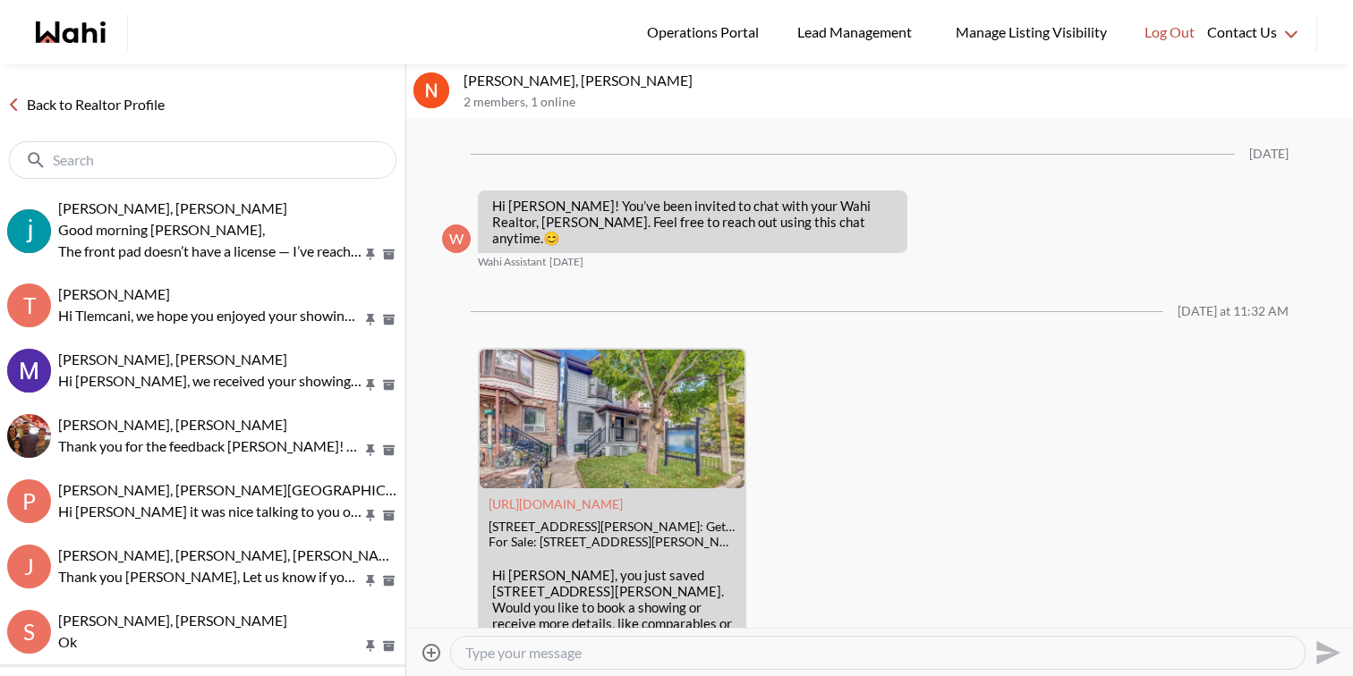
scroll to position [82, 0]
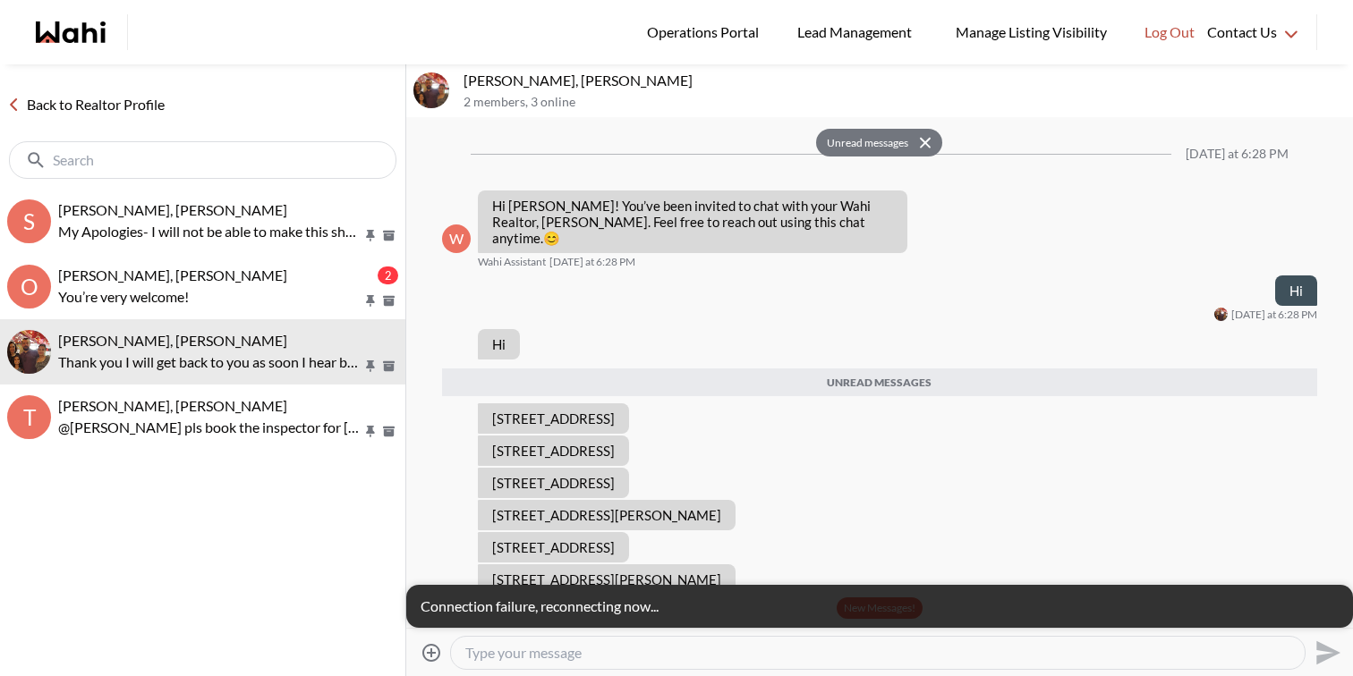
scroll to position [411, 0]
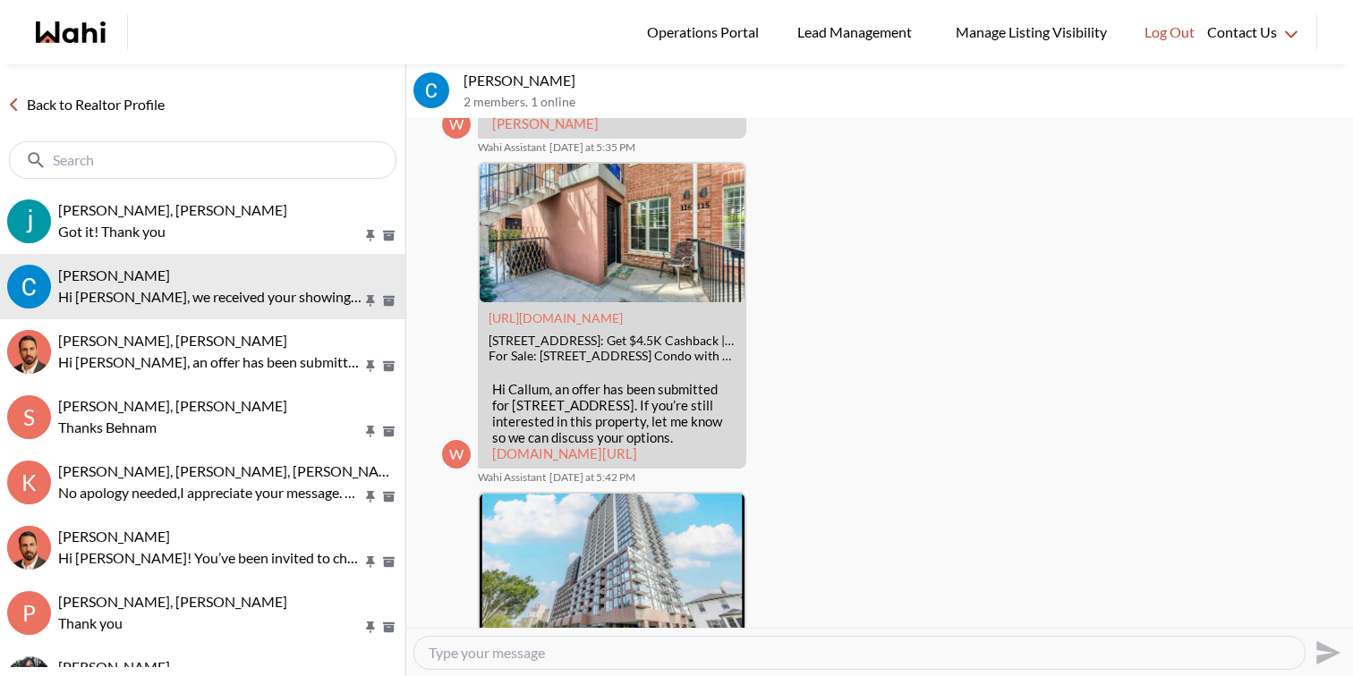
scroll to position [4015, 0]
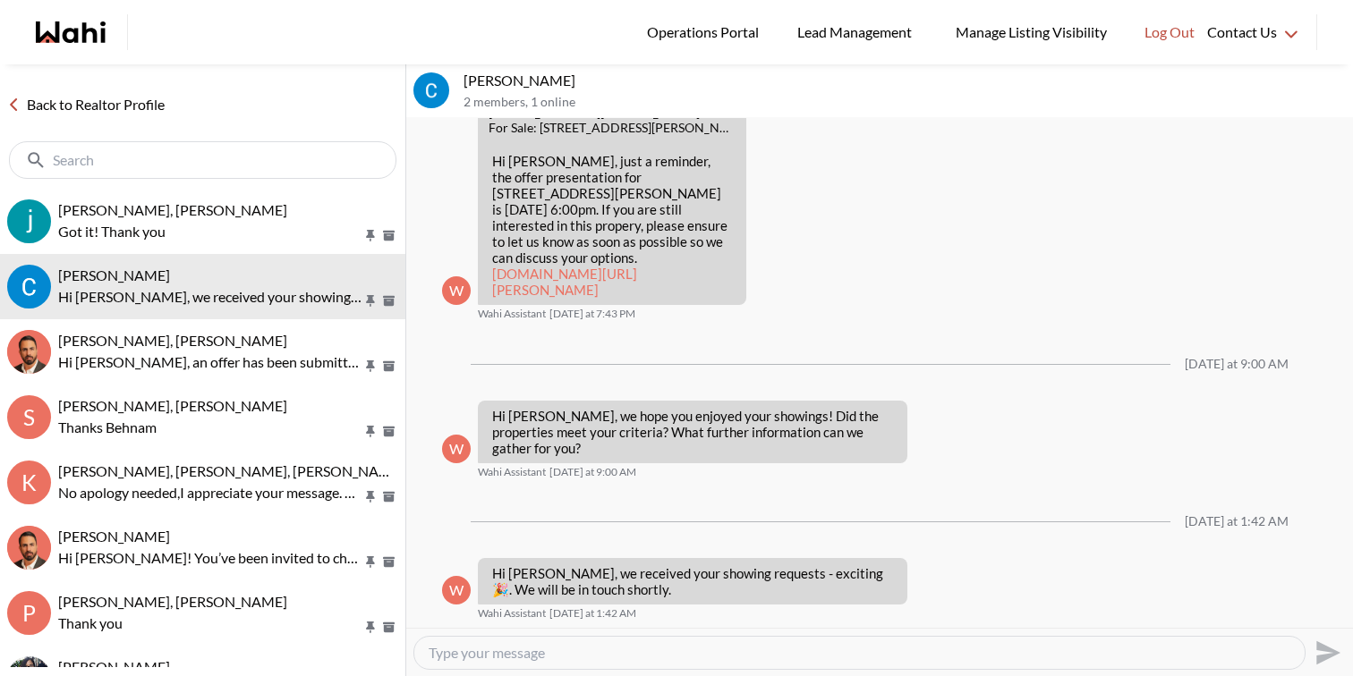
click at [614, 659] on textarea "Type your message" at bounding box center [860, 653] width 862 height 18
paste textarea "ChatGPT said: Hi Callum, since your two outings are complete, we’ll need to put…"
type textarea "ChatGPT said: Hi Callum, since your two outings are complete, we’ll need to put…"
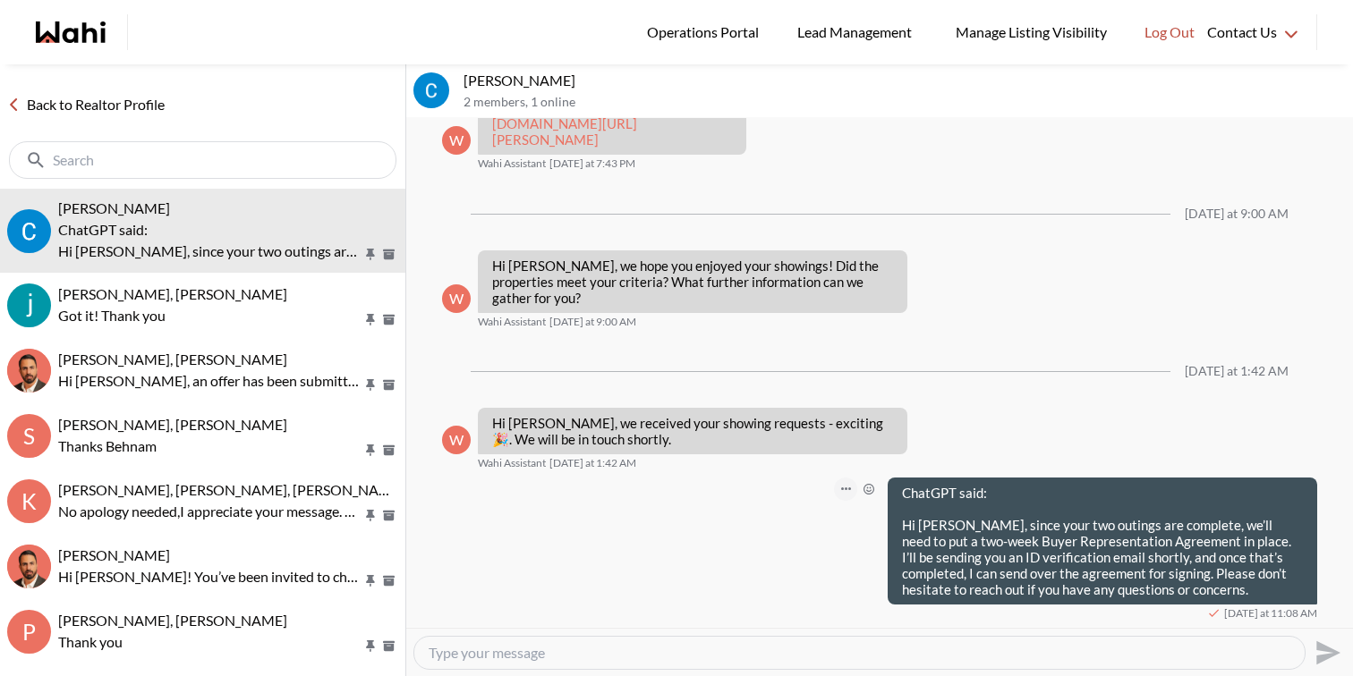
click at [845, 489] on icon "Open Message Actions Menu" at bounding box center [846, 489] width 10 height 3
click at [818, 432] on button "Edit Message" at bounding box center [786, 430] width 143 height 32
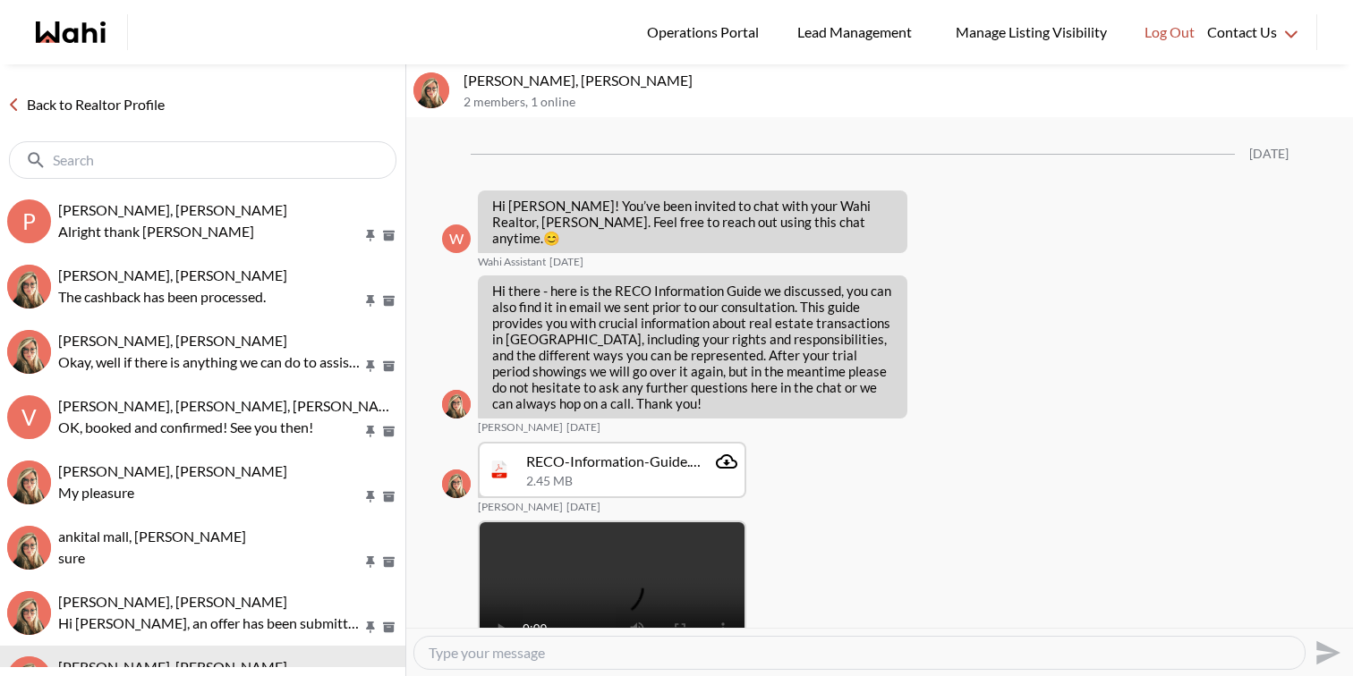
scroll to position [1107, 0]
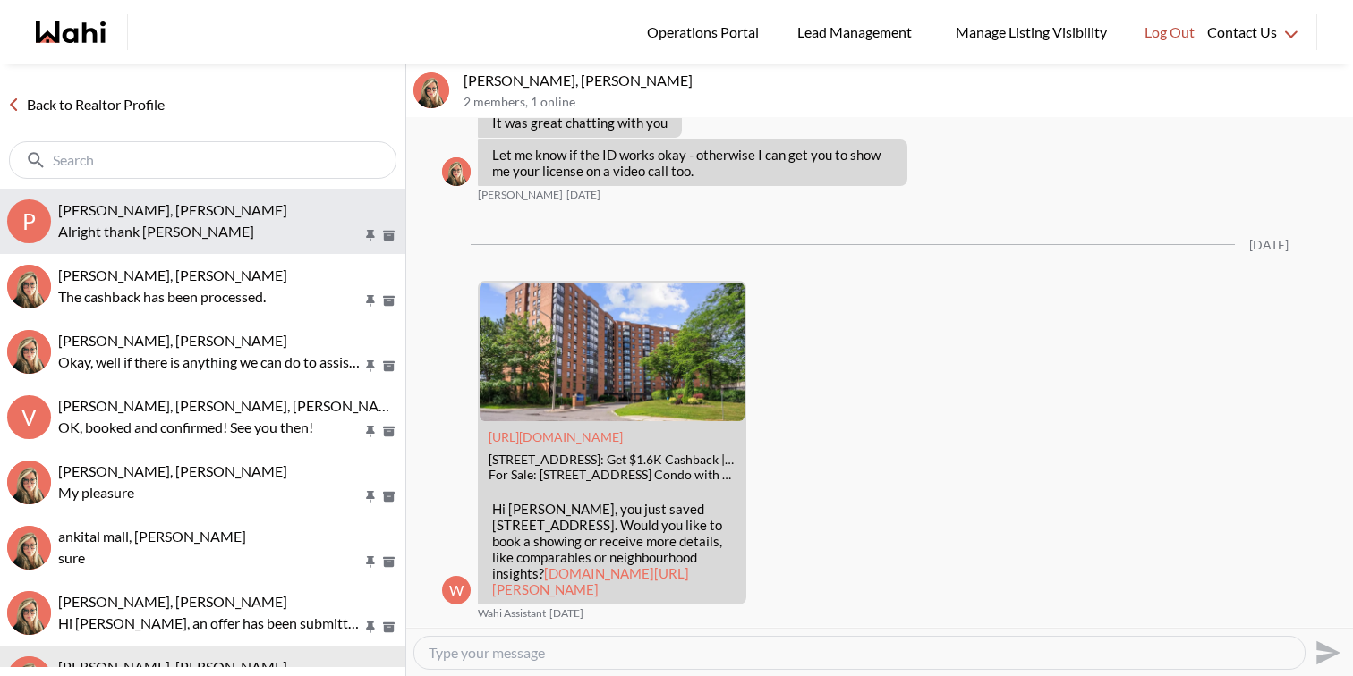
click at [234, 240] on p "Alright thank [PERSON_NAME]" at bounding box center [210, 231] width 304 height 21
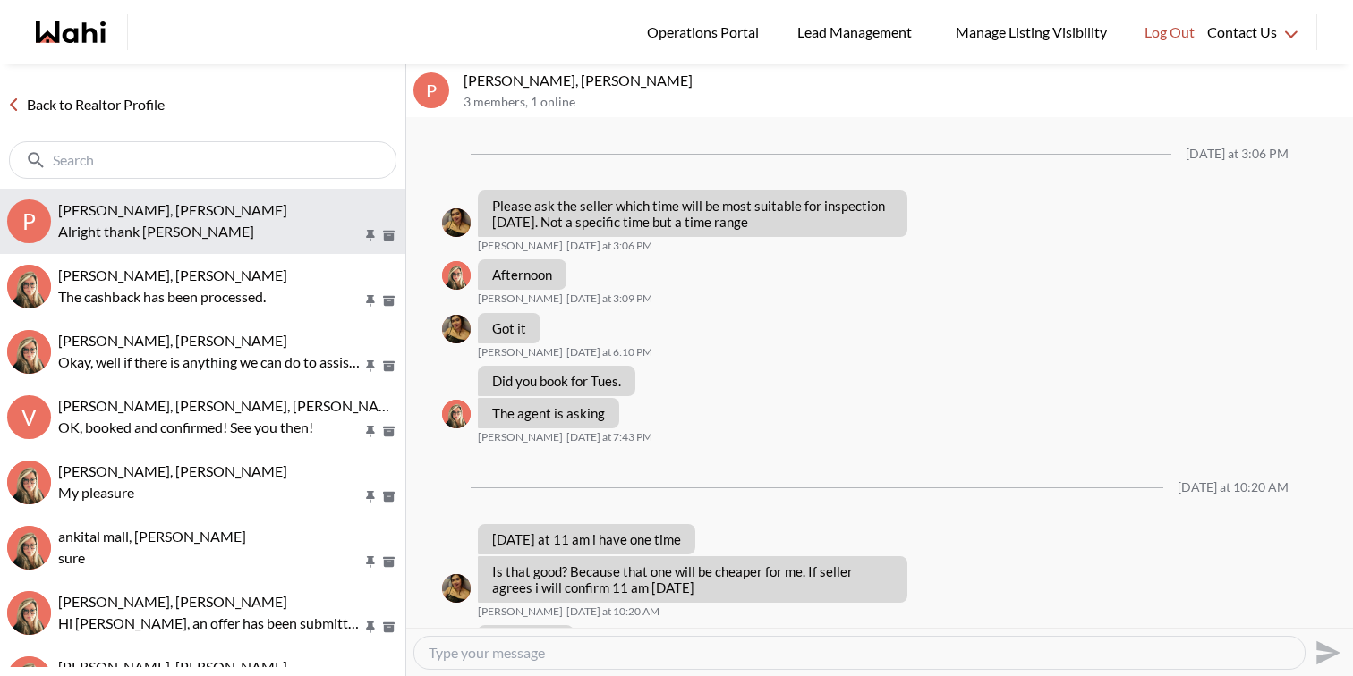
scroll to position [865, 0]
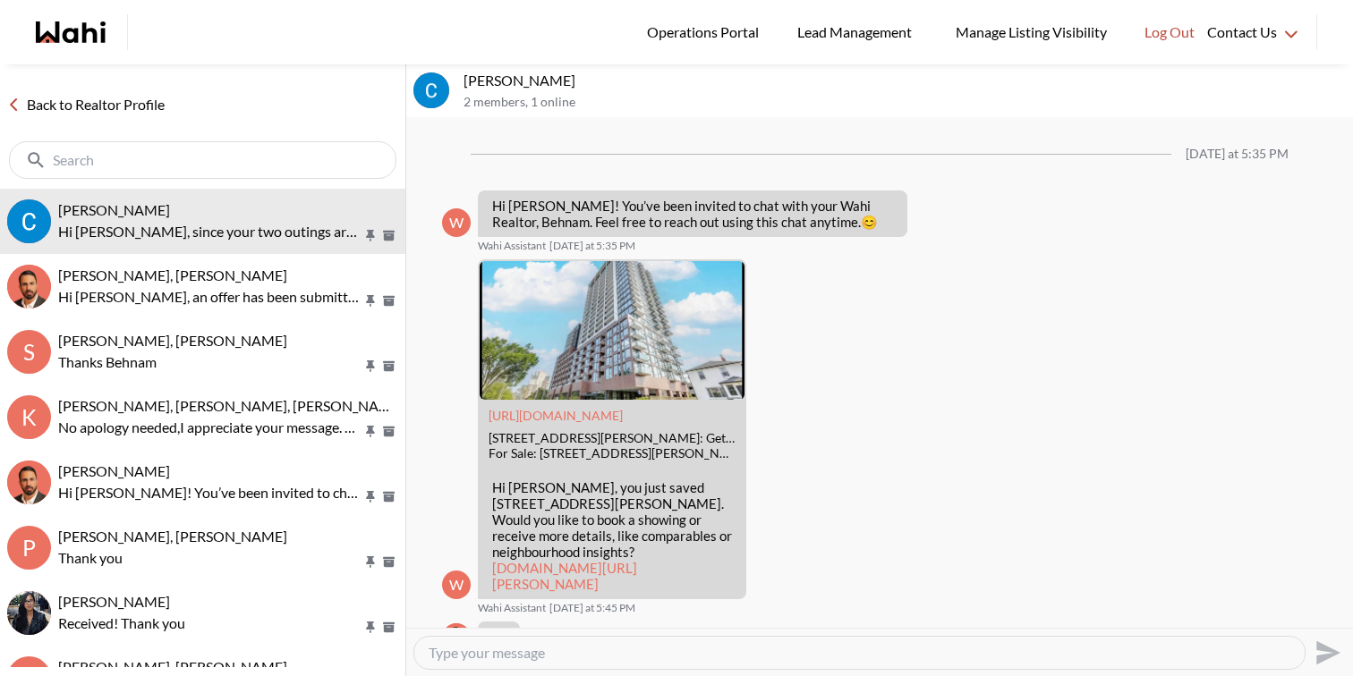
scroll to position [4133, 0]
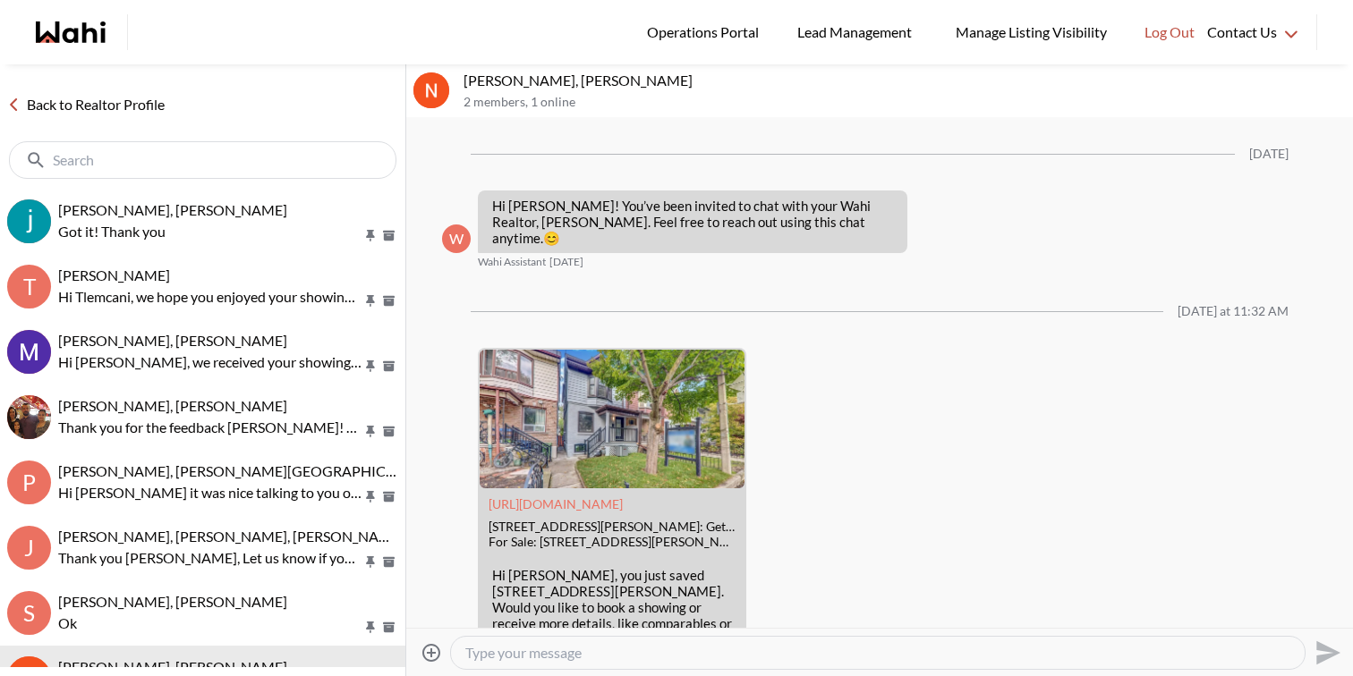
scroll to position [82, 0]
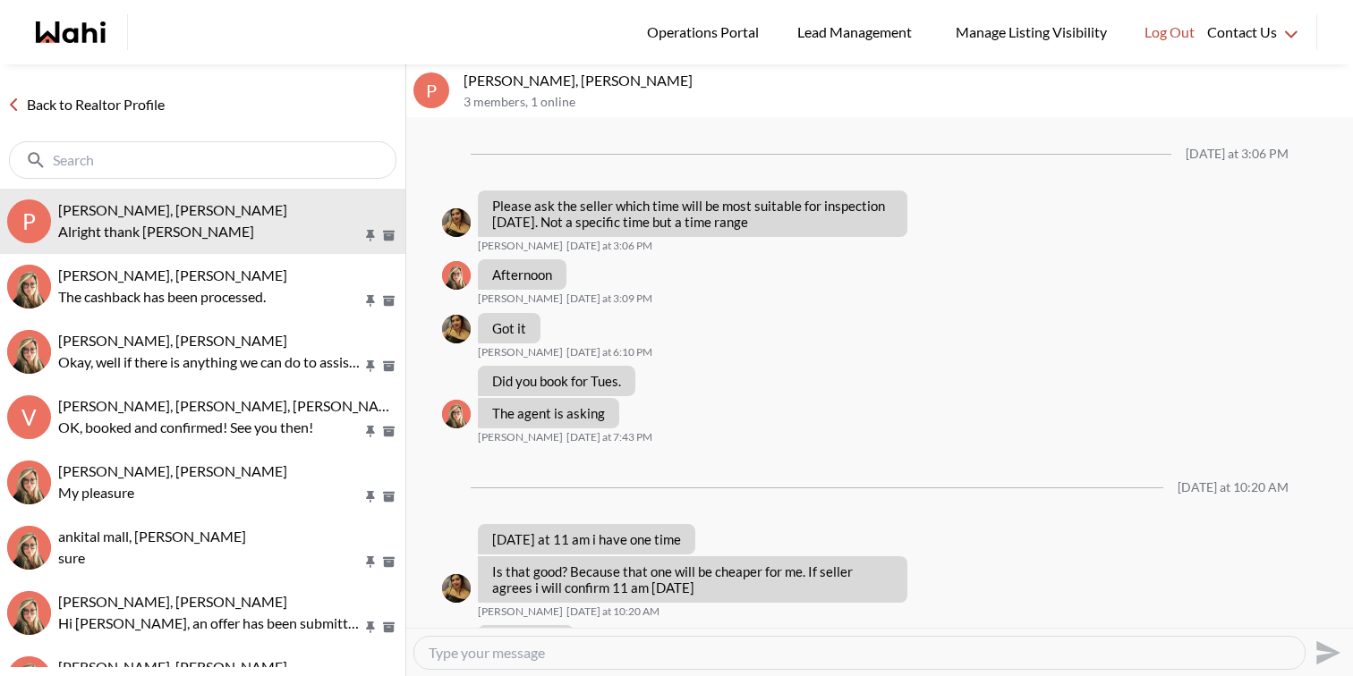
scroll to position [865, 0]
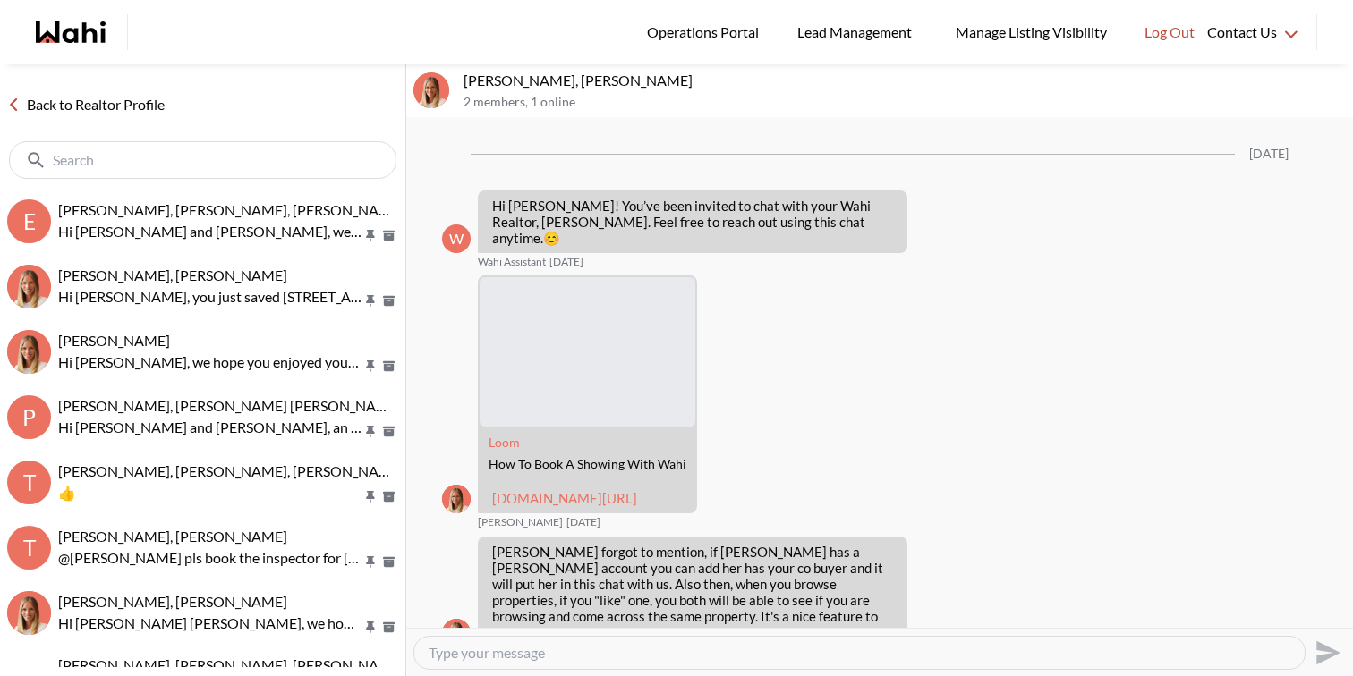
scroll to position [1150, 0]
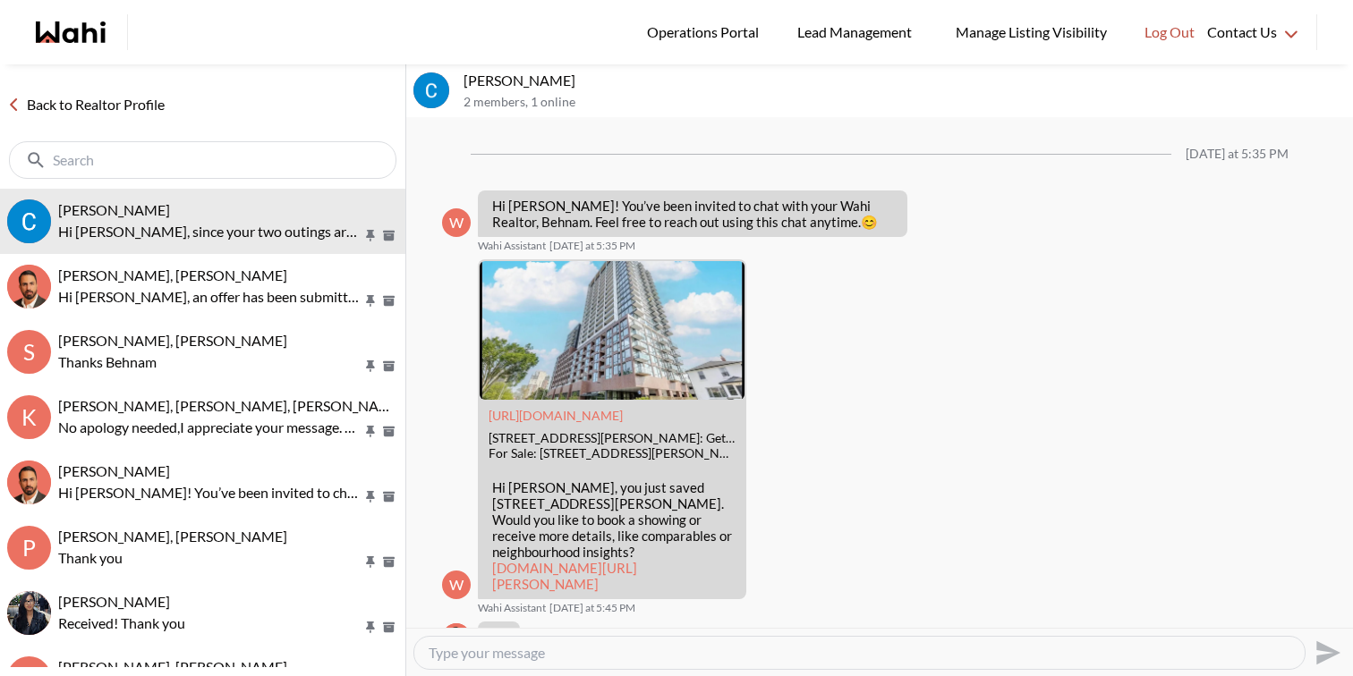
scroll to position [4133, 0]
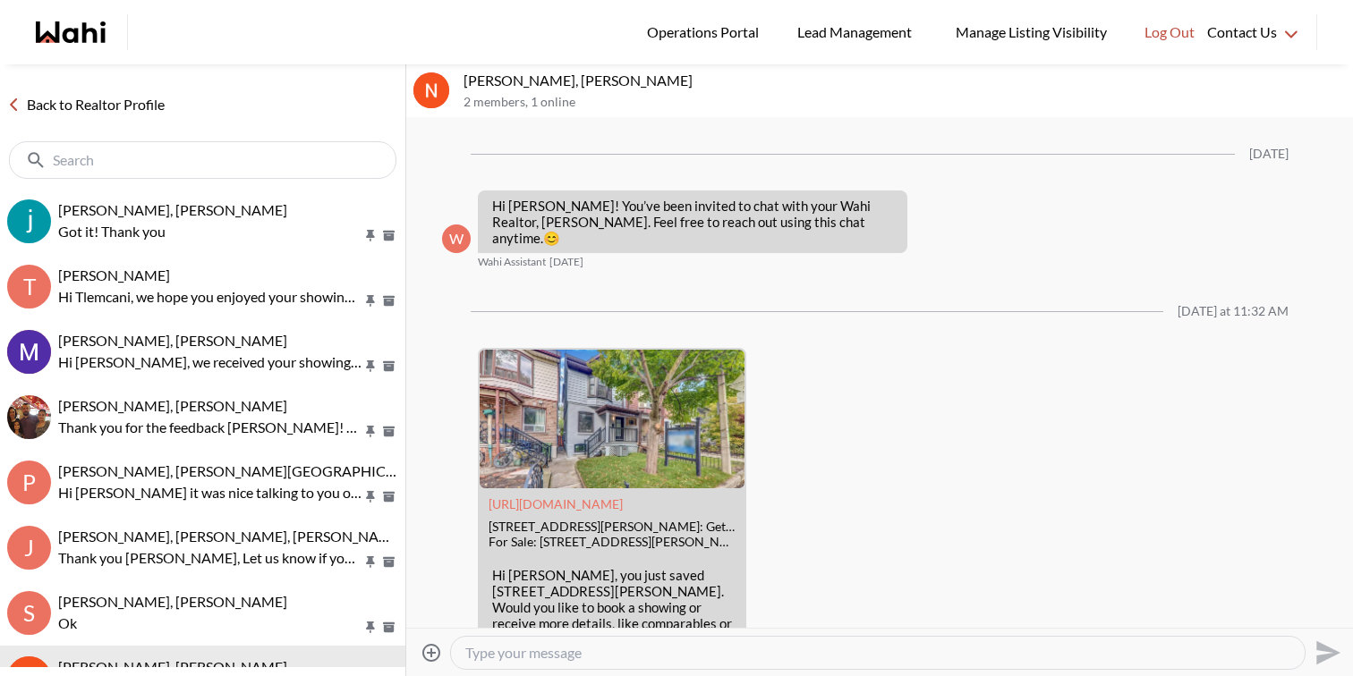
scroll to position [82, 0]
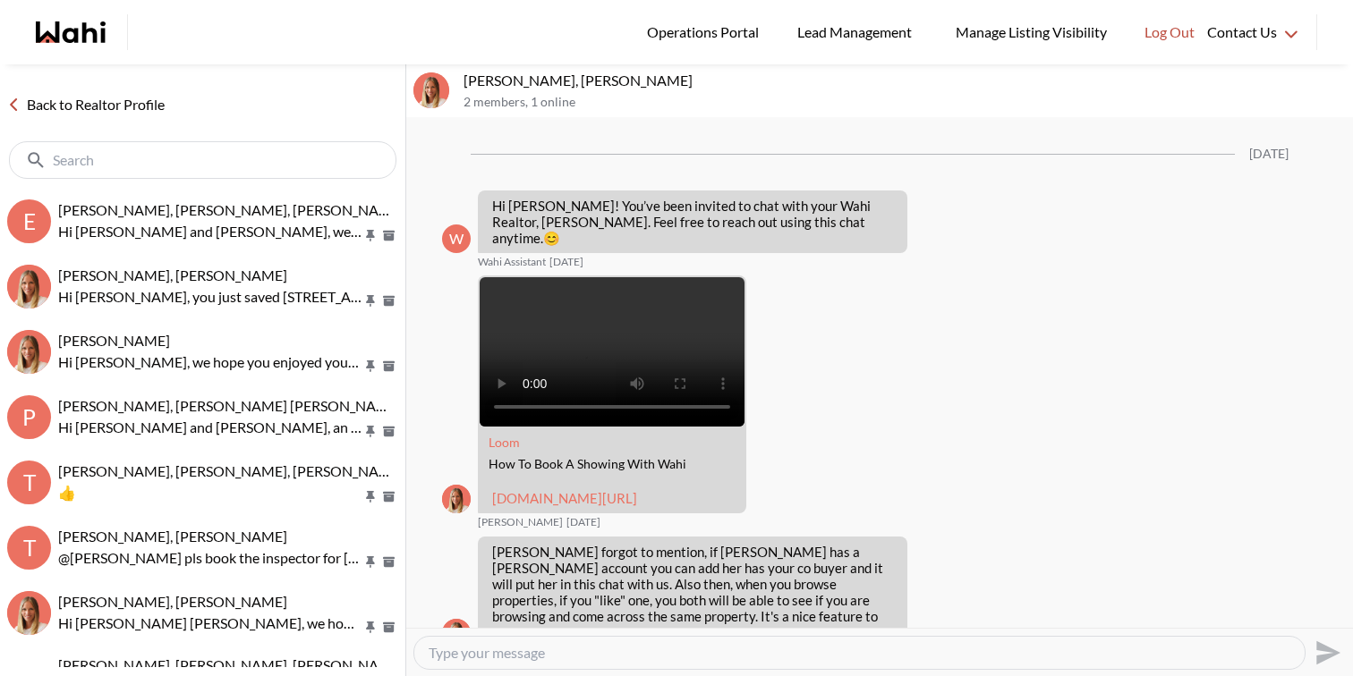
scroll to position [1150, 0]
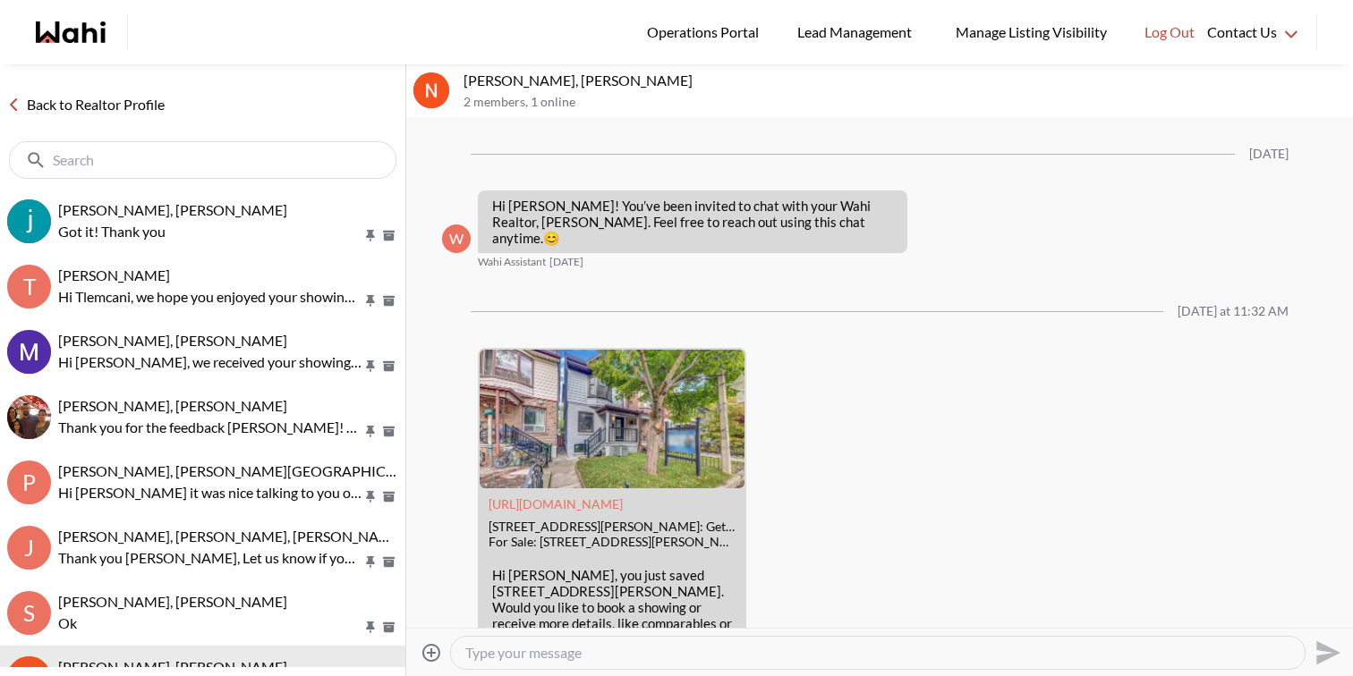
scroll to position [82, 0]
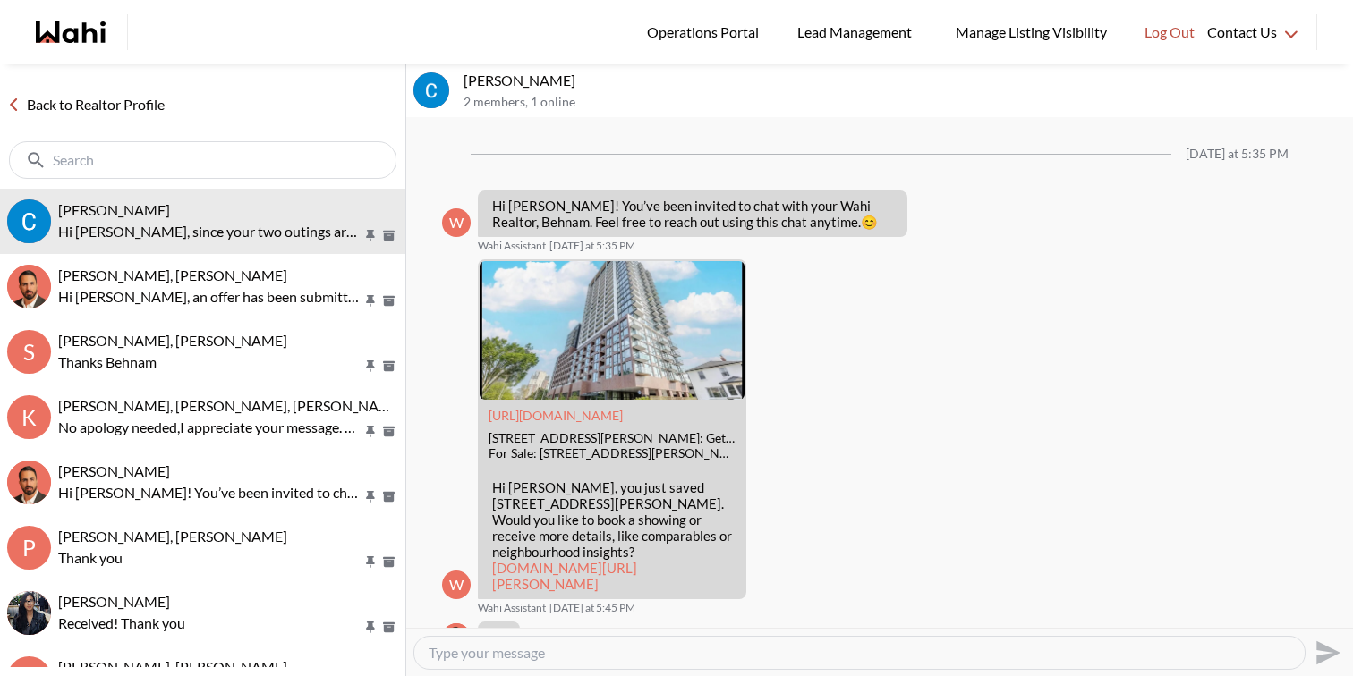
scroll to position [4133, 0]
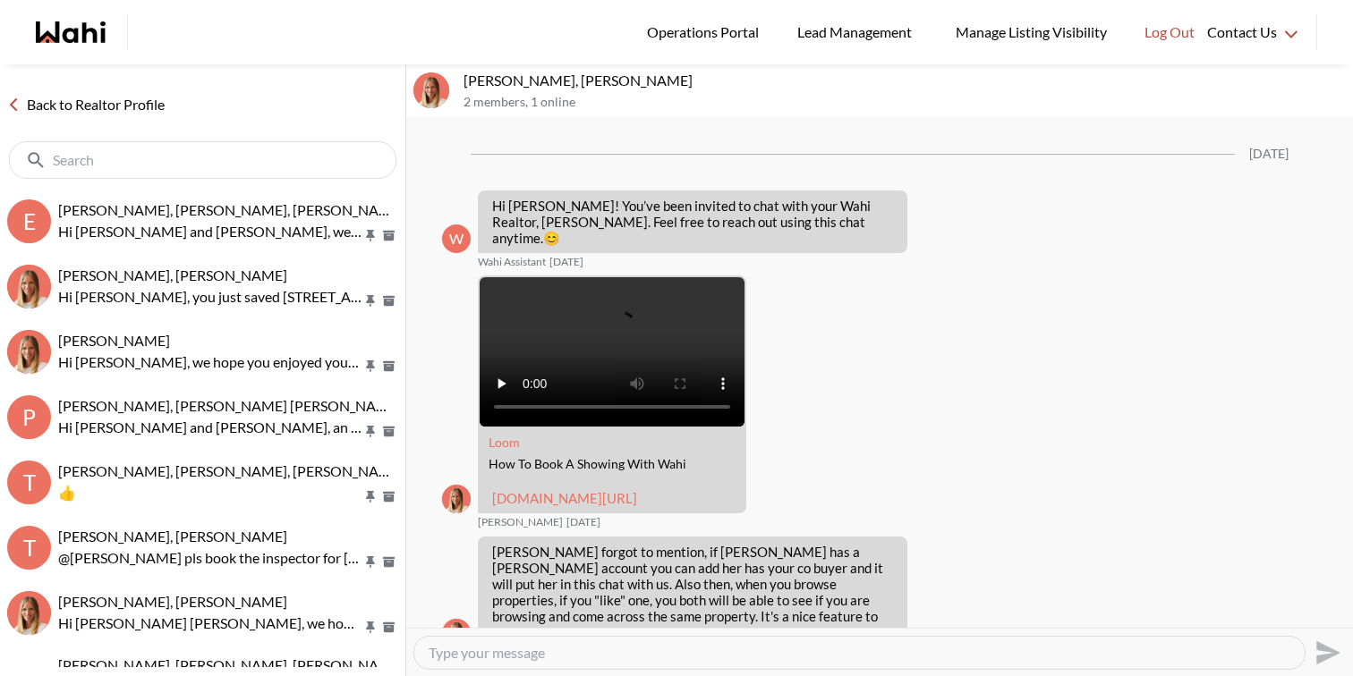
scroll to position [1150, 0]
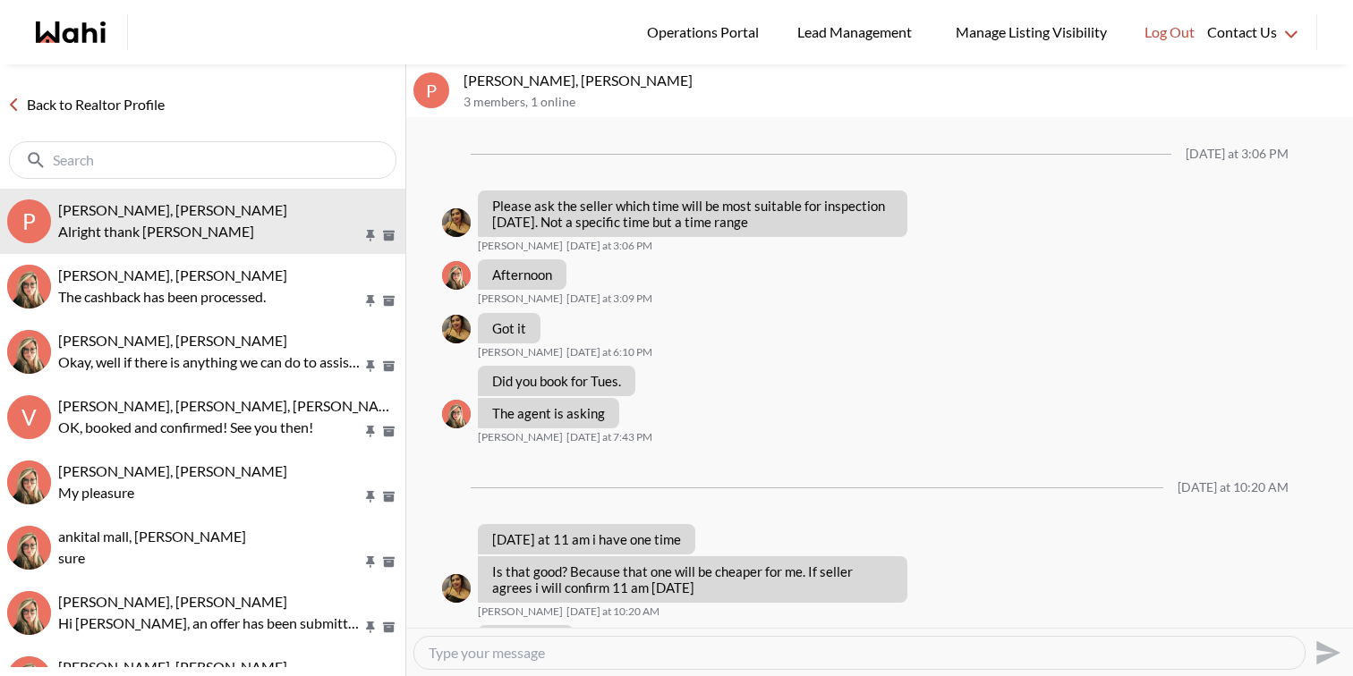
scroll to position [865, 0]
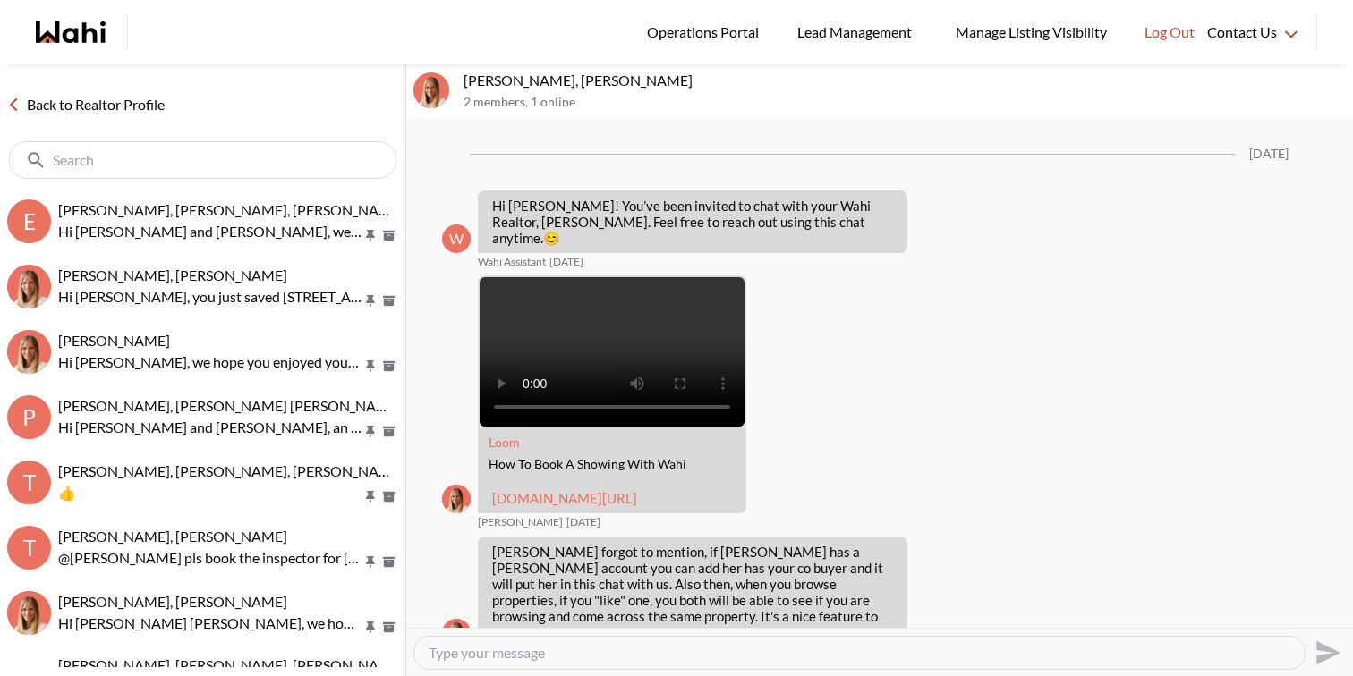
scroll to position [1150, 0]
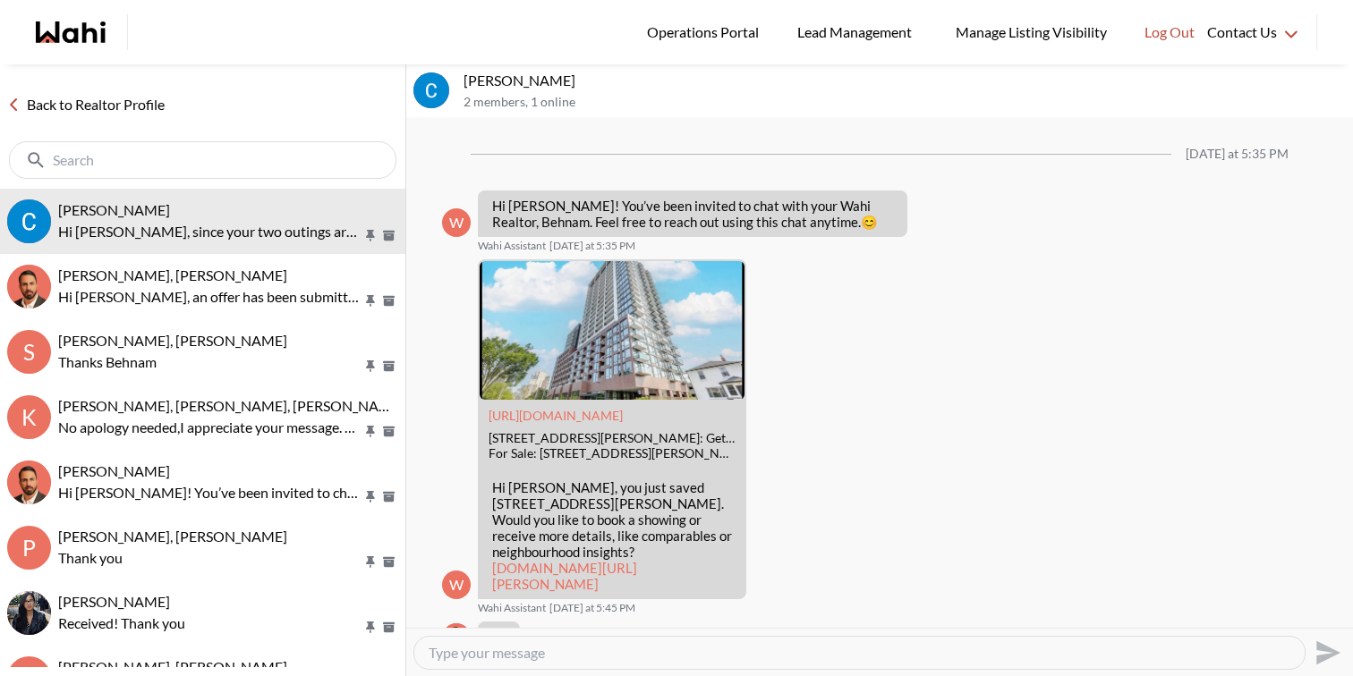
scroll to position [4133, 0]
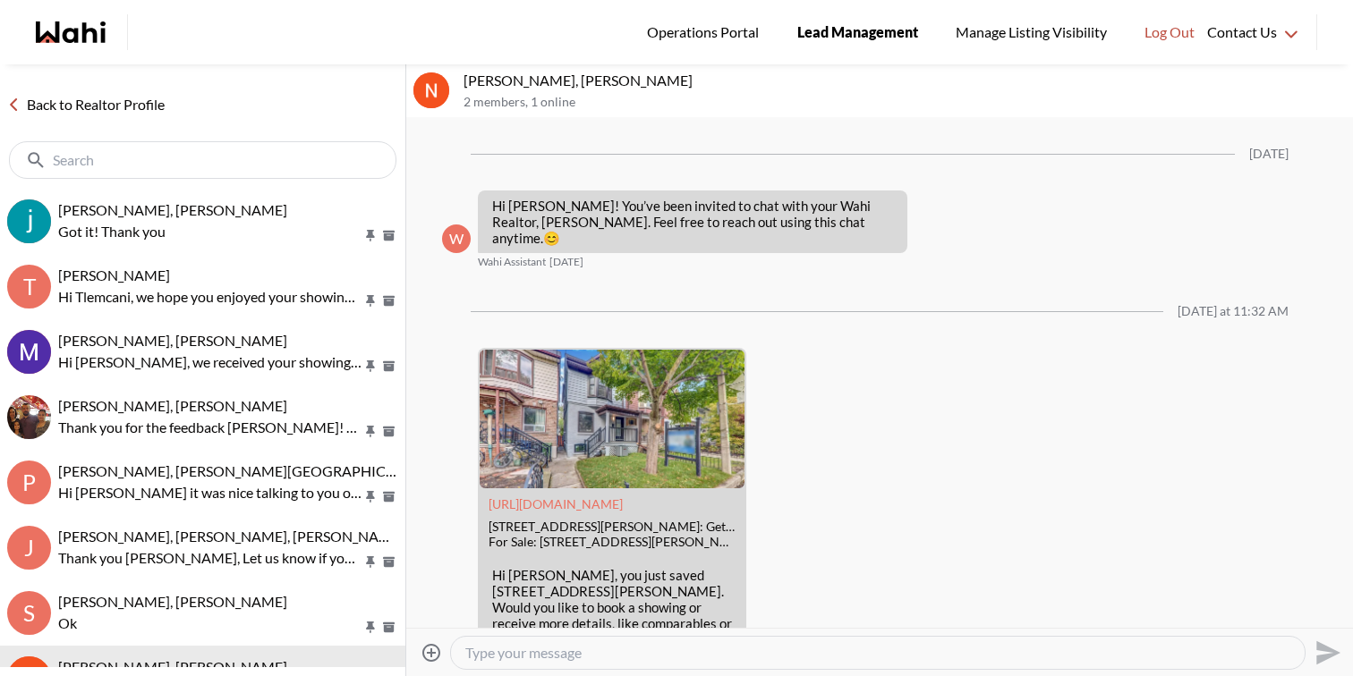
scroll to position [82, 0]
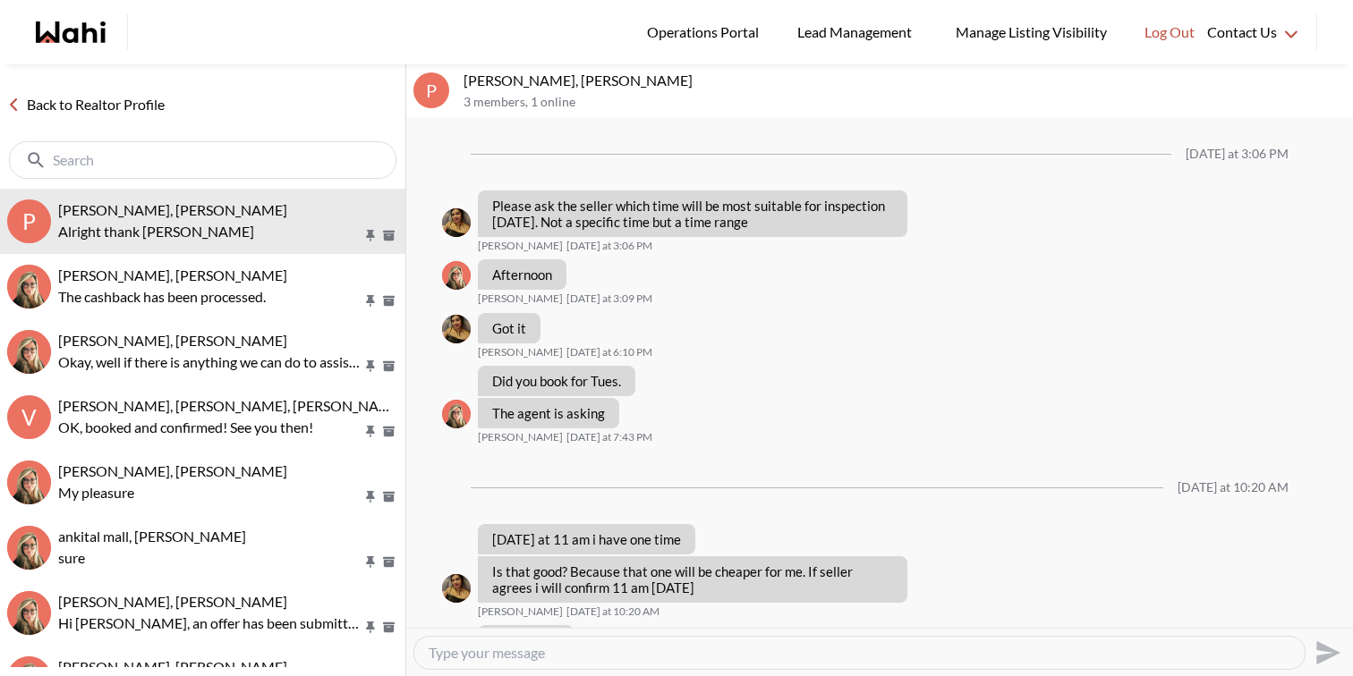
scroll to position [865, 0]
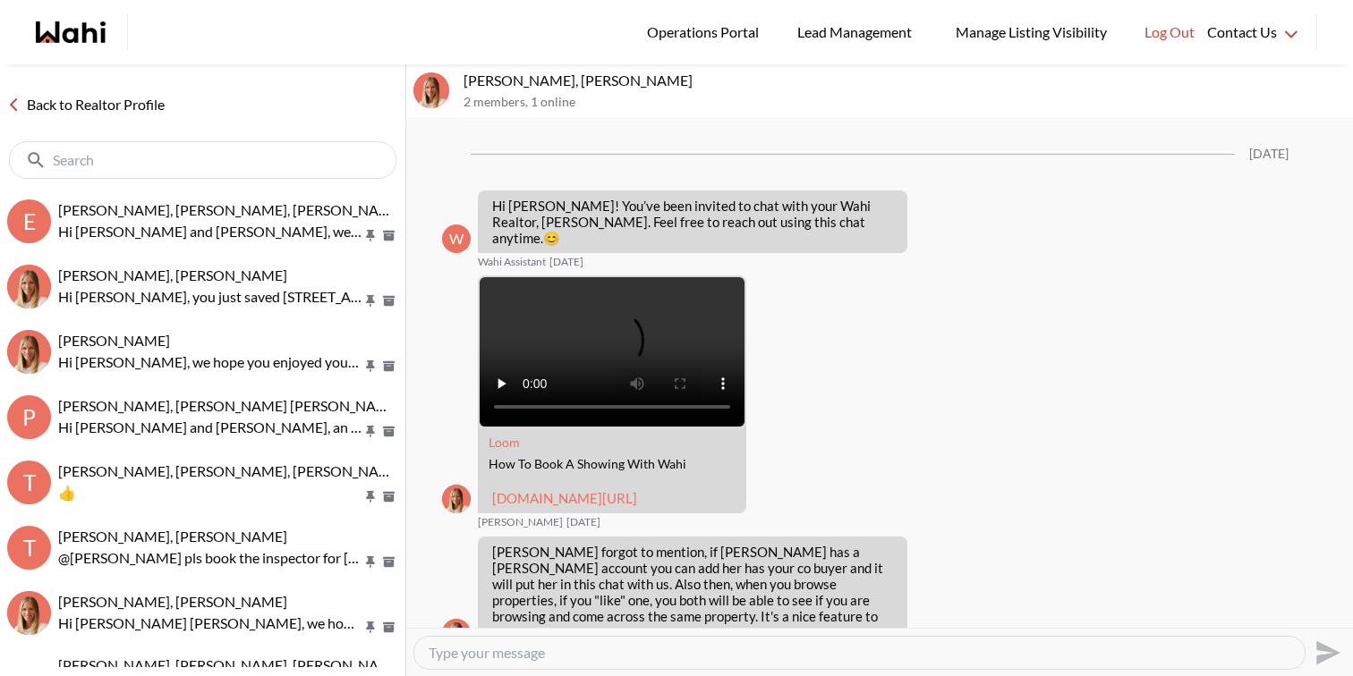
scroll to position [1150, 0]
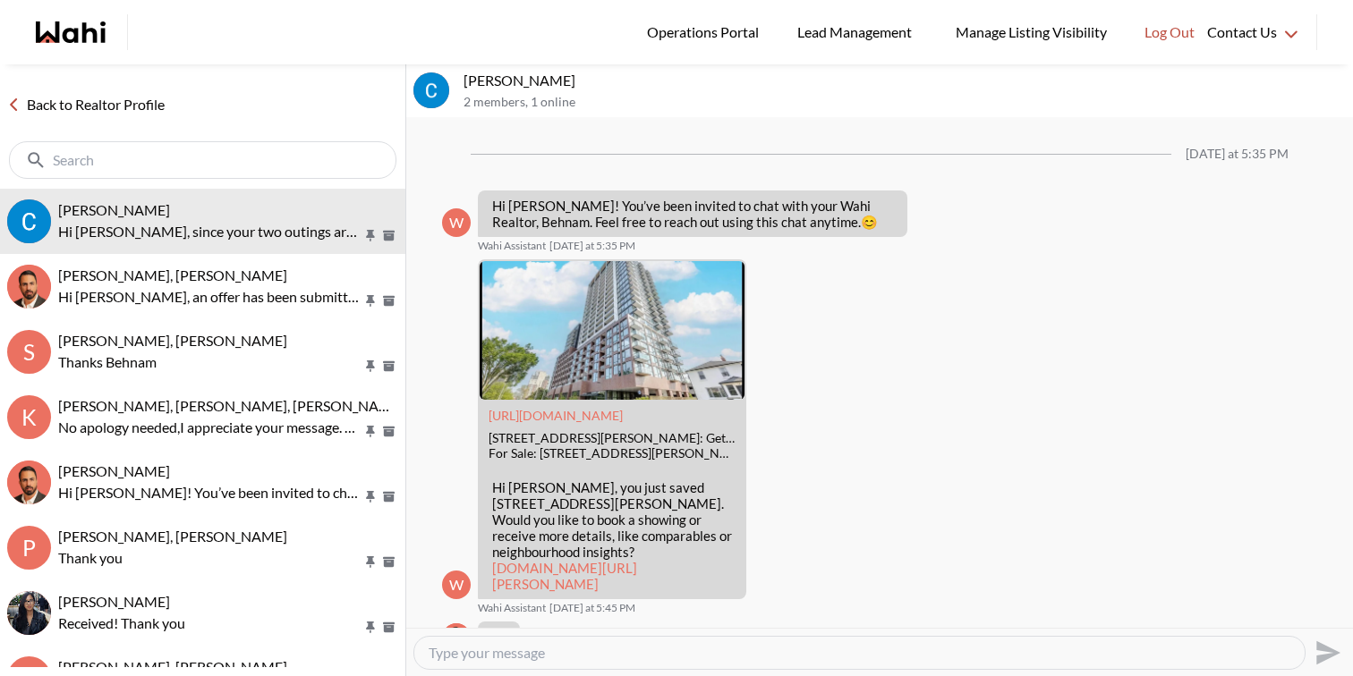
scroll to position [4133, 0]
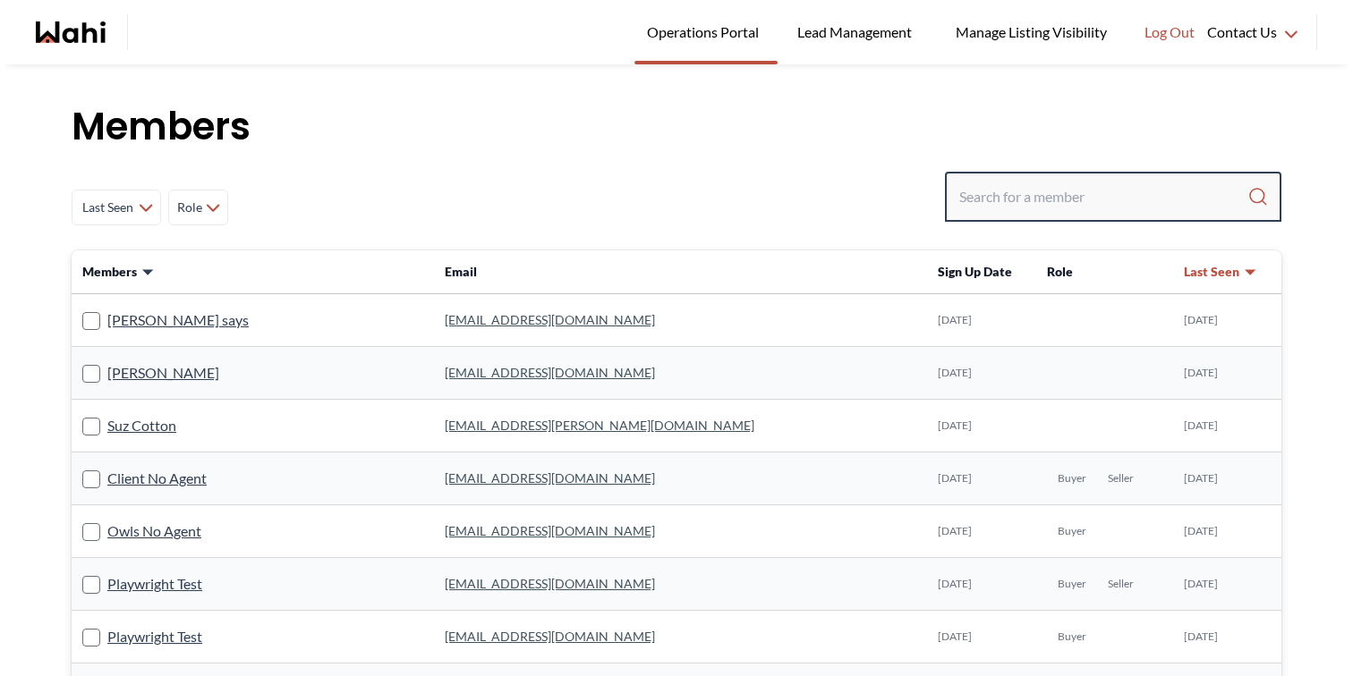
click at [1113, 194] on input "Search input" at bounding box center [1103, 197] width 288 height 32
paste input "ravinder7525@gmail.com"
type input "ravinder7525@gmail.com"
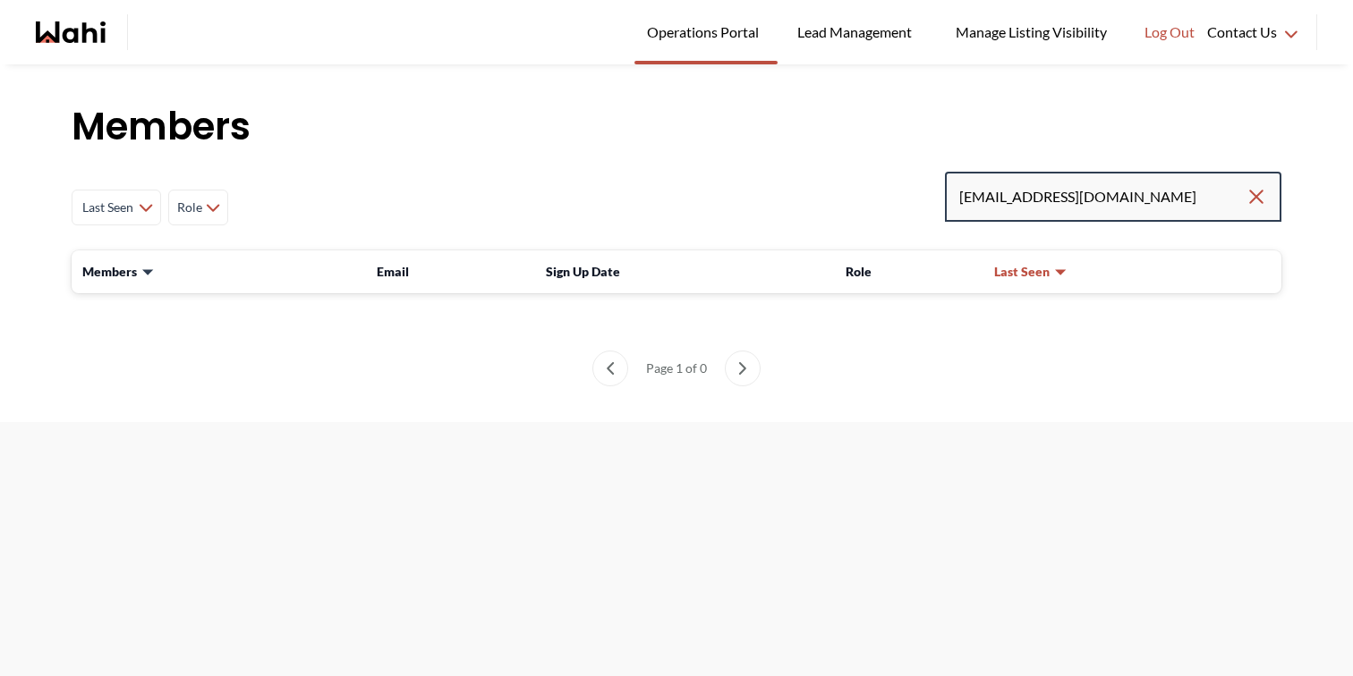
click at [1146, 192] on input "ravinder7525@gmail.com" at bounding box center [1102, 197] width 286 height 32
click at [1143, 199] on input "ravinder7525@gmail.com" at bounding box center [1102, 197] width 286 height 32
click at [1097, 203] on input "ravinder7525@gmail.com" at bounding box center [1102, 197] width 286 height 32
click at [1127, 203] on input "ravinder7525@gmail.com" at bounding box center [1102, 197] width 286 height 32
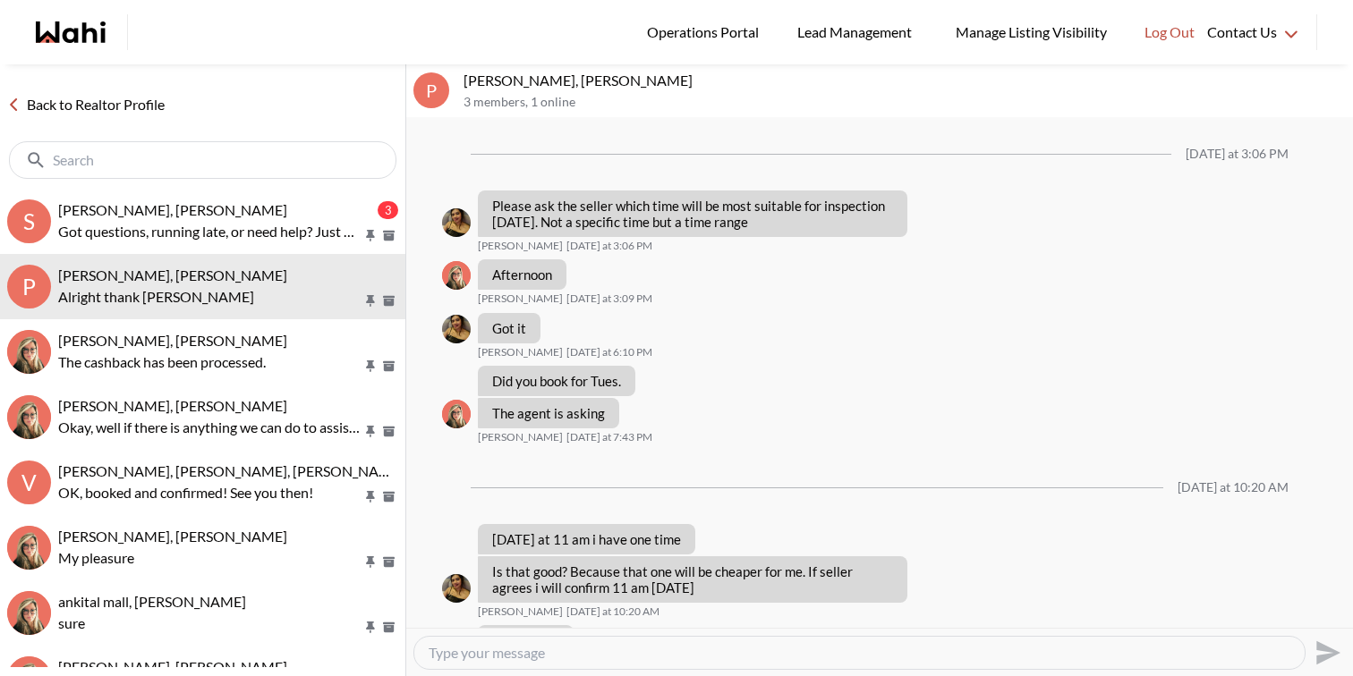
scroll to position [865, 0]
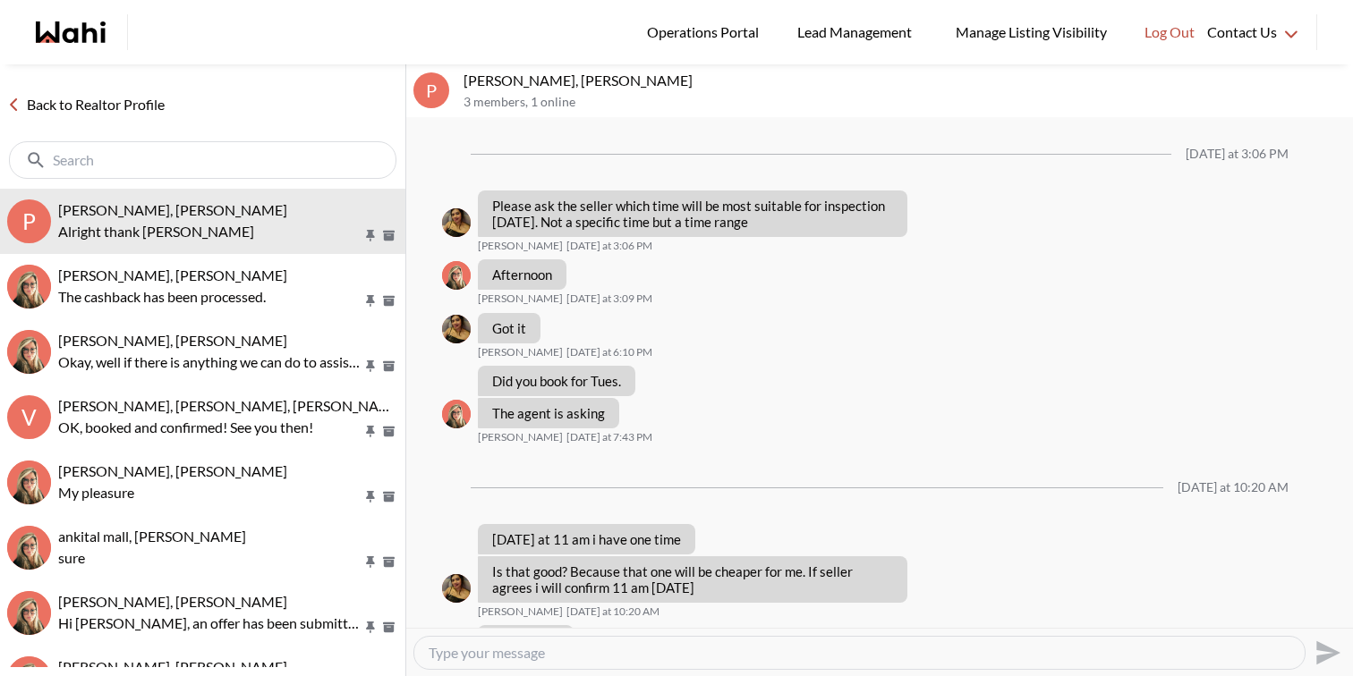
scroll to position [865, 0]
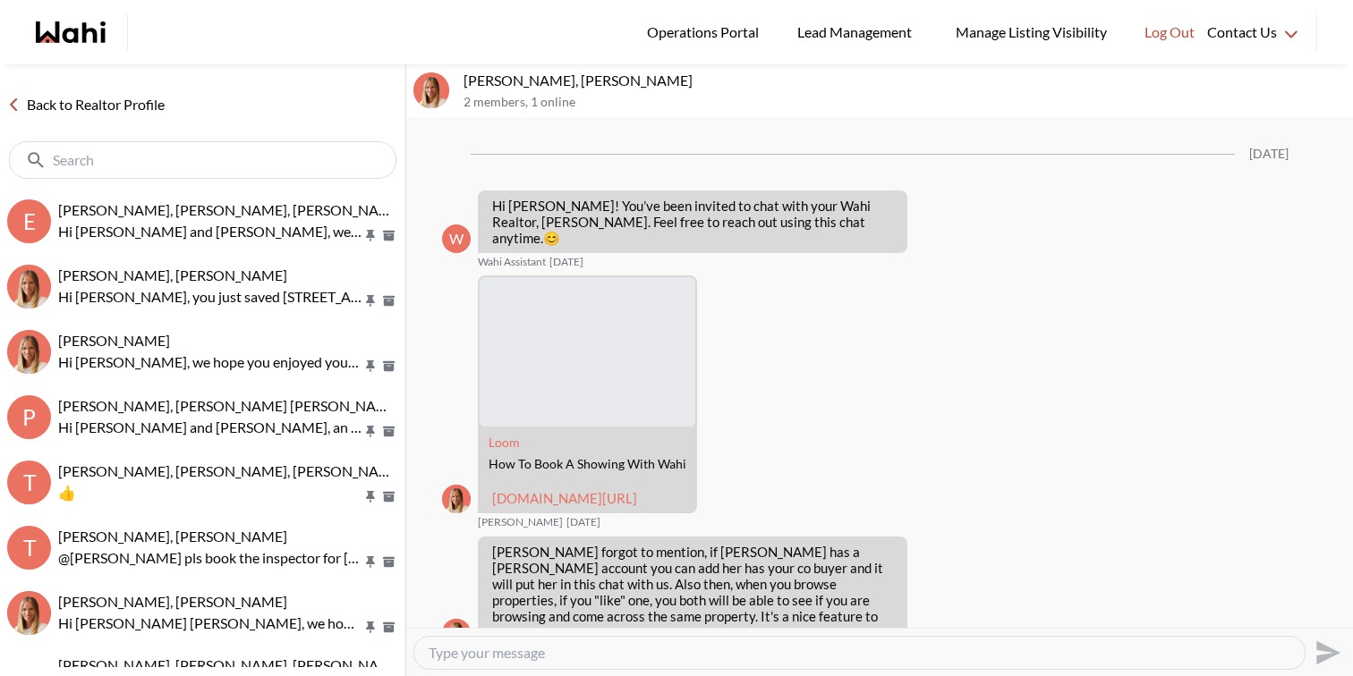
scroll to position [1150, 0]
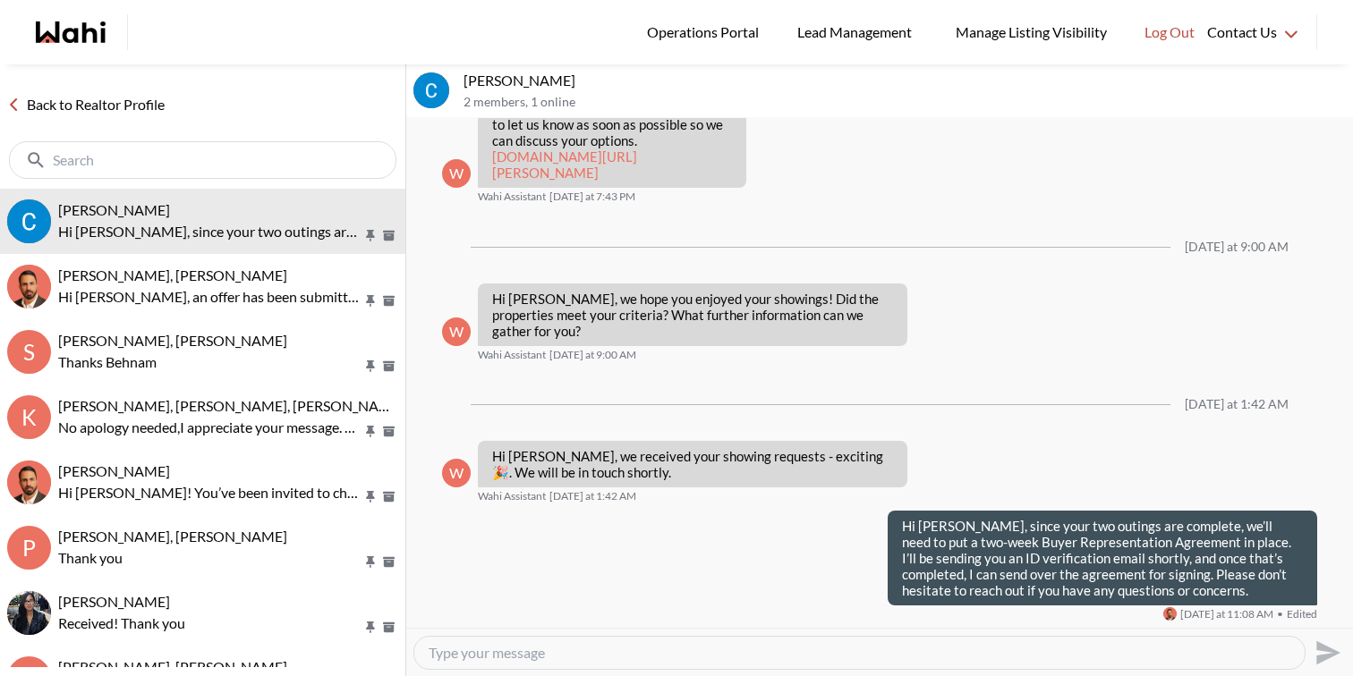
scroll to position [4132, 0]
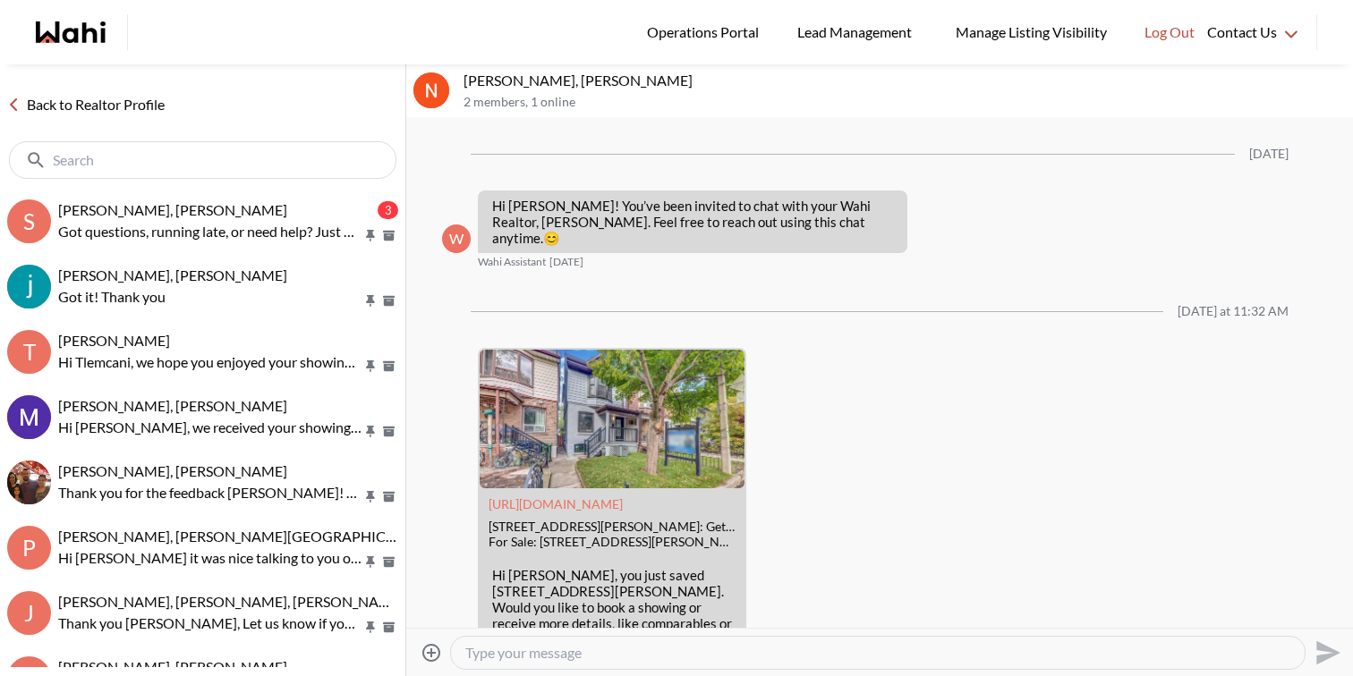
scroll to position [82, 0]
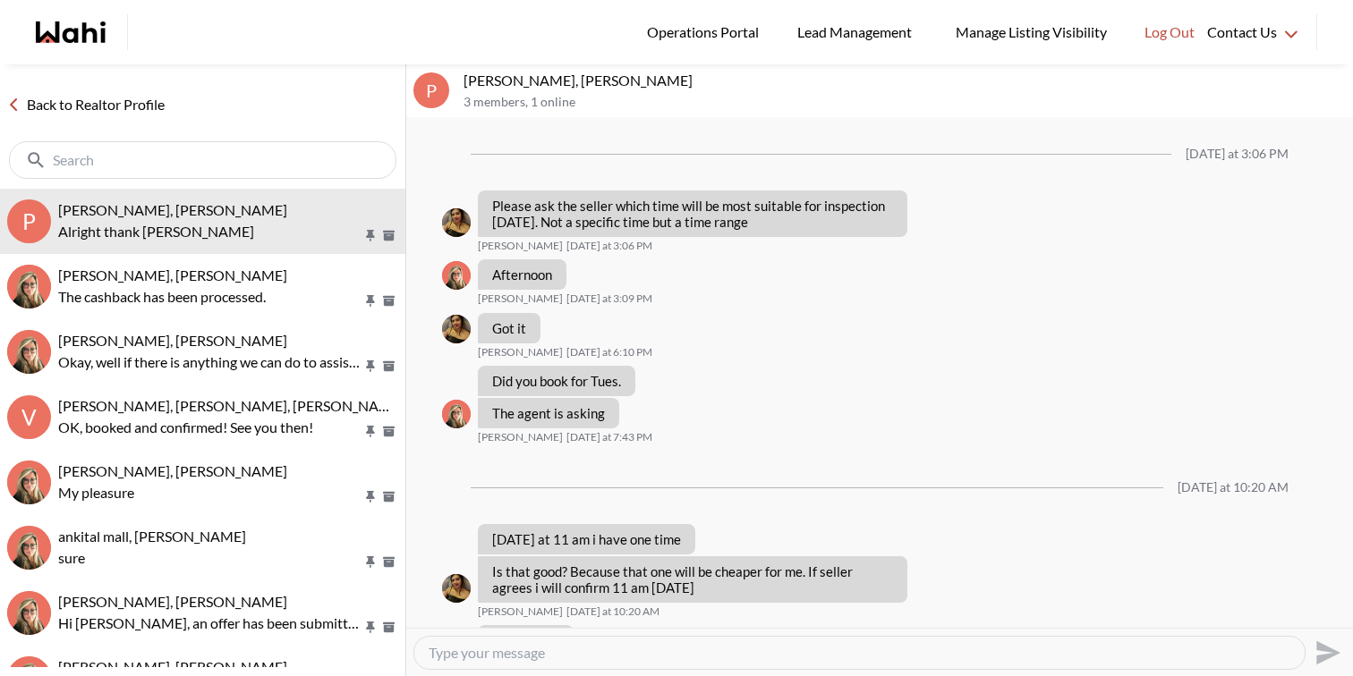
scroll to position [865, 0]
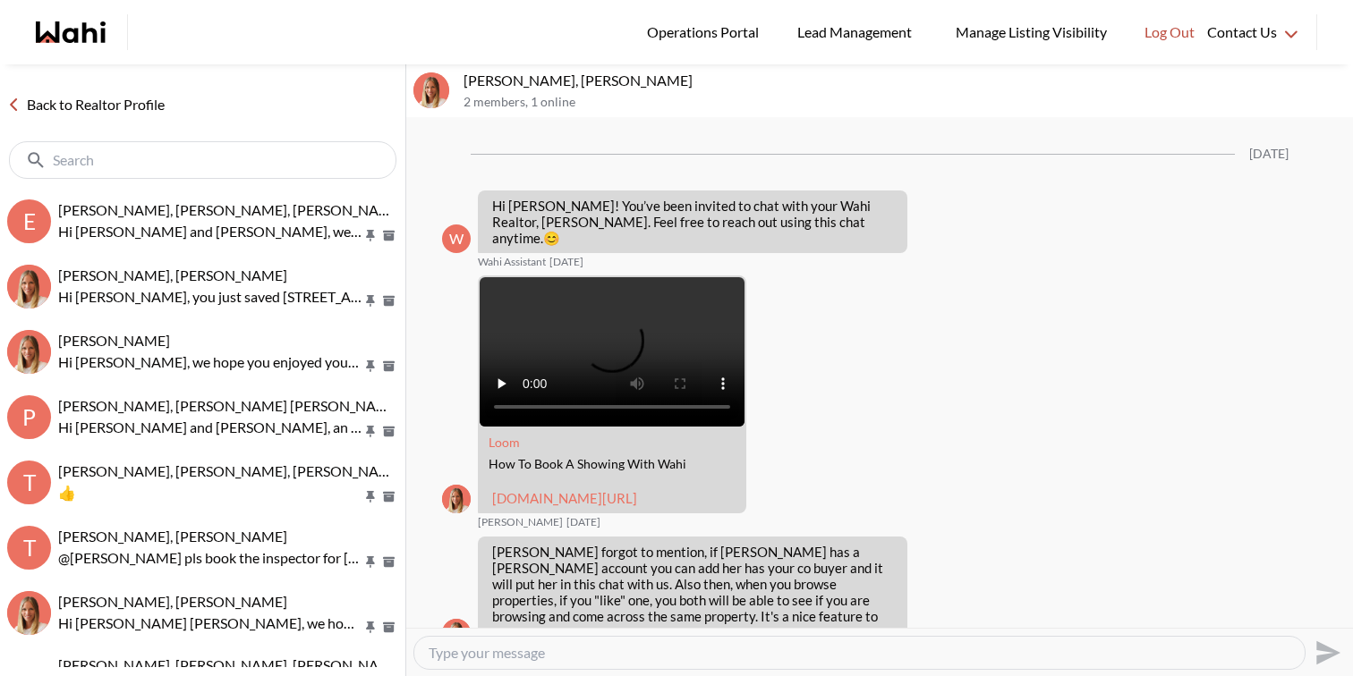
scroll to position [1150, 0]
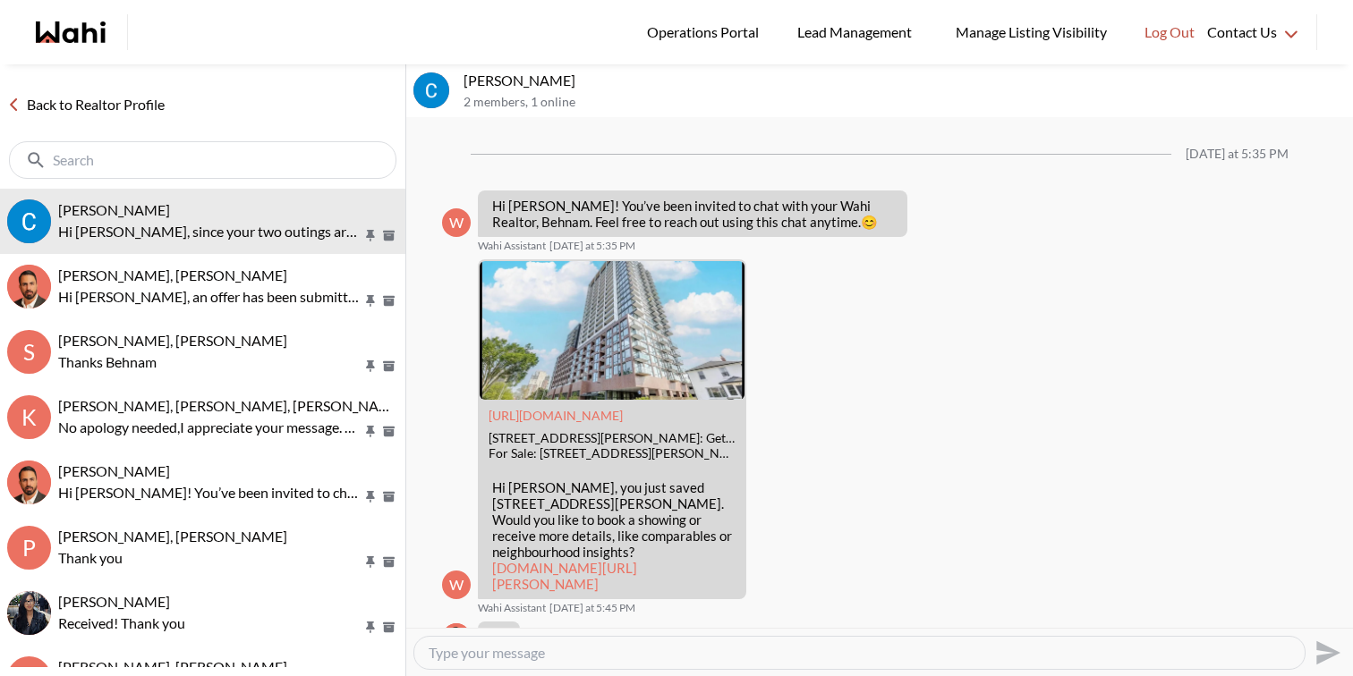
scroll to position [4132, 0]
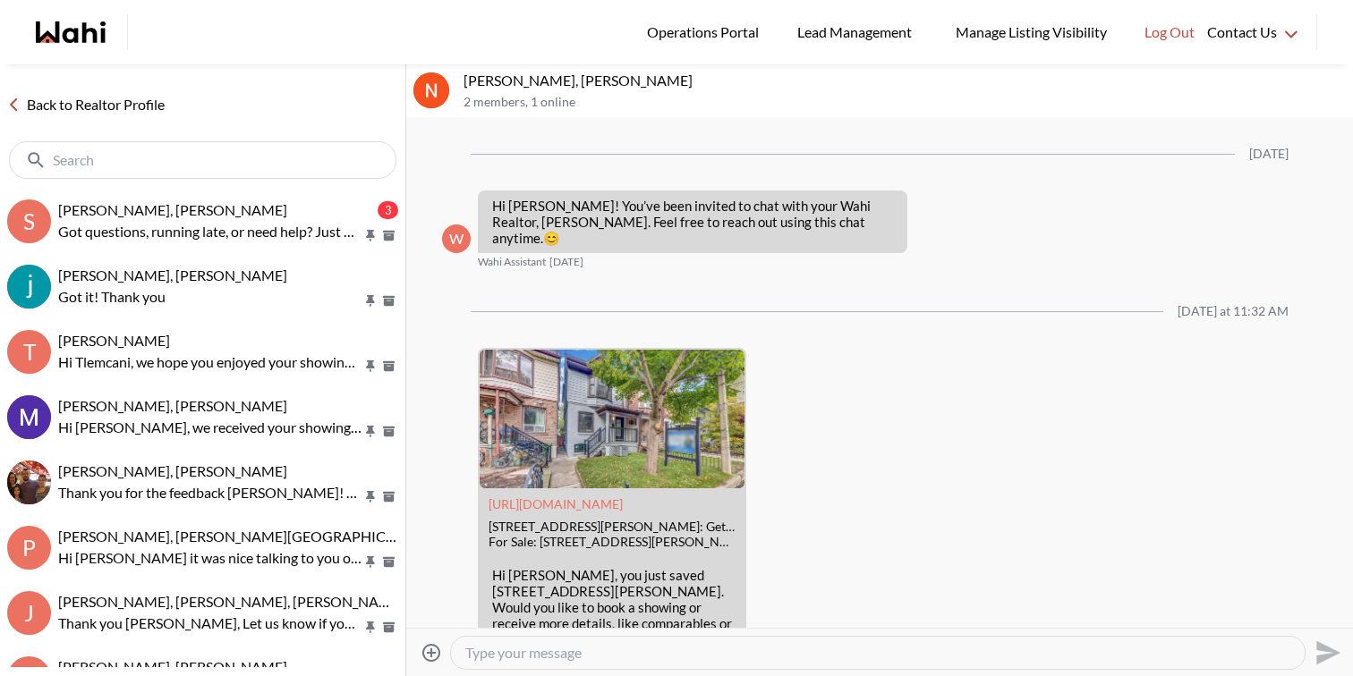
scroll to position [82, 0]
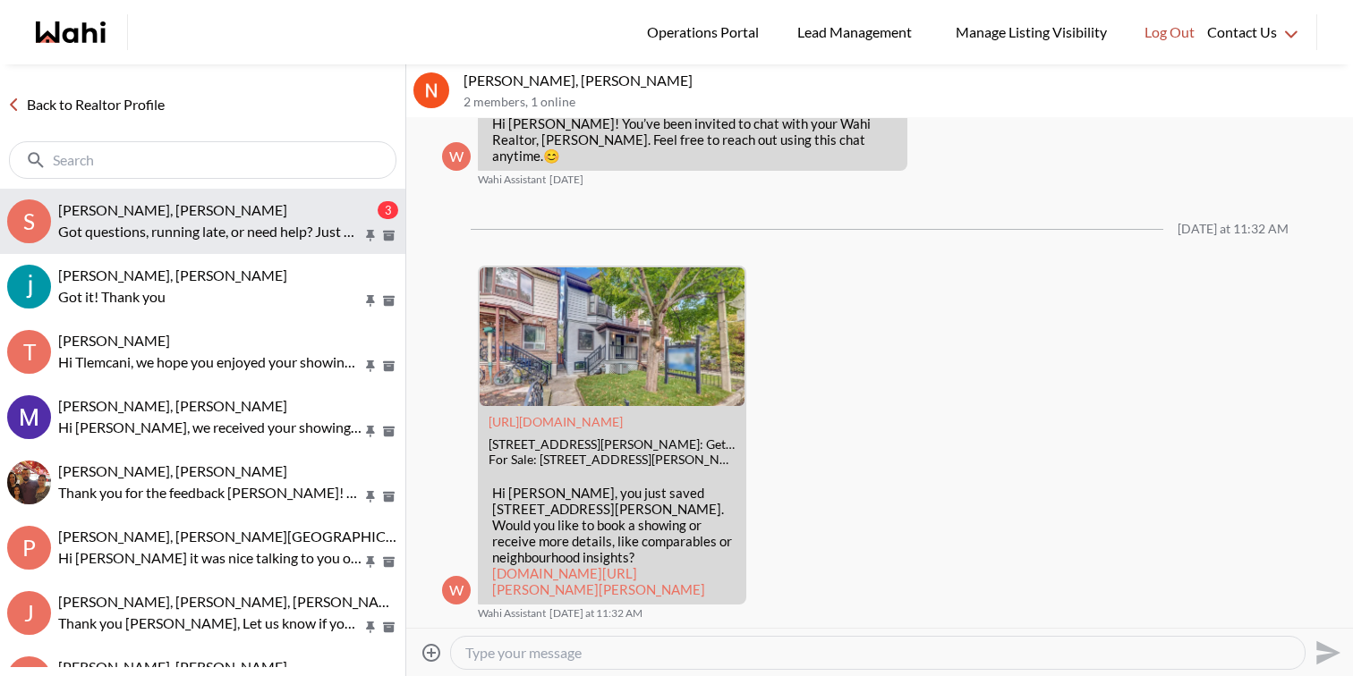
click at [255, 201] on div "Souhel Bally, Paul, Faraz" at bounding box center [216, 210] width 316 height 18
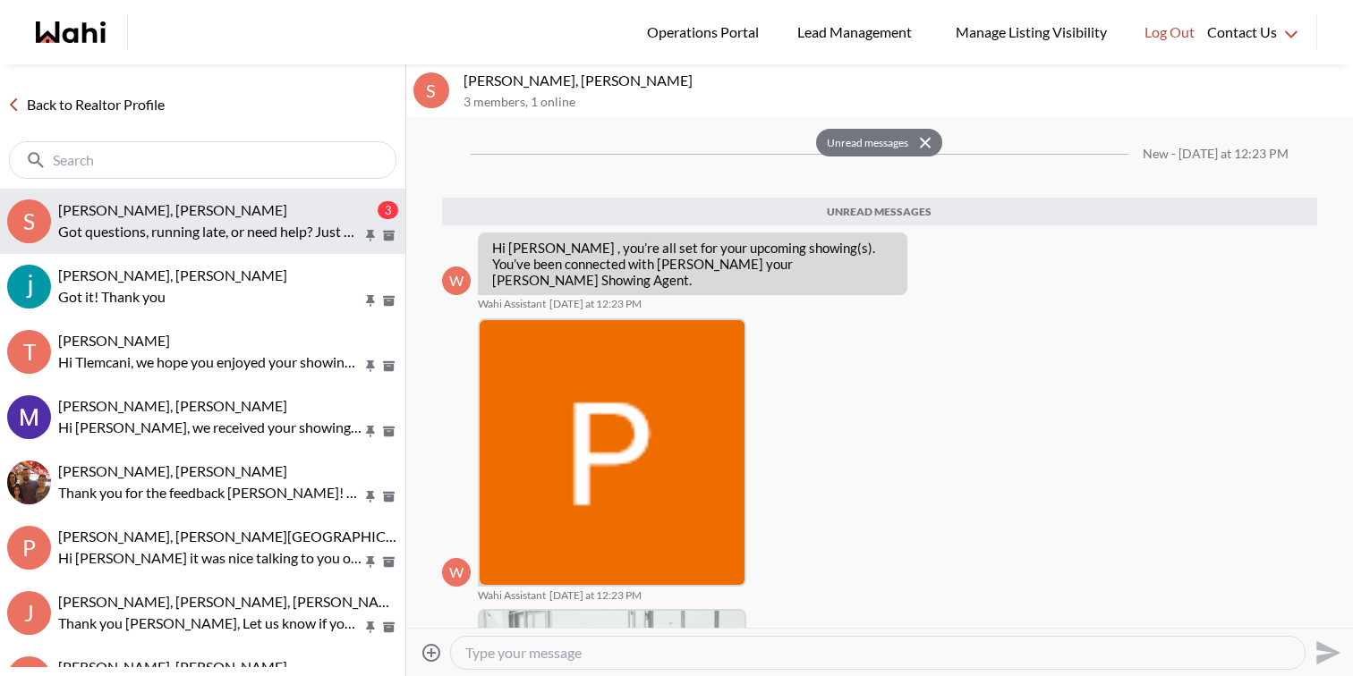
scroll to position [295, 0]
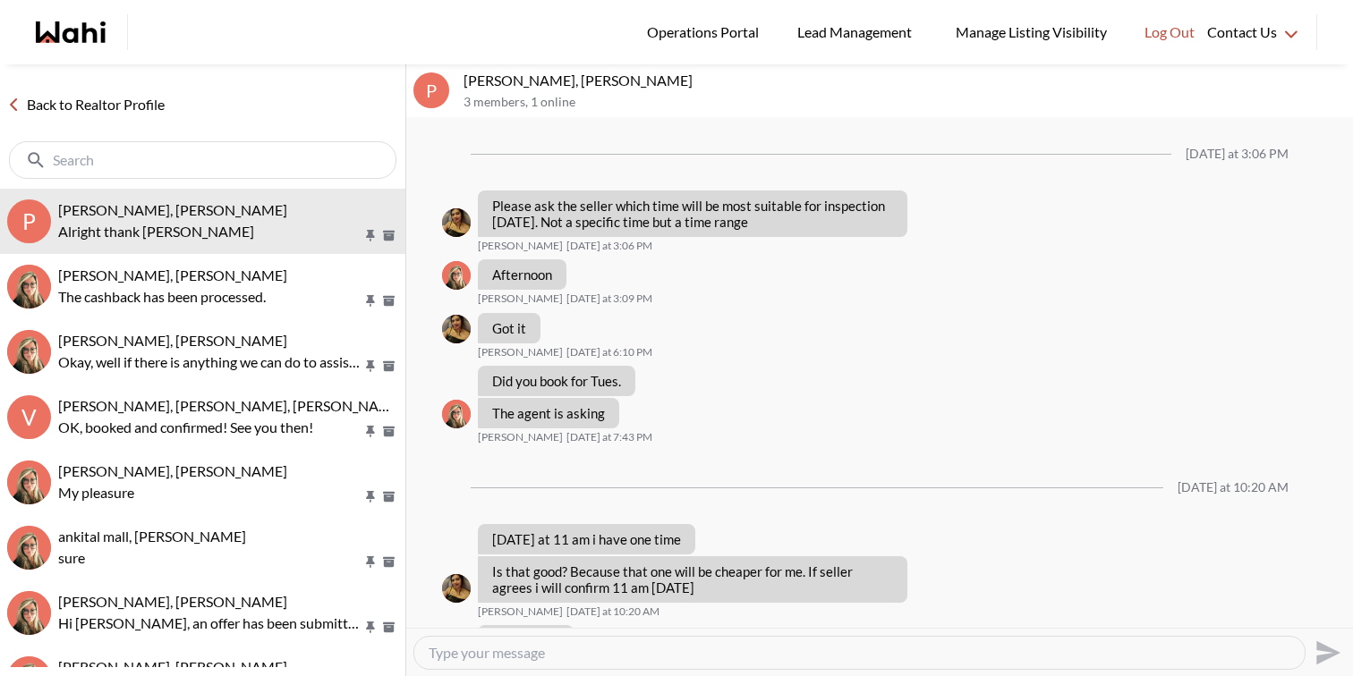
scroll to position [865, 0]
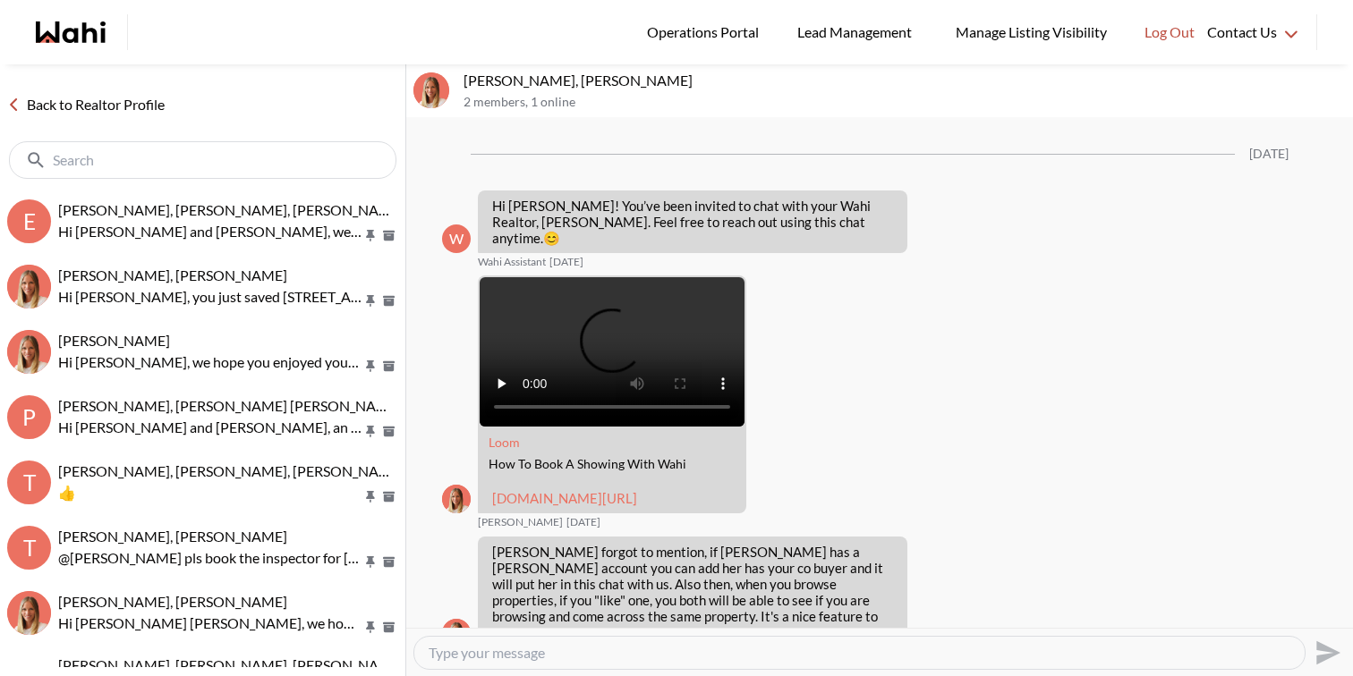
scroll to position [1150, 0]
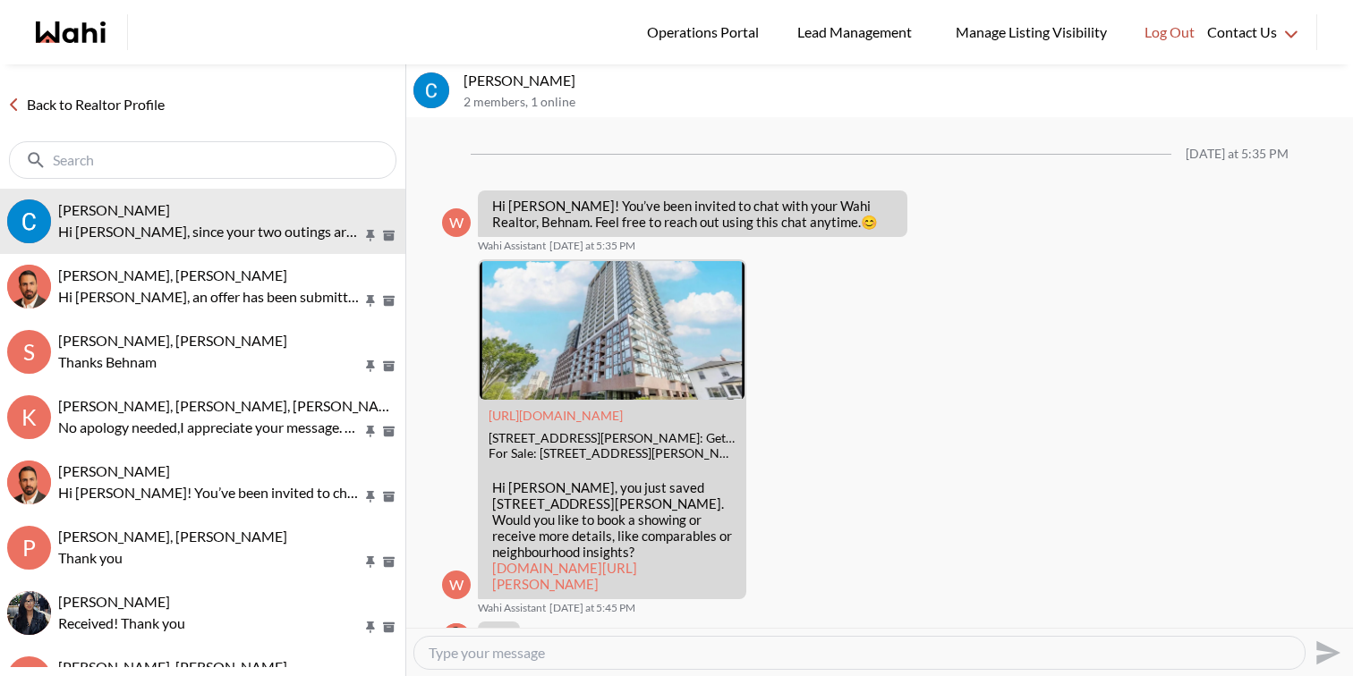
scroll to position [4132, 0]
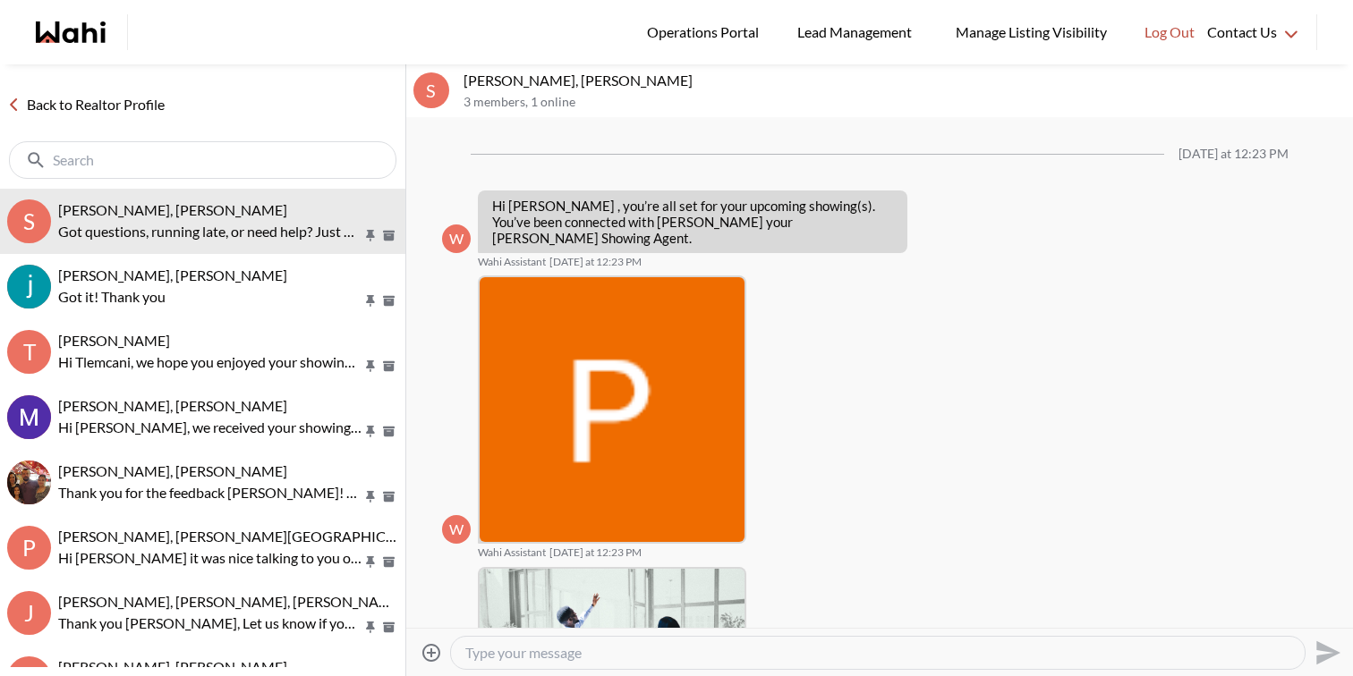
scroll to position [253, 0]
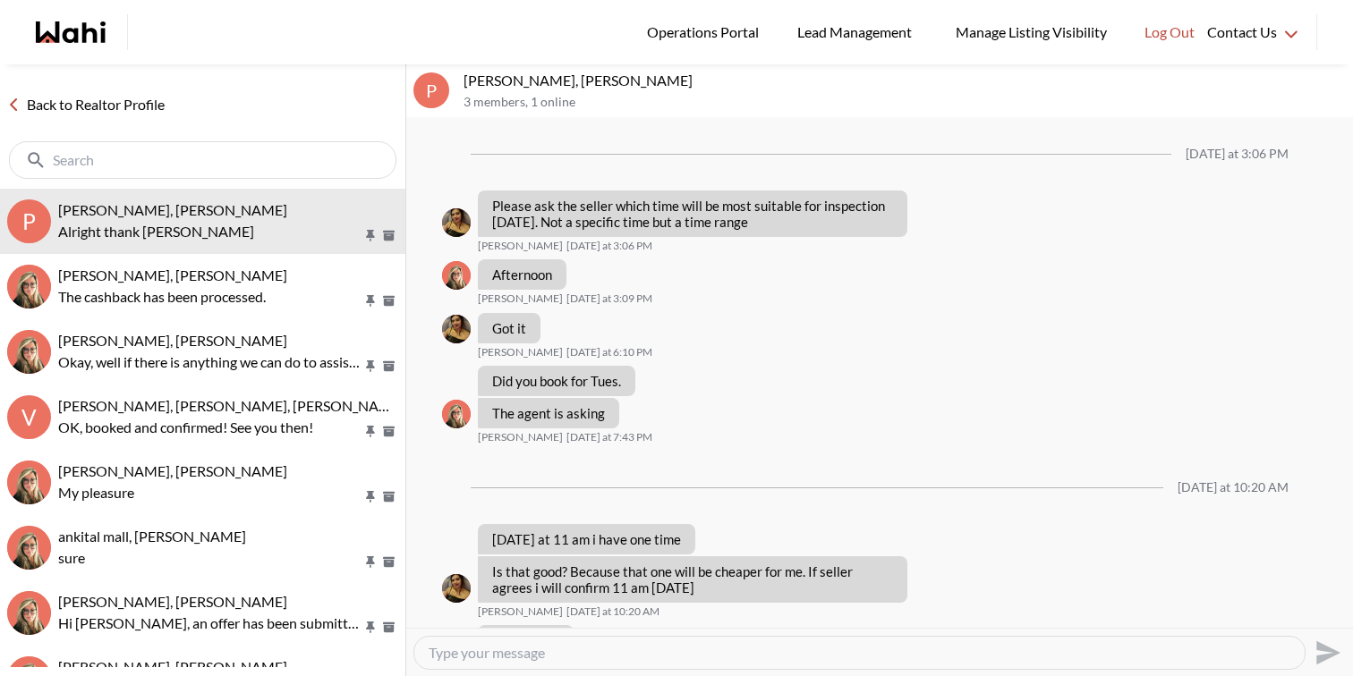
scroll to position [865, 0]
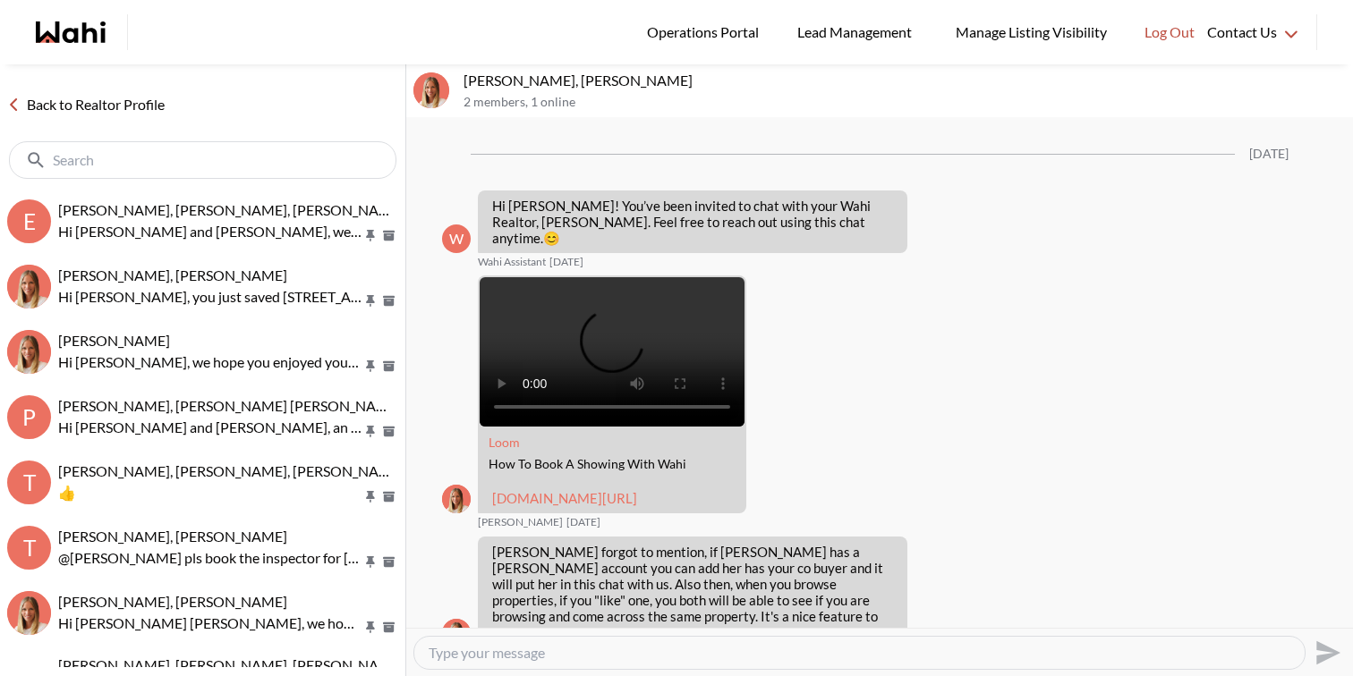
scroll to position [1150, 0]
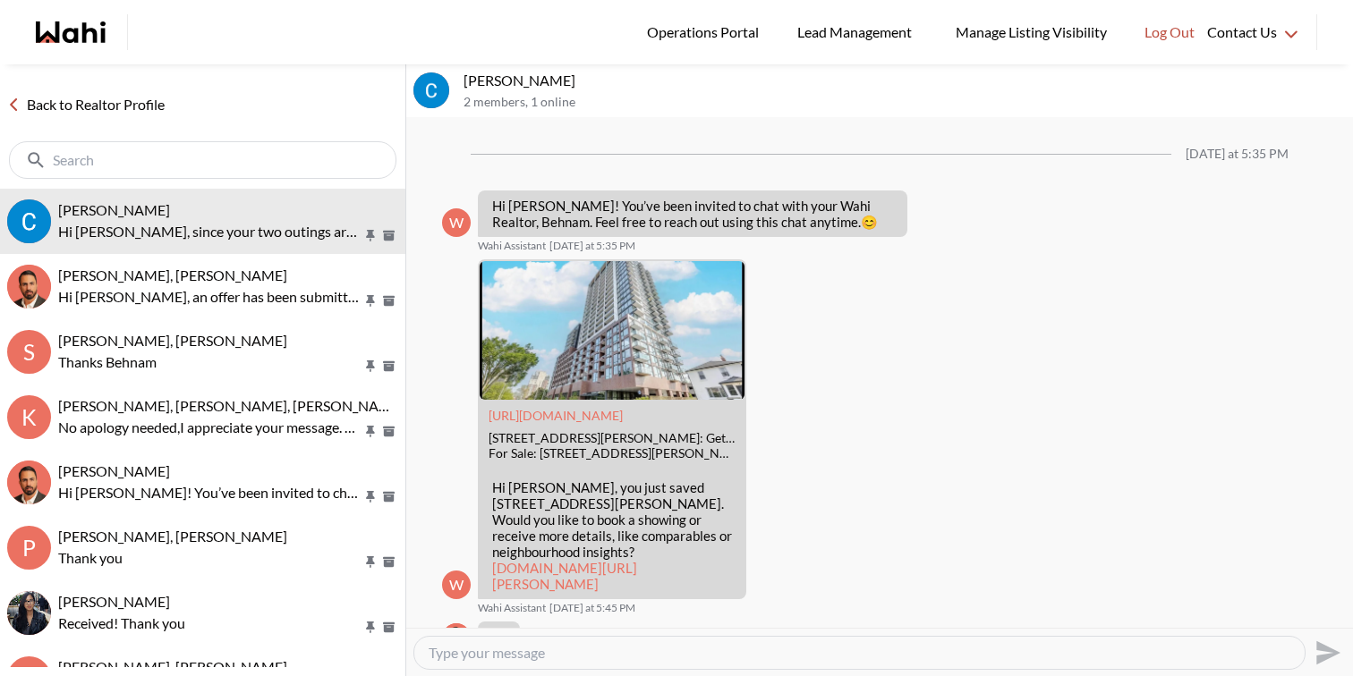
scroll to position [4132, 0]
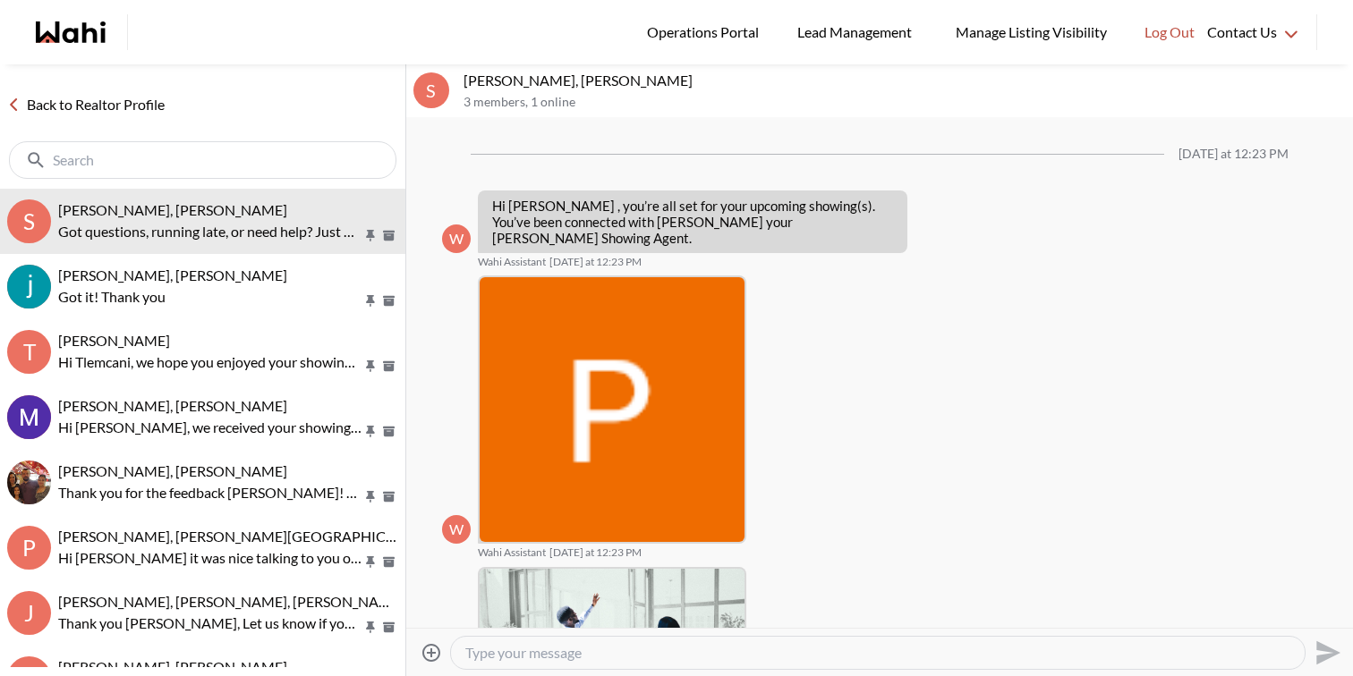
scroll to position [253, 0]
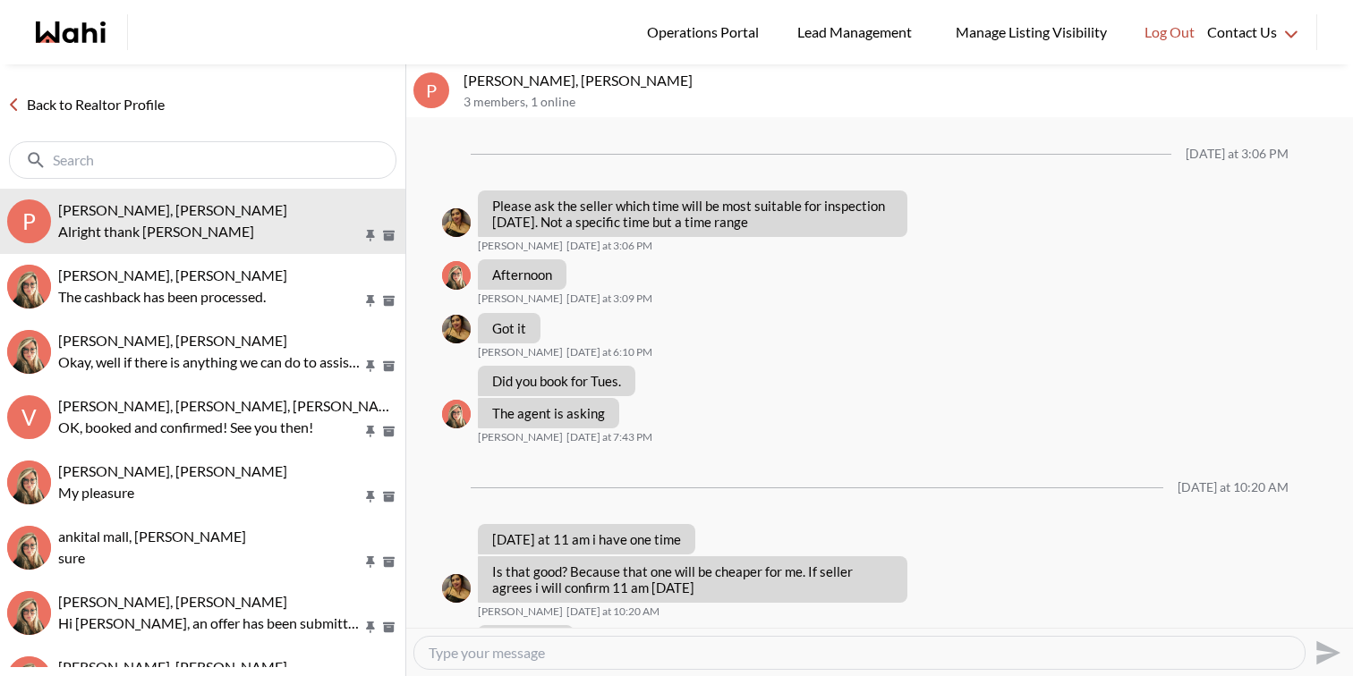
scroll to position [865, 0]
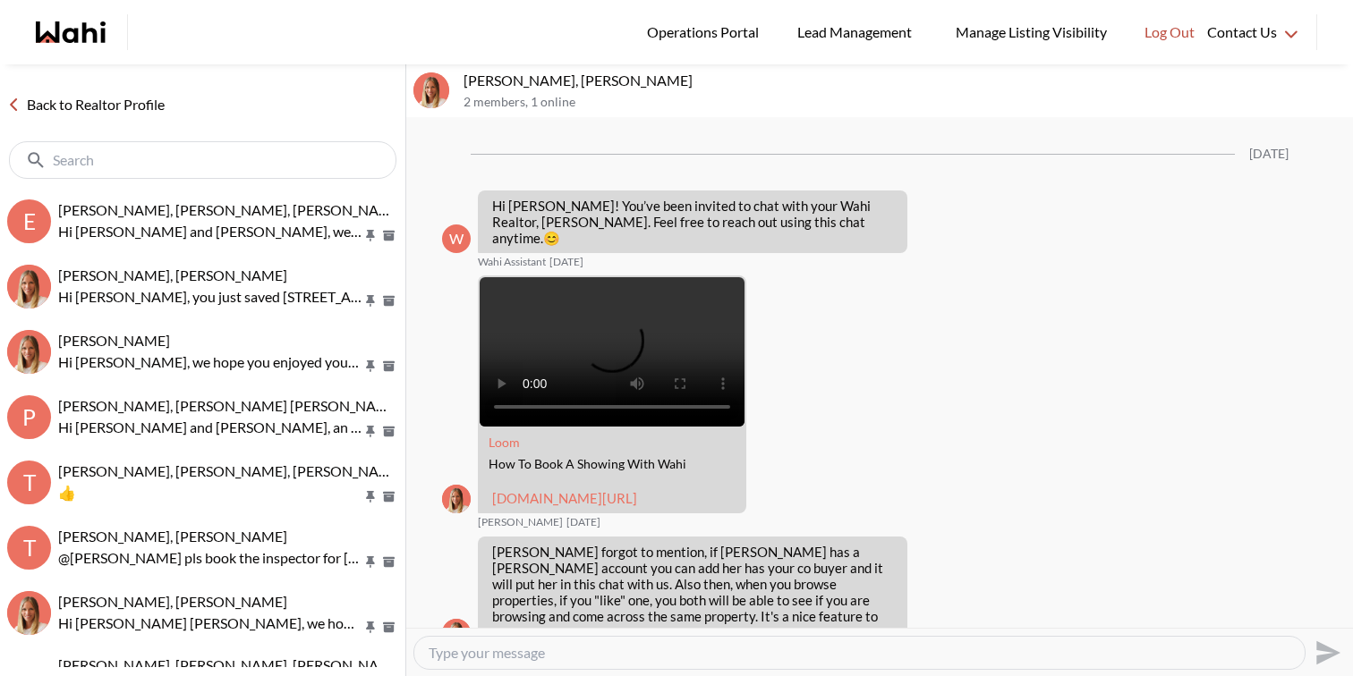
scroll to position [1150, 0]
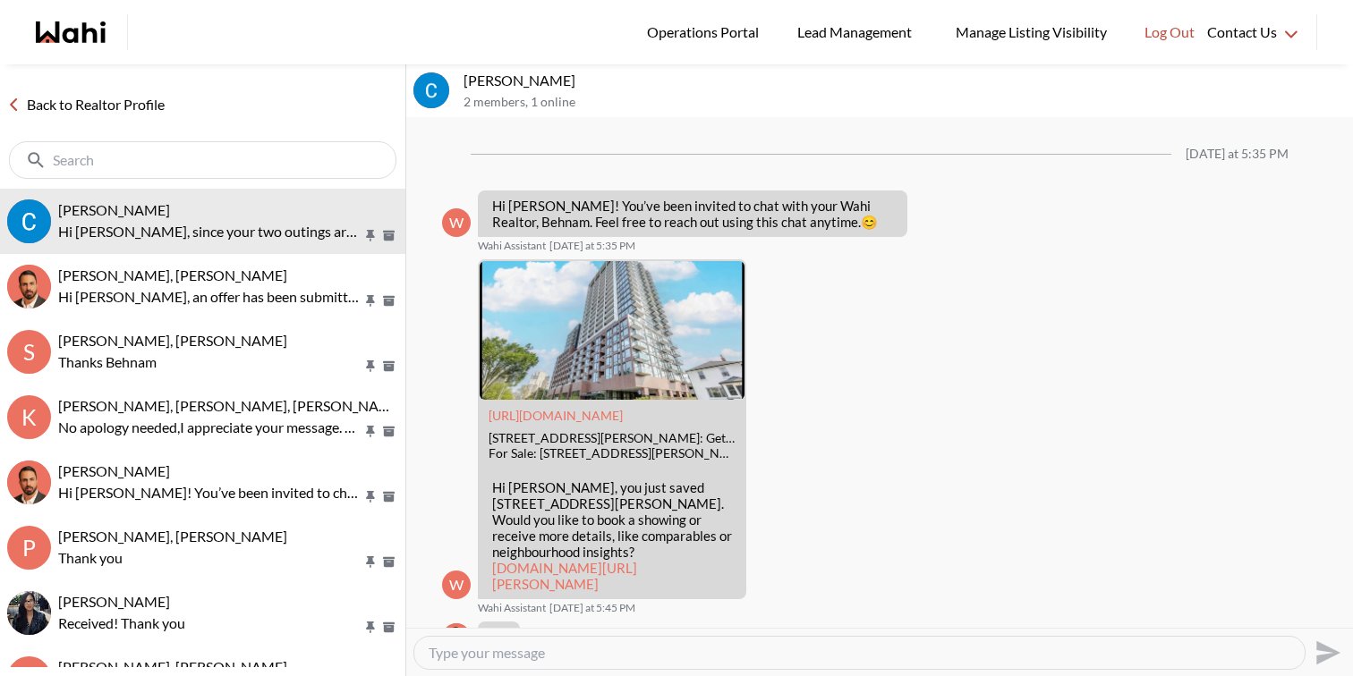
scroll to position [4132, 0]
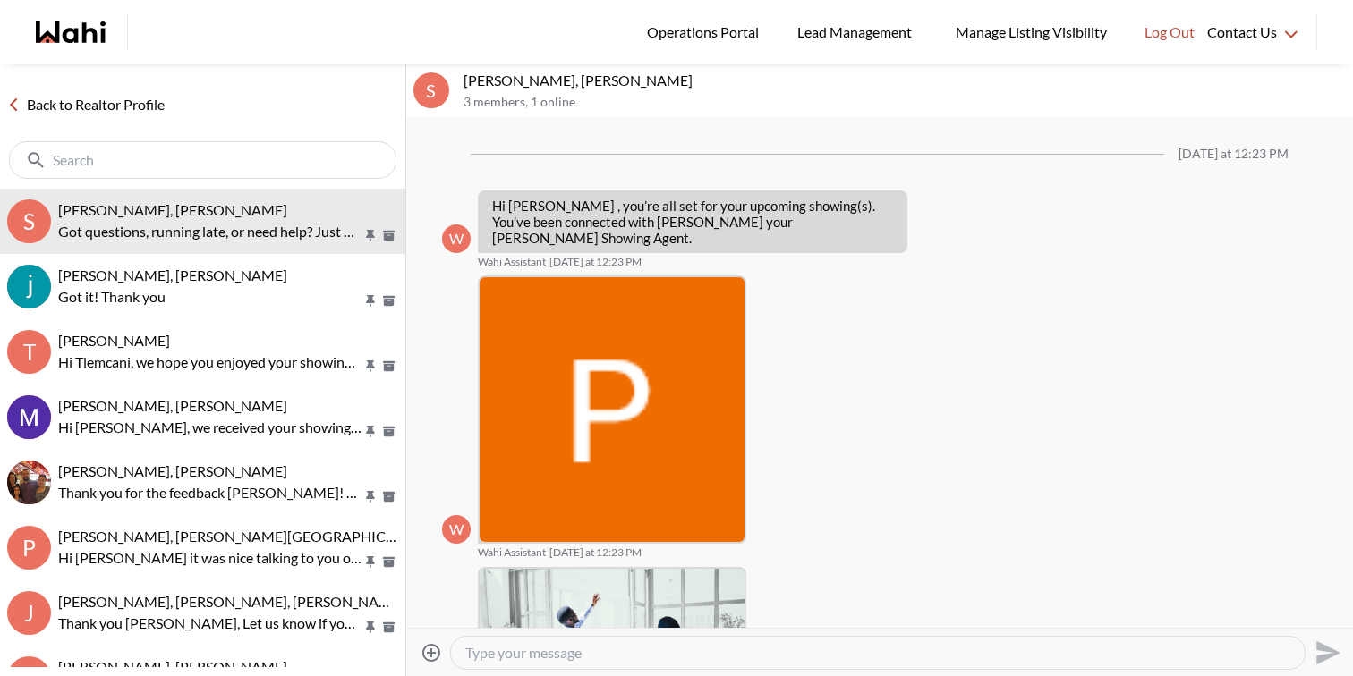
scroll to position [253, 0]
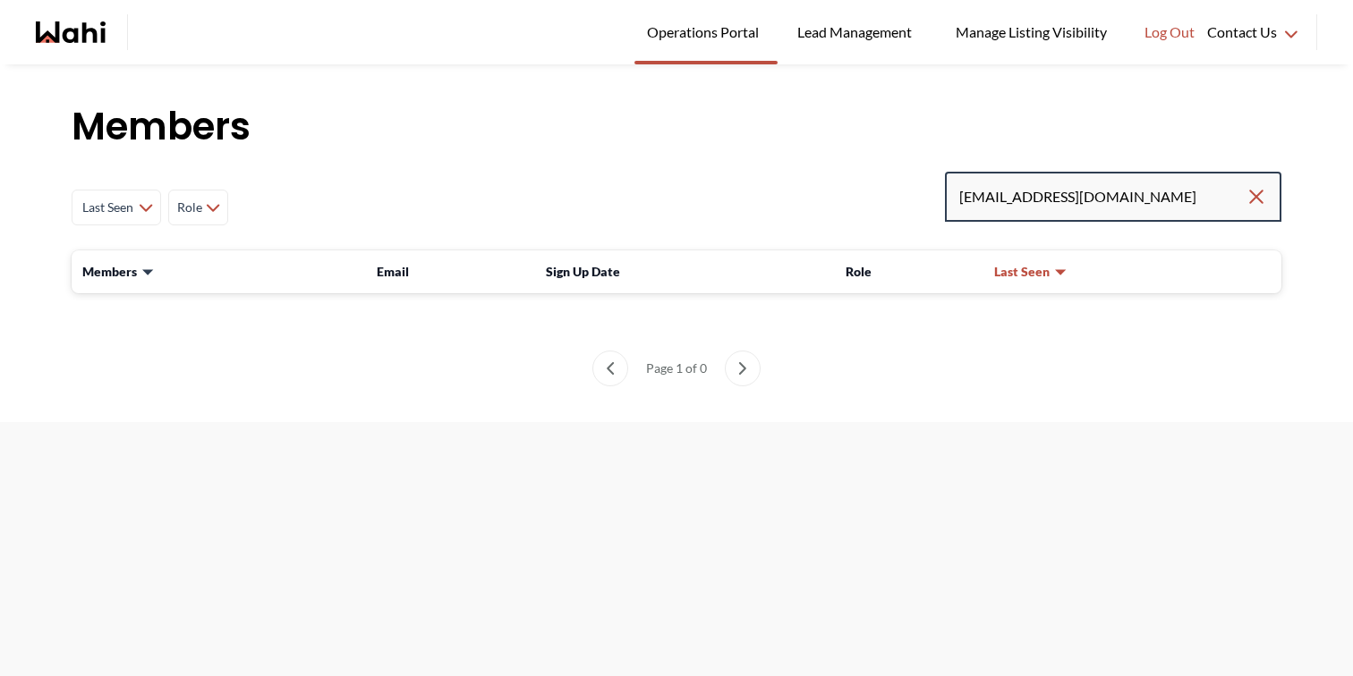
click at [1153, 209] on input "ravinder7525@gmail.com" at bounding box center [1102, 197] width 286 height 32
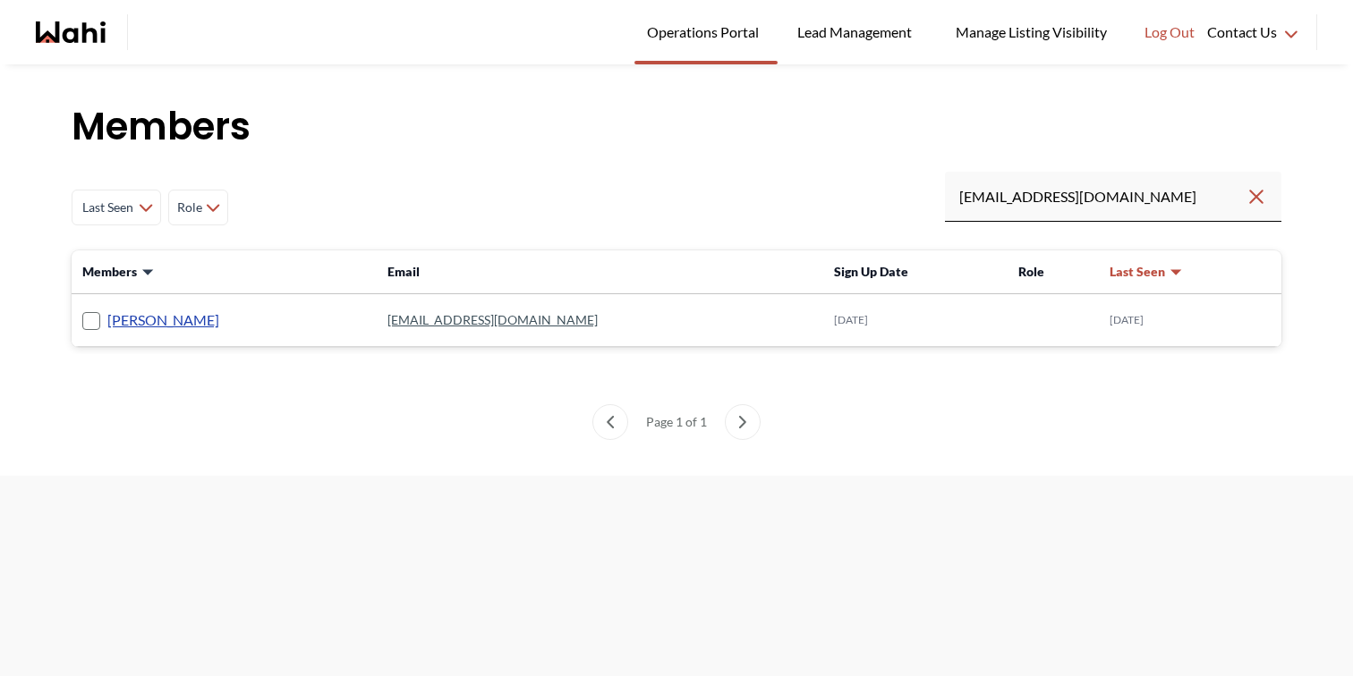
click at [187, 315] on link "Ravinder Reddy" at bounding box center [163, 320] width 112 height 23
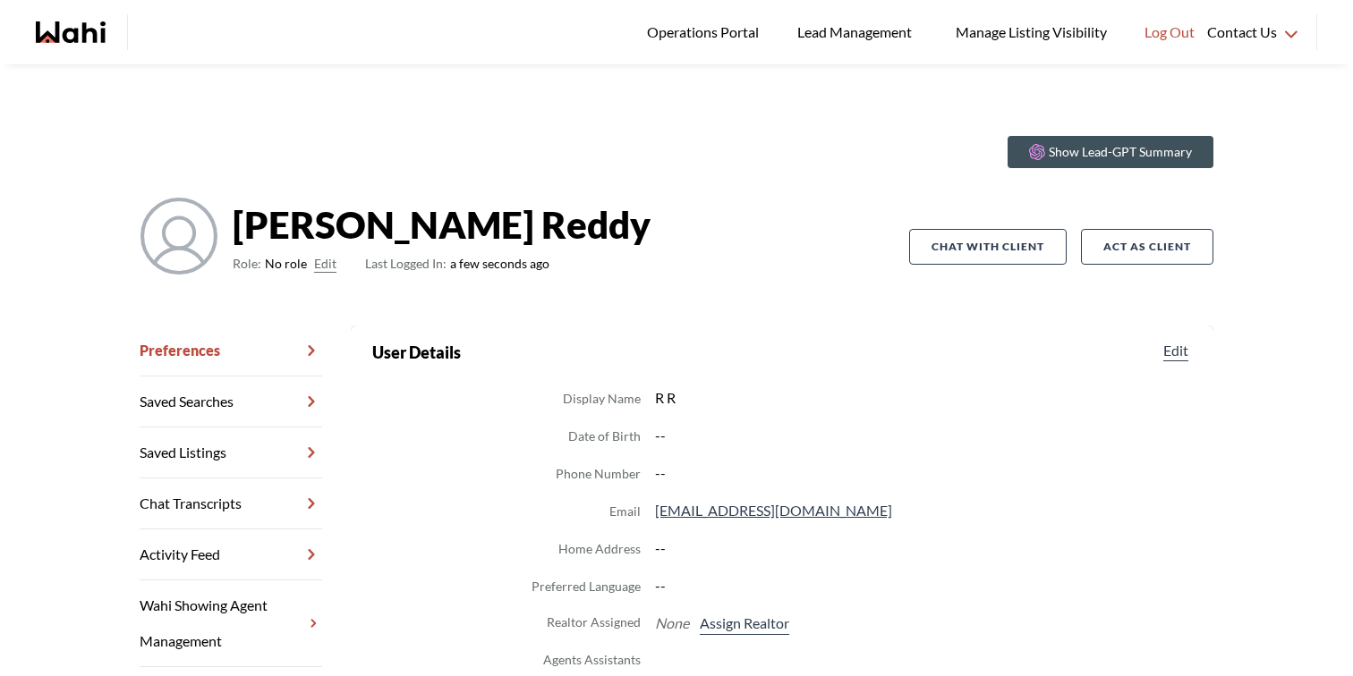
click at [316, 265] on button "Edit" at bounding box center [325, 263] width 22 height 21
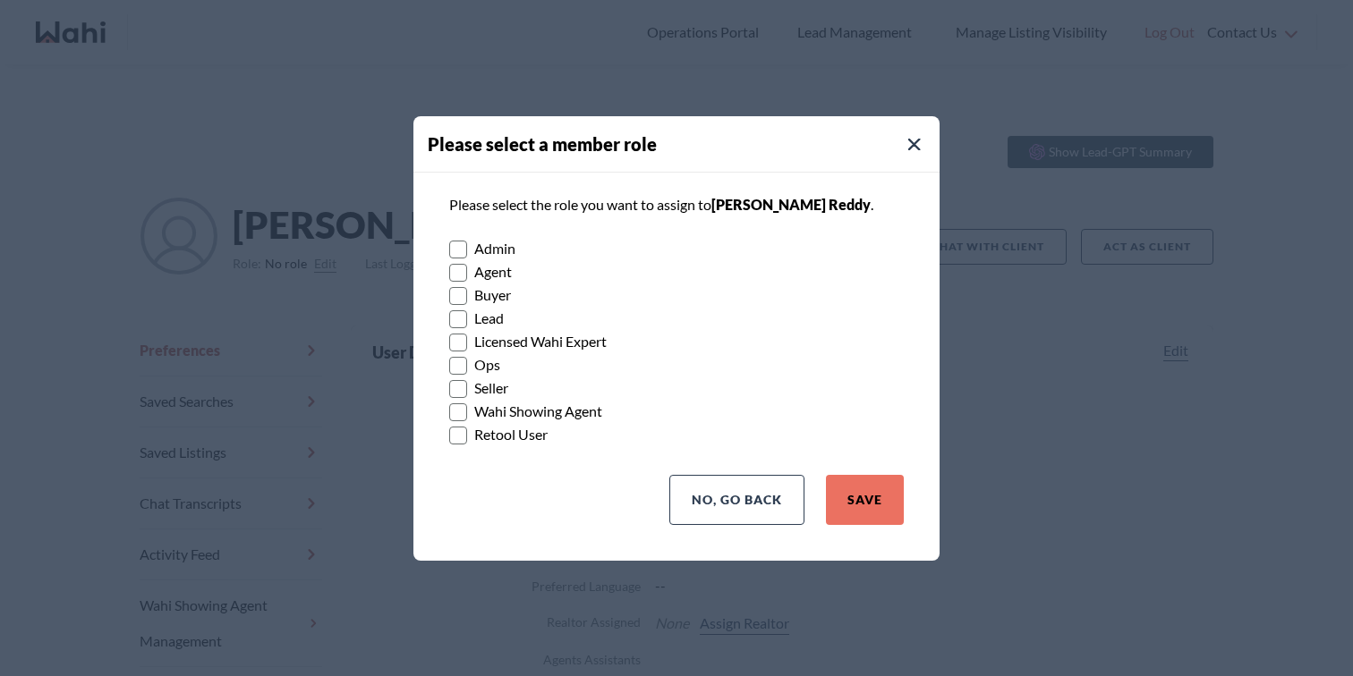
click at [493, 296] on label "Buyer" at bounding box center [676, 295] width 455 height 23
click at [449, 295] on input "Buyer" at bounding box center [449, 290] width 0 height 12
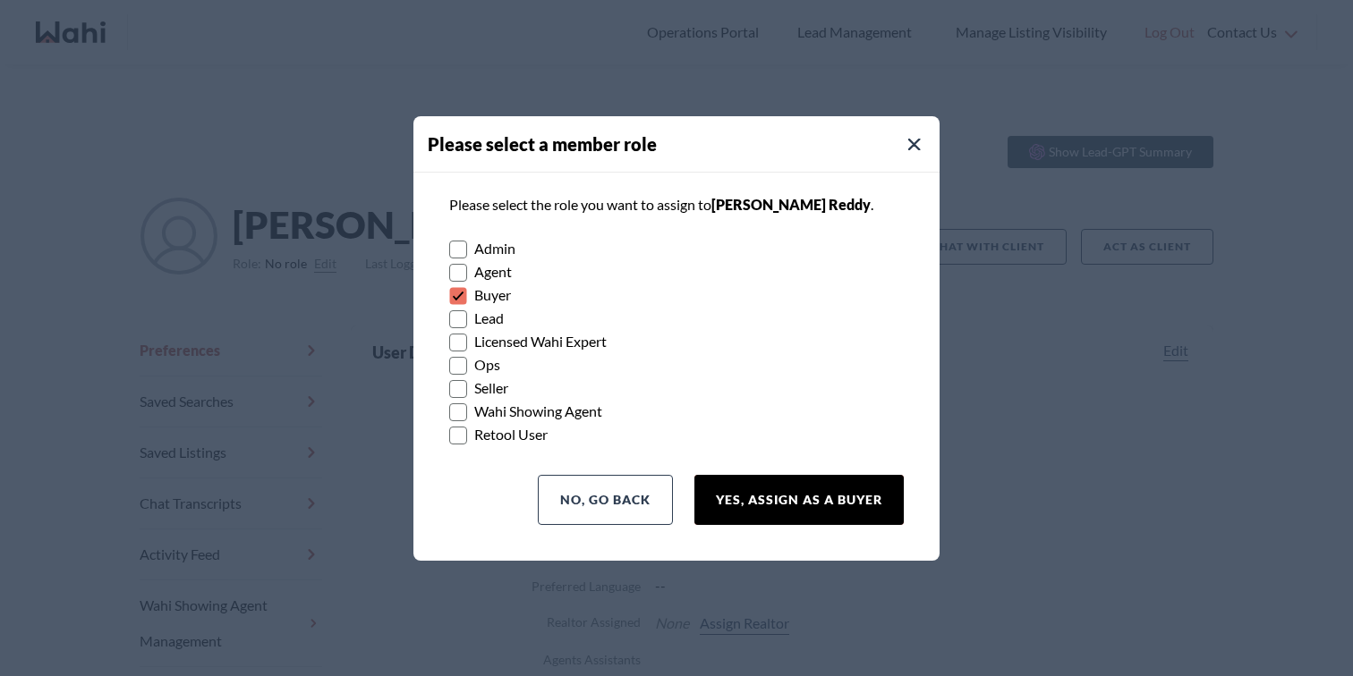
click at [828, 501] on button "Yes, Assign as a Buyer" at bounding box center [798, 500] width 209 height 50
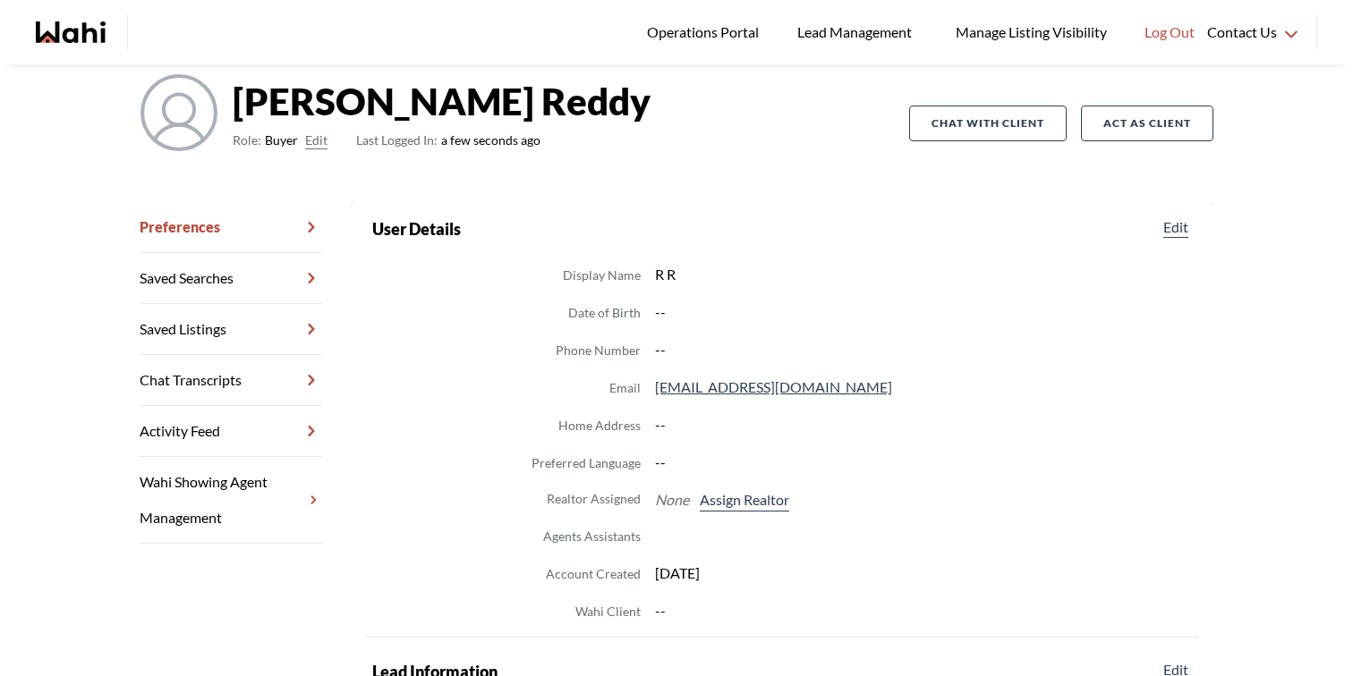
scroll to position [127, 0]
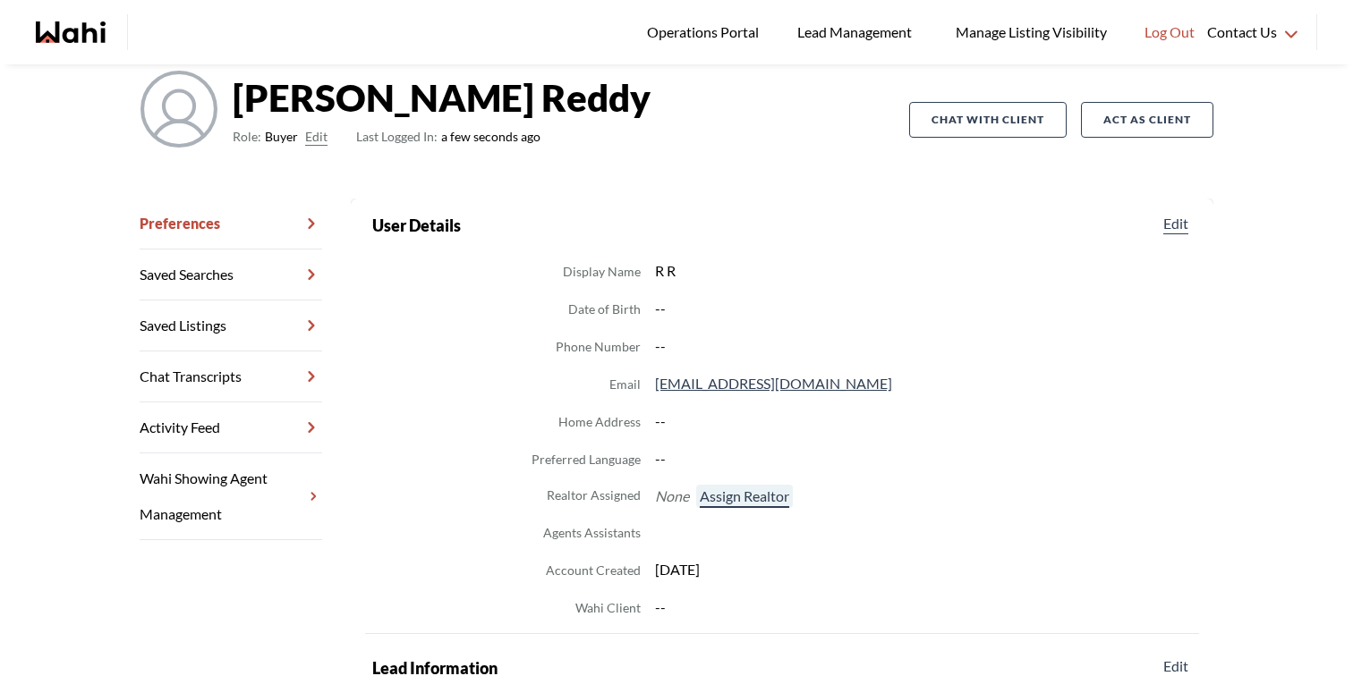
click at [781, 501] on button "Assign Realtor" at bounding box center [744, 496] width 97 height 23
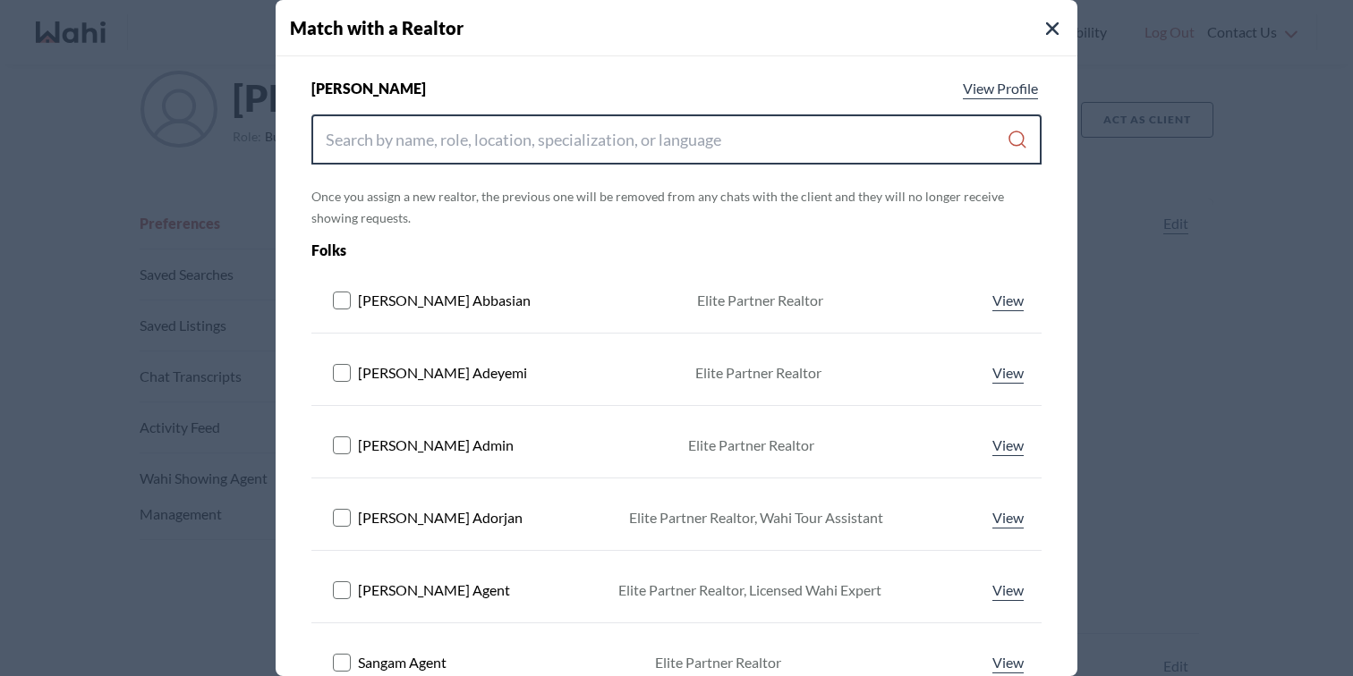
click at [614, 133] on input "Search input" at bounding box center [666, 139] width 681 height 32
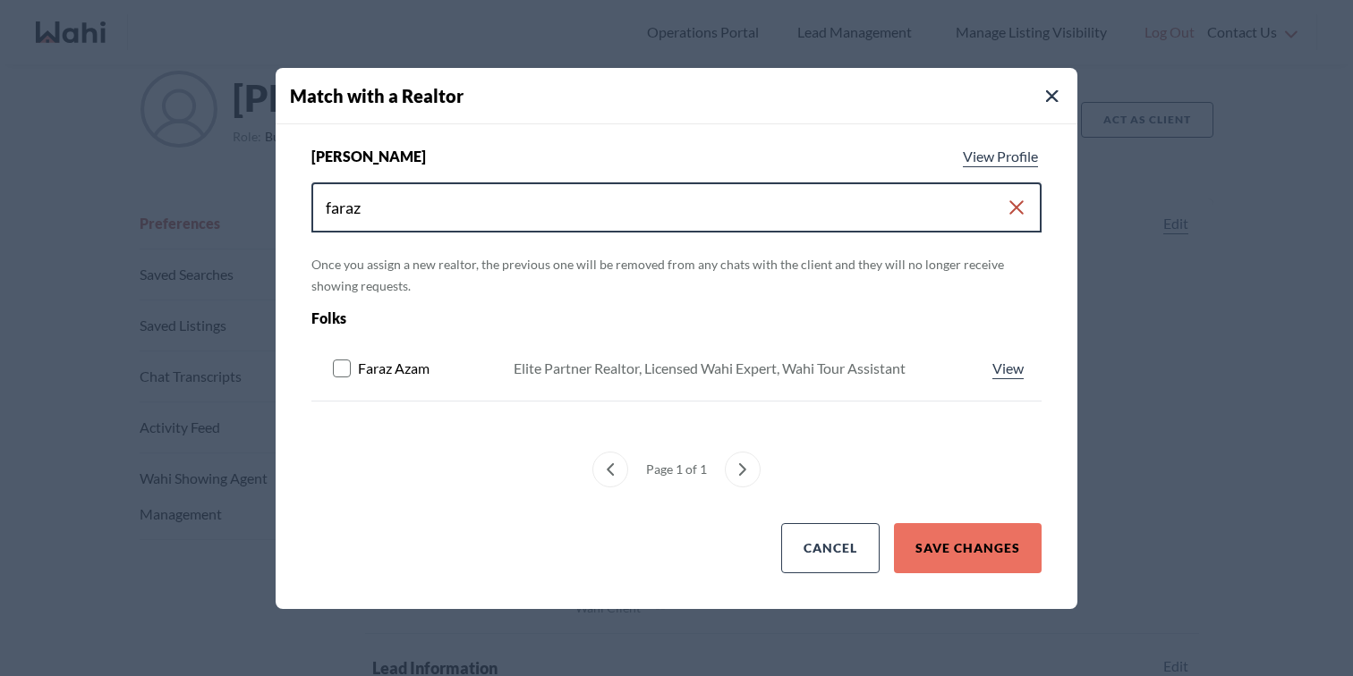
type input "faraz"
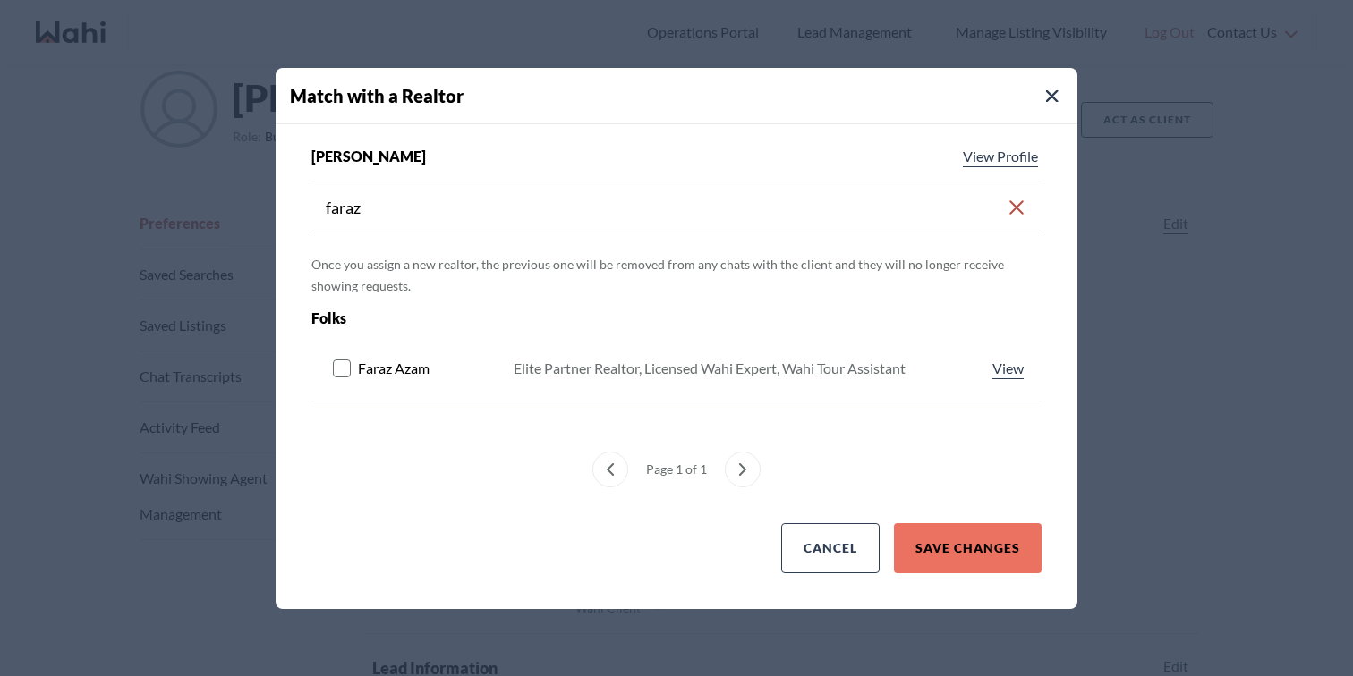
click at [340, 371] on rect at bounding box center [342, 368] width 17 height 17
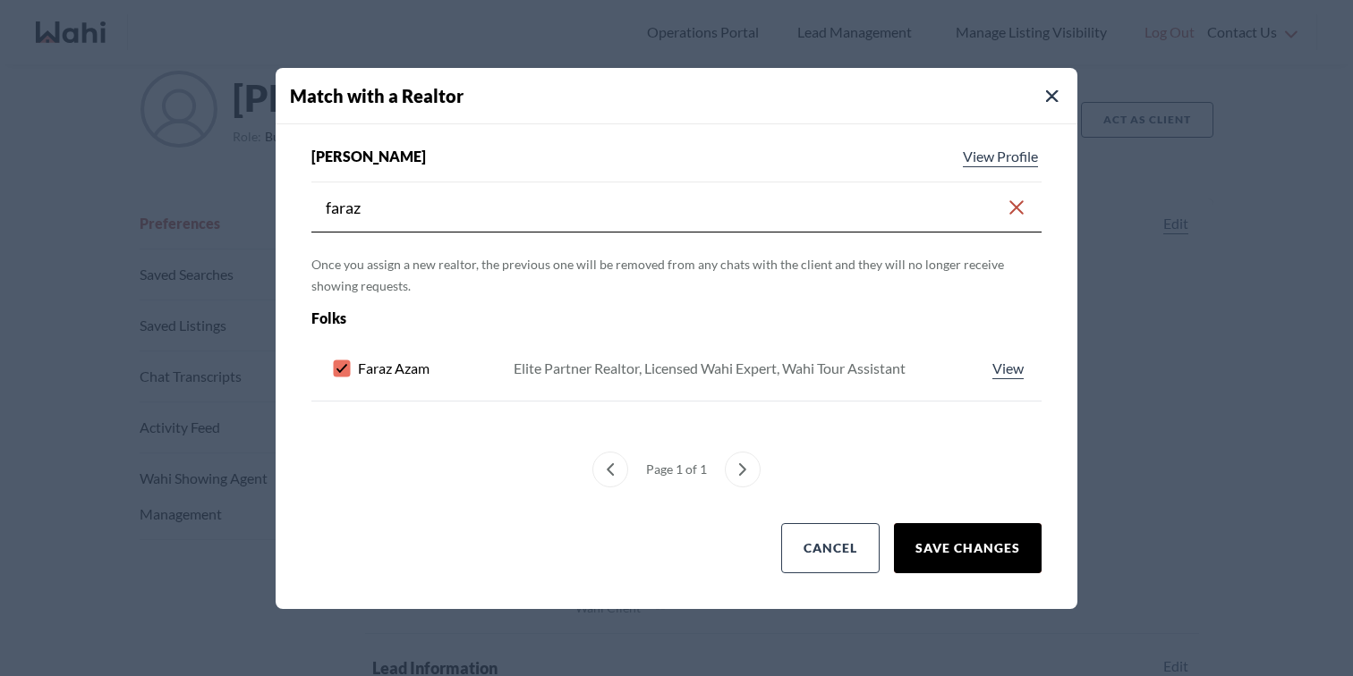
click at [961, 554] on button "Save Changes" at bounding box center [968, 548] width 148 height 50
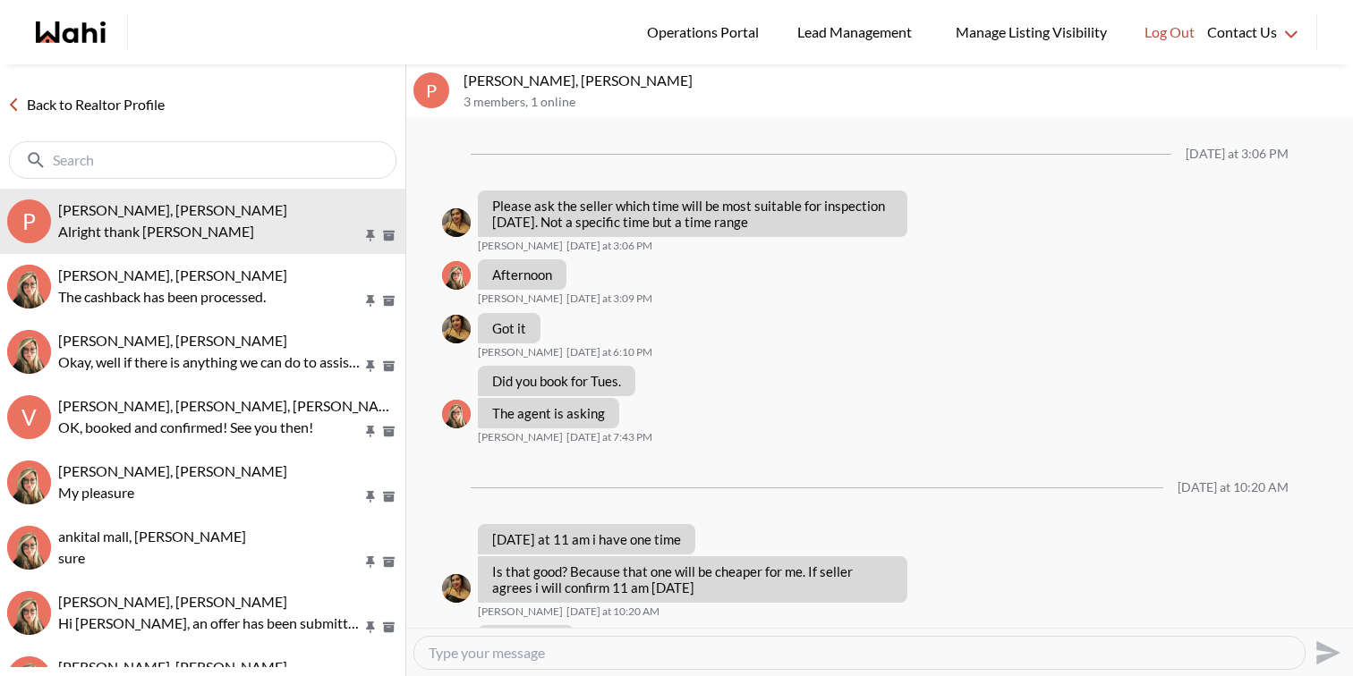
scroll to position [865, 0]
